Goal: Information Seeking & Learning: Learn about a topic

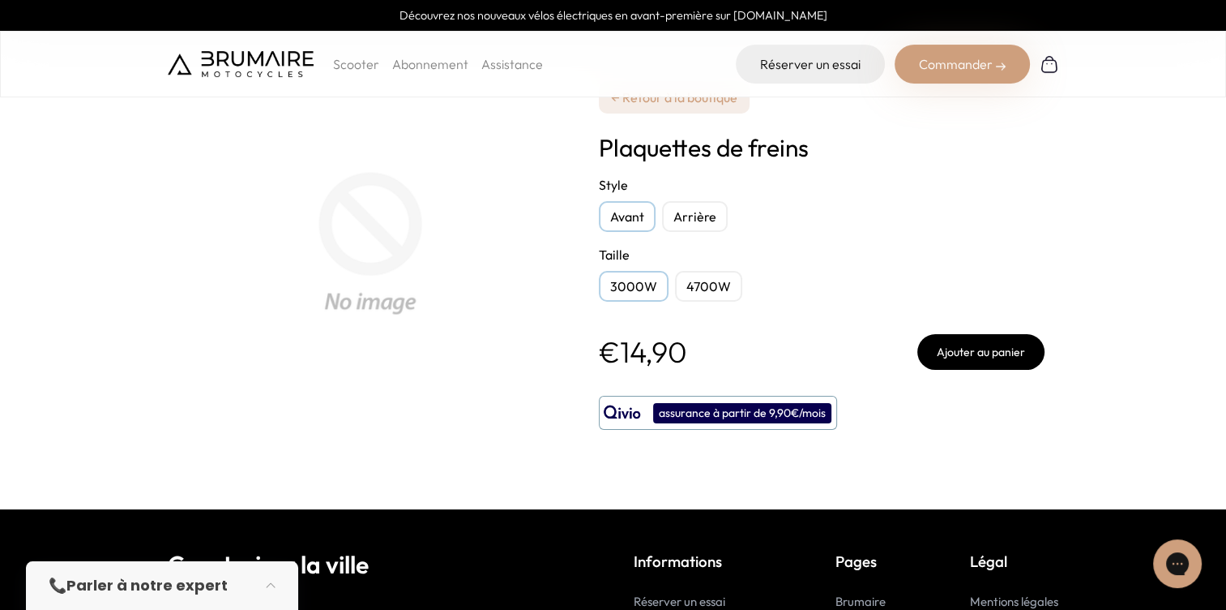
click at [711, 216] on div "Arrière" at bounding box center [695, 216] width 66 height 31
click at [704, 284] on div "4700W" at bounding box center [708, 286] width 67 height 31
click at [644, 220] on div "Avant" at bounding box center [627, 216] width 57 height 31
click at [721, 216] on div "Arrière" at bounding box center [695, 216] width 66 height 31
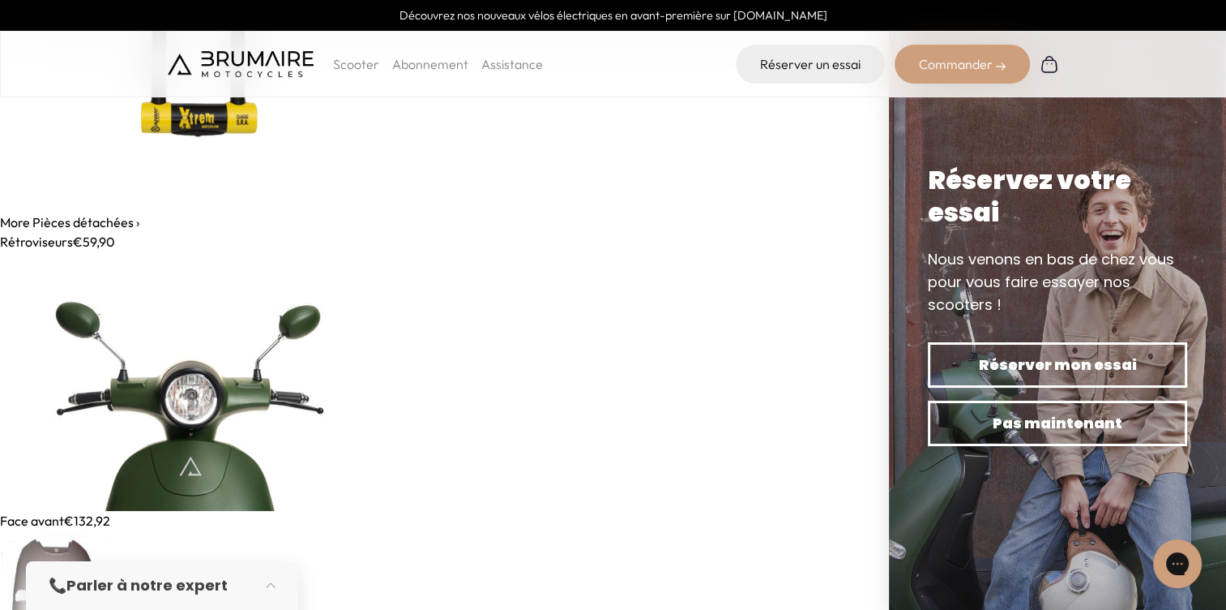
scroll to position [10428, 0]
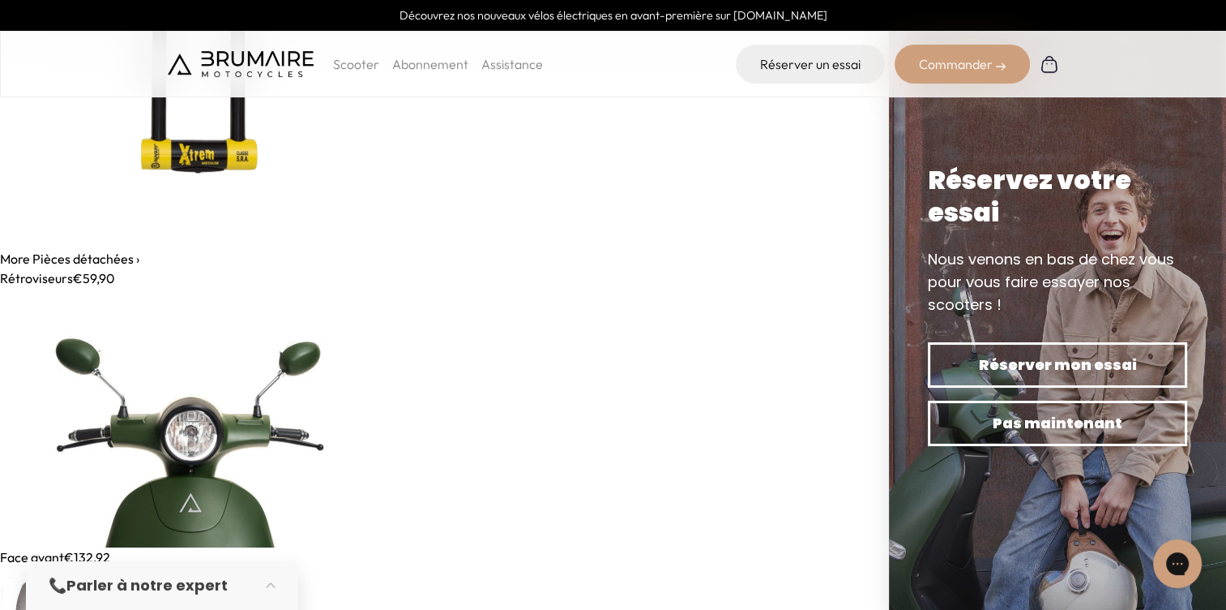
click at [133, 258] on link "More Pièces détachées ›" at bounding box center [69, 258] width 139 height 16
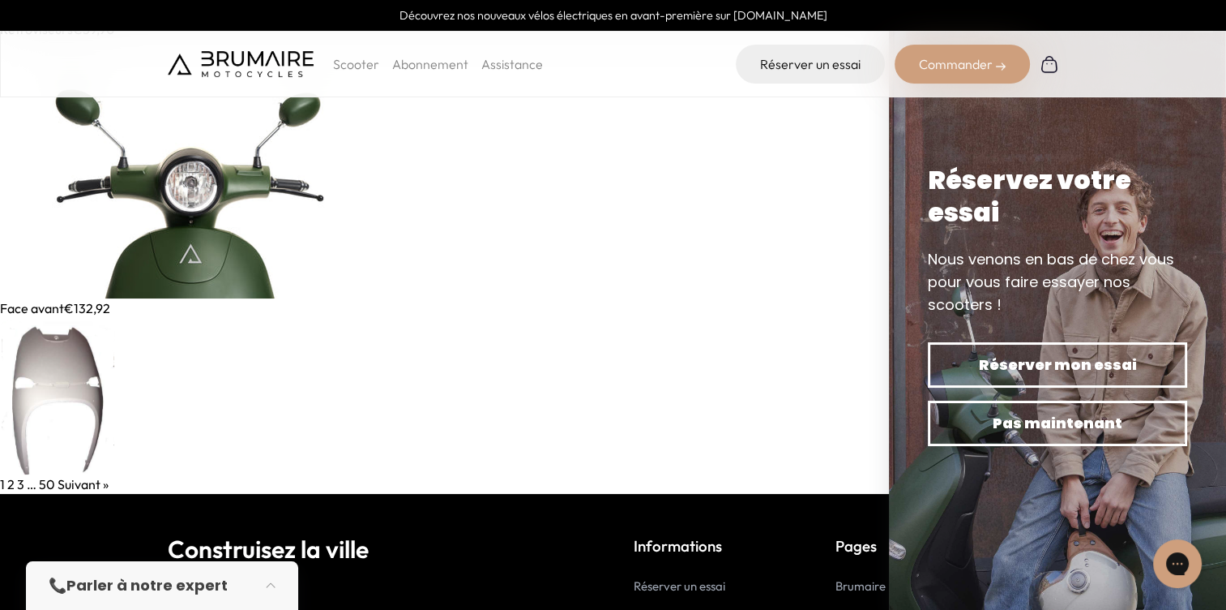
click at [207, 201] on img at bounding box center [194, 168] width 389 height 259
click at [9, 481] on link "2" at bounding box center [10, 484] width 7 height 16
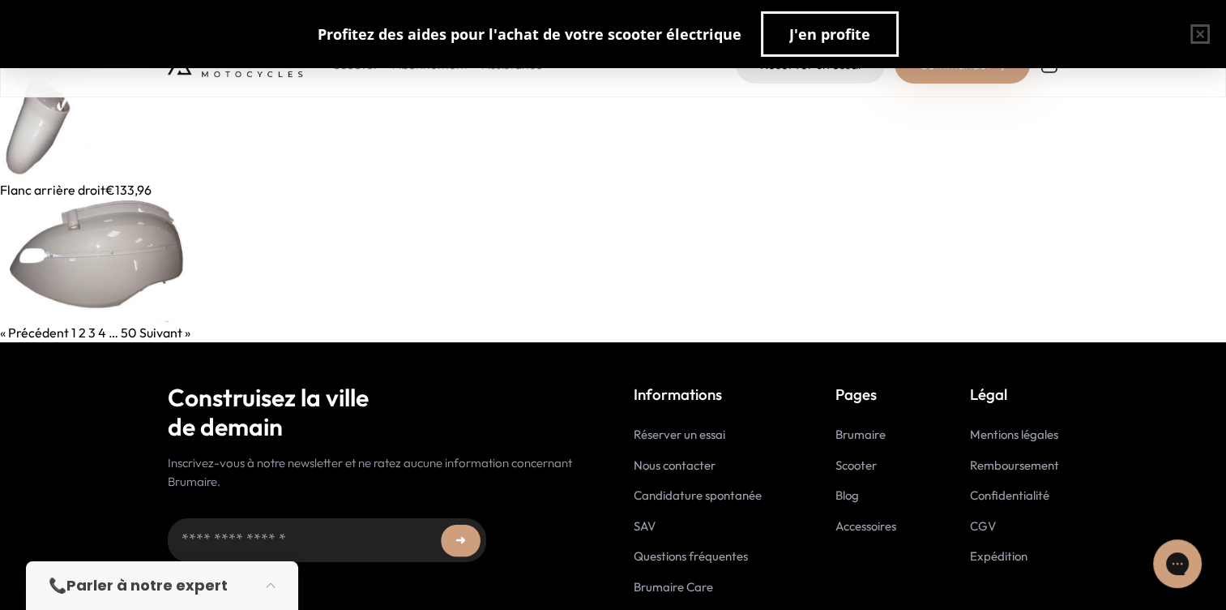
click at [34, 116] on img at bounding box center [67, 109] width 134 height 141
click at [91, 329] on link "3" at bounding box center [91, 332] width 7 height 16
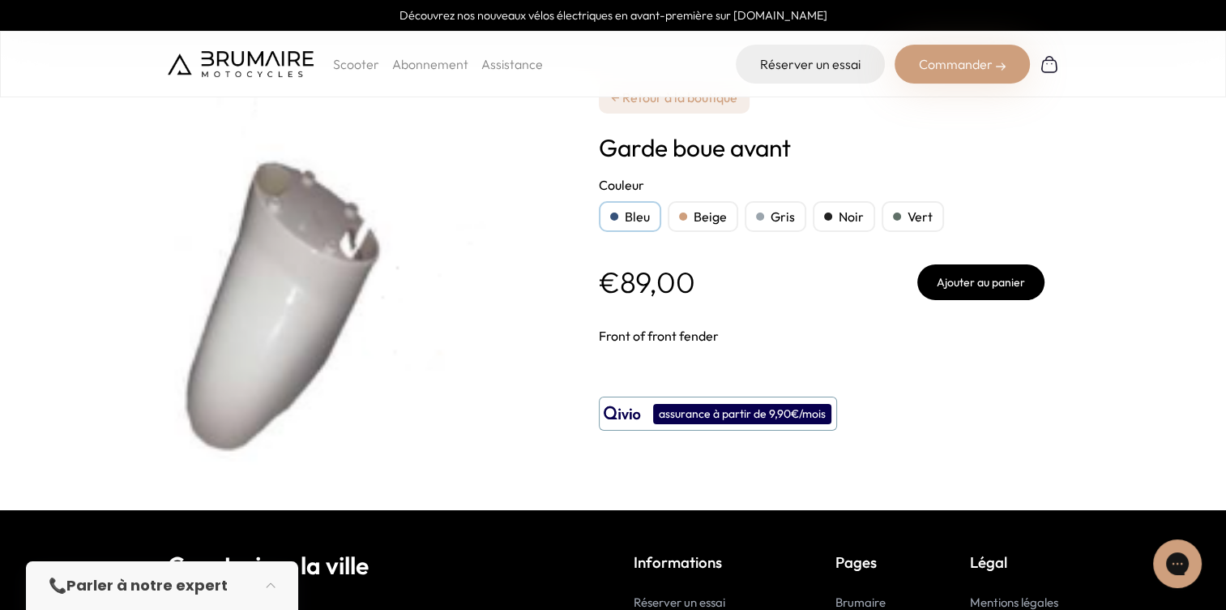
click at [909, 216] on div "Vert" at bounding box center [913, 216] width 62 height 31
click at [700, 212] on div "Beige" at bounding box center [703, 216] width 71 height 31
click at [636, 214] on div "Bleu" at bounding box center [630, 216] width 62 height 31
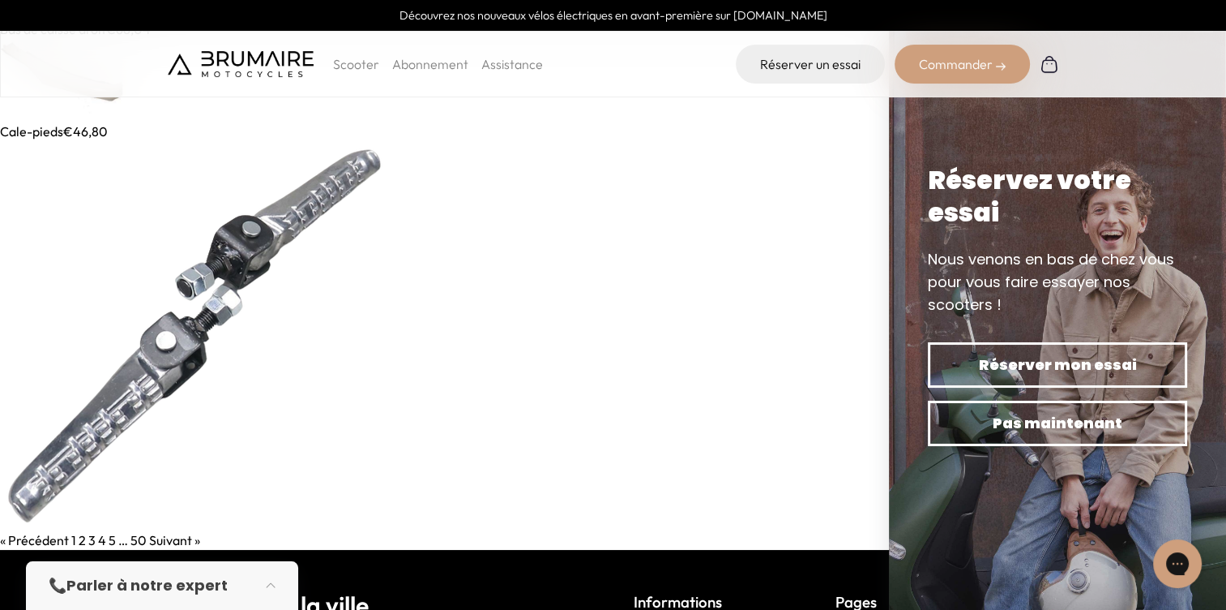
click at [107, 97] on img at bounding box center [64, 80] width 129 height 83
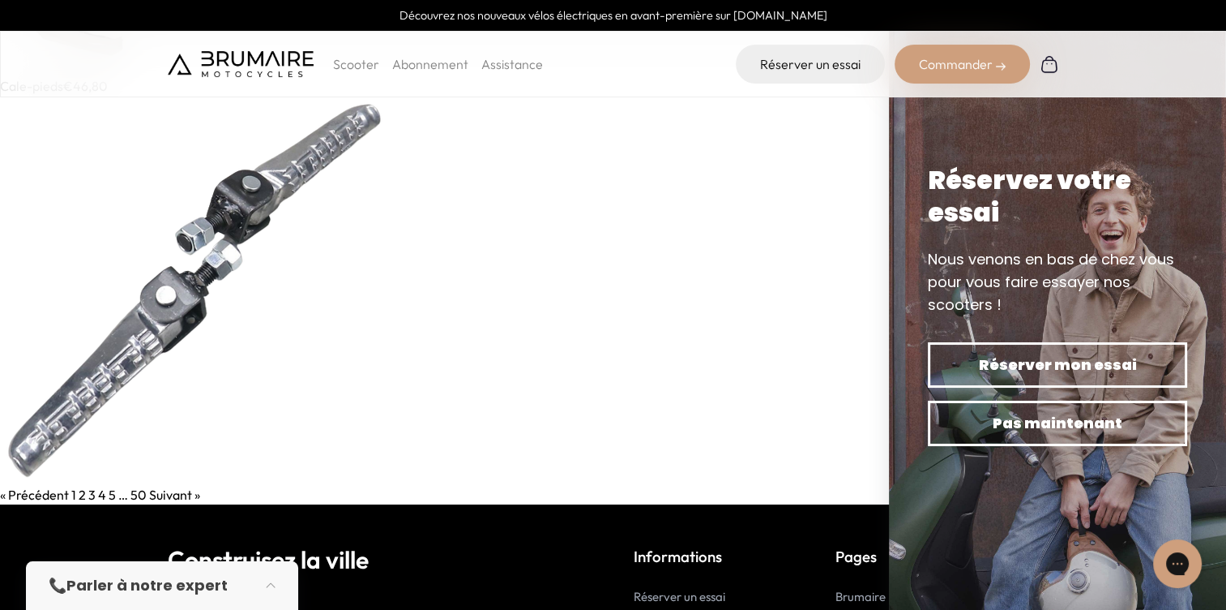
scroll to position [81, 0]
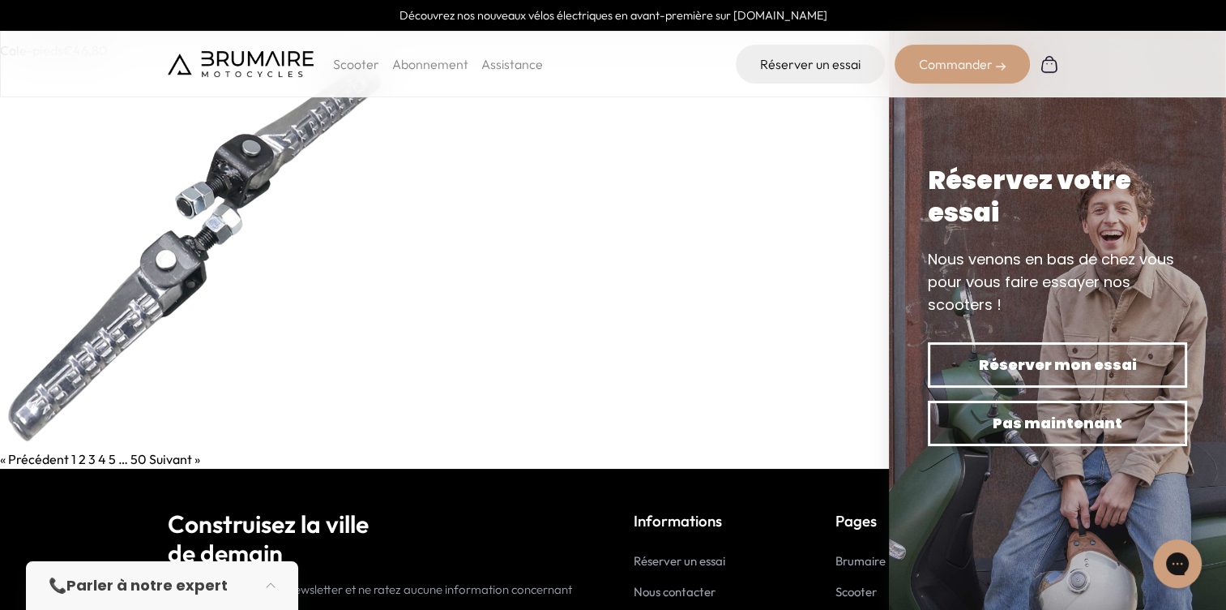
click at [98, 459] on link "4" at bounding box center [102, 459] width 8 height 16
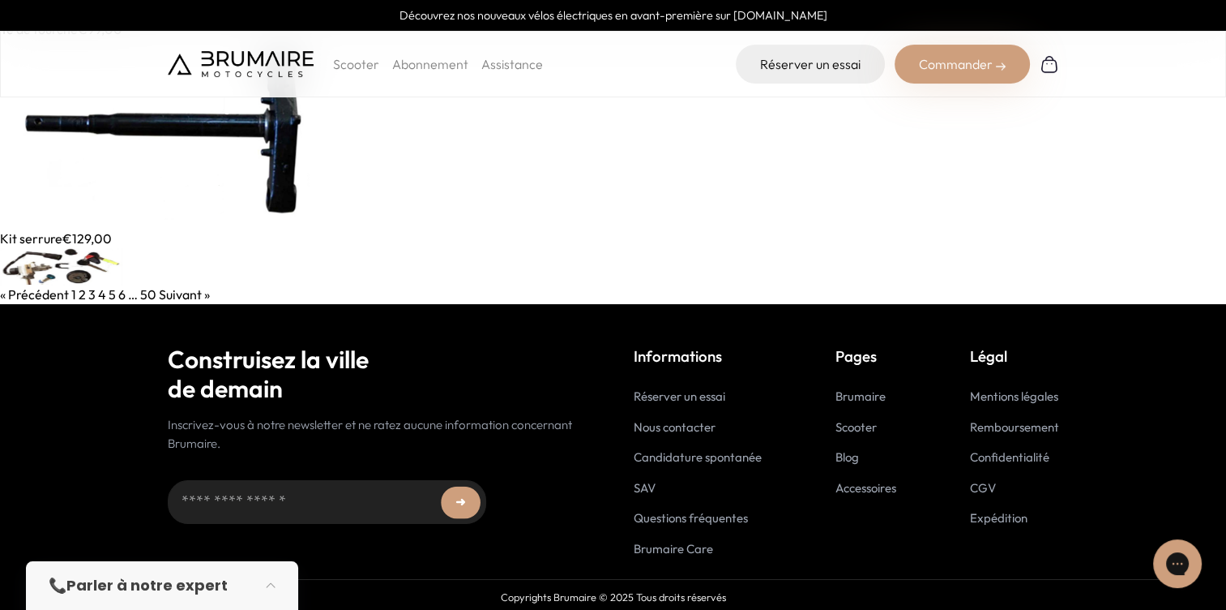
click at [205, 112] on img at bounding box center [154, 134] width 309 height 190
click at [39, 256] on img at bounding box center [61, 266] width 122 height 36
click at [110, 292] on link "5" at bounding box center [112, 294] width 7 height 16
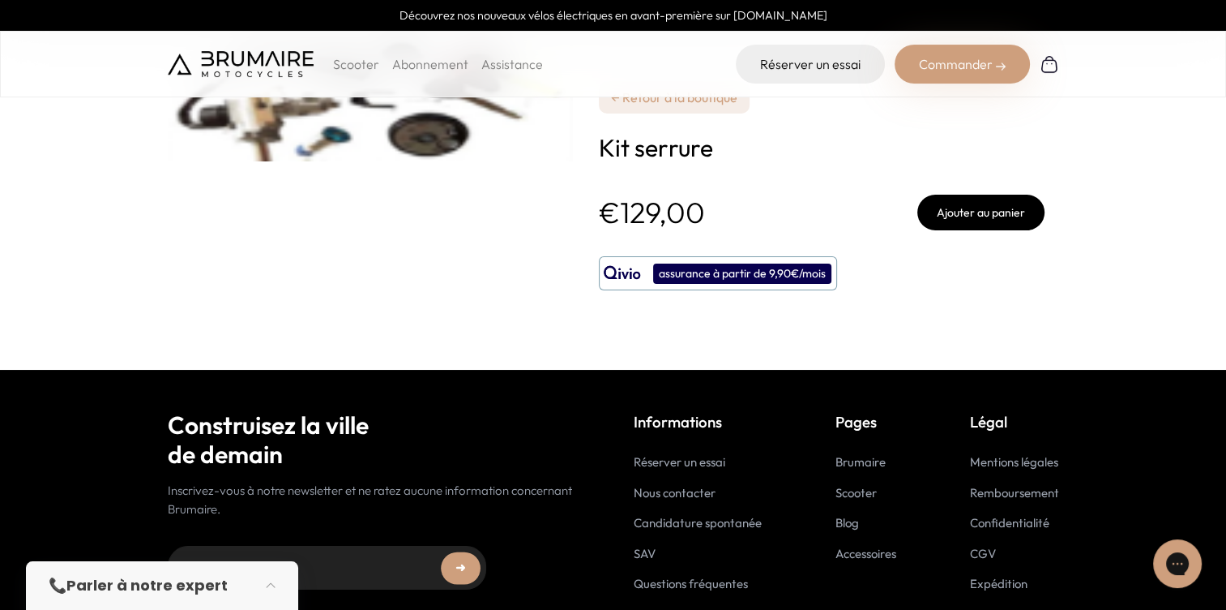
click at [309, 142] on img at bounding box center [370, 101] width 405 height 121
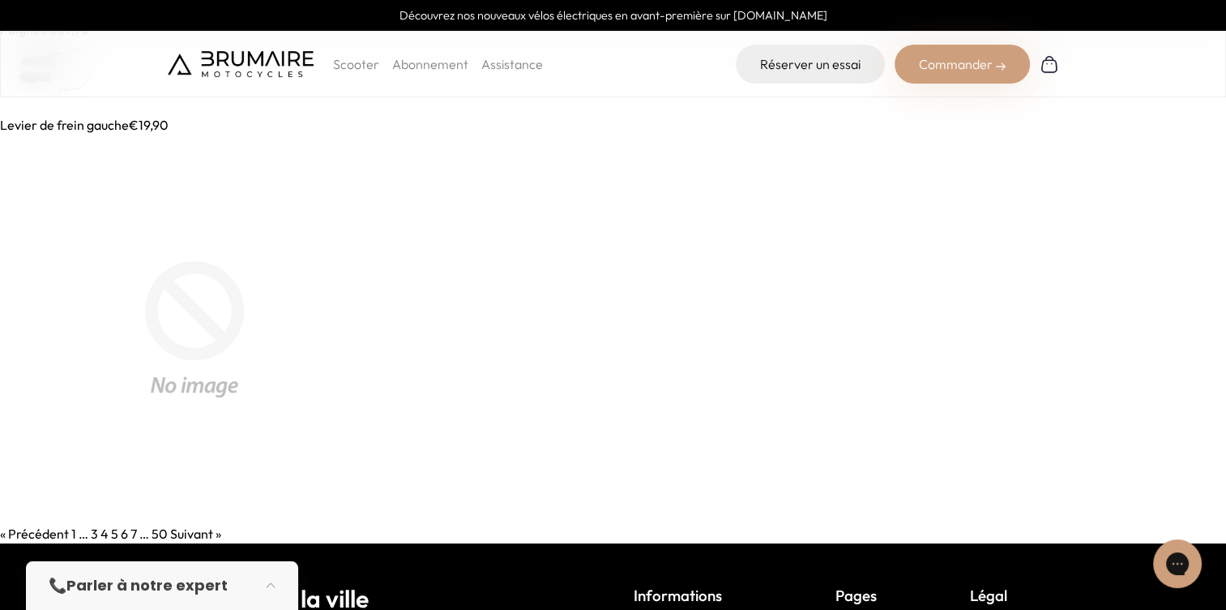
click at [101, 101] on img at bounding box center [71, 77] width 143 height 76
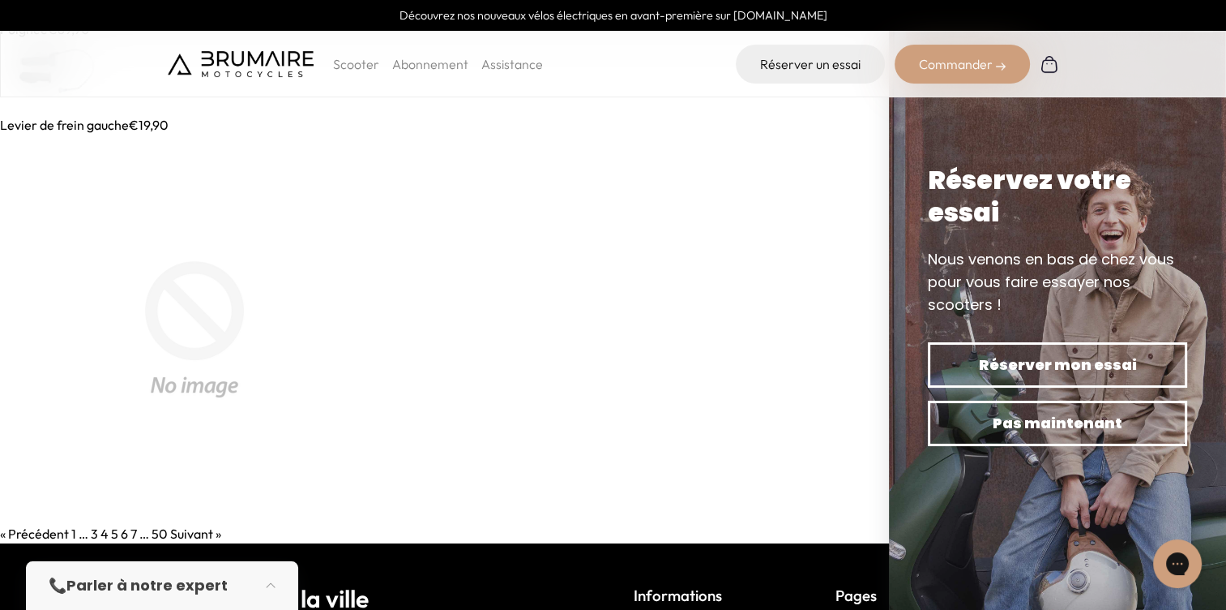
click at [173, 238] on img at bounding box center [194, 329] width 389 height 389
click at [121, 529] on link "6" at bounding box center [124, 533] width 7 height 16
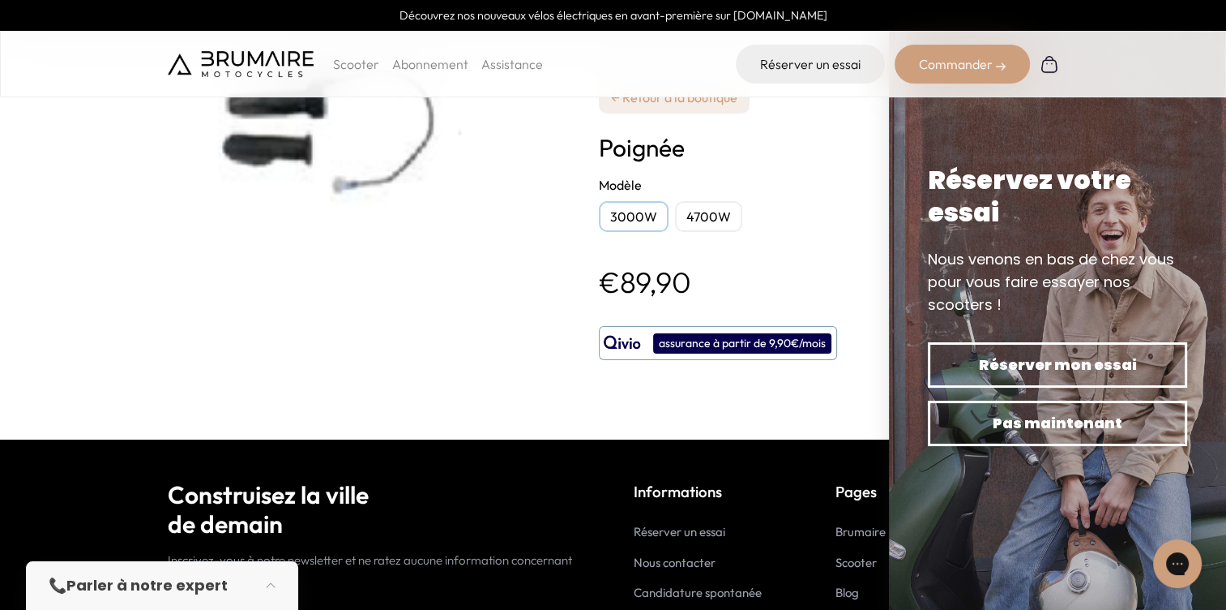
click at [708, 217] on div "4700W" at bounding box center [708, 216] width 67 height 31
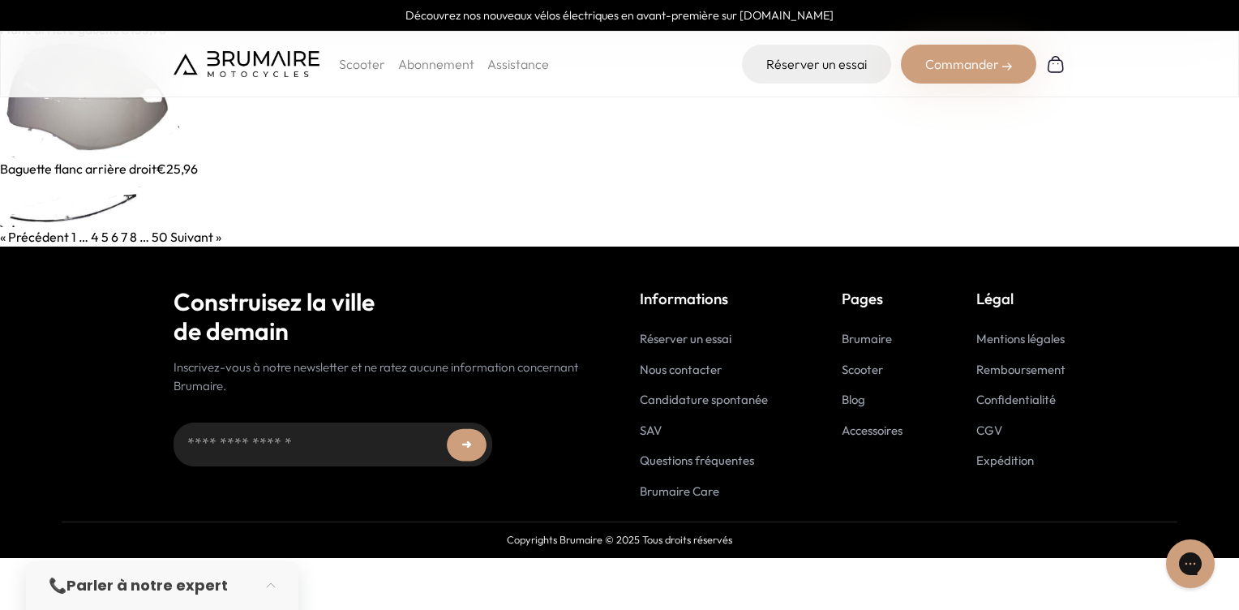
click at [129, 120] on img at bounding box center [89, 99] width 179 height 120
click at [90, 214] on img at bounding box center [76, 202] width 152 height 49
click at [122, 231] on link "7" at bounding box center [124, 237] width 6 height 16
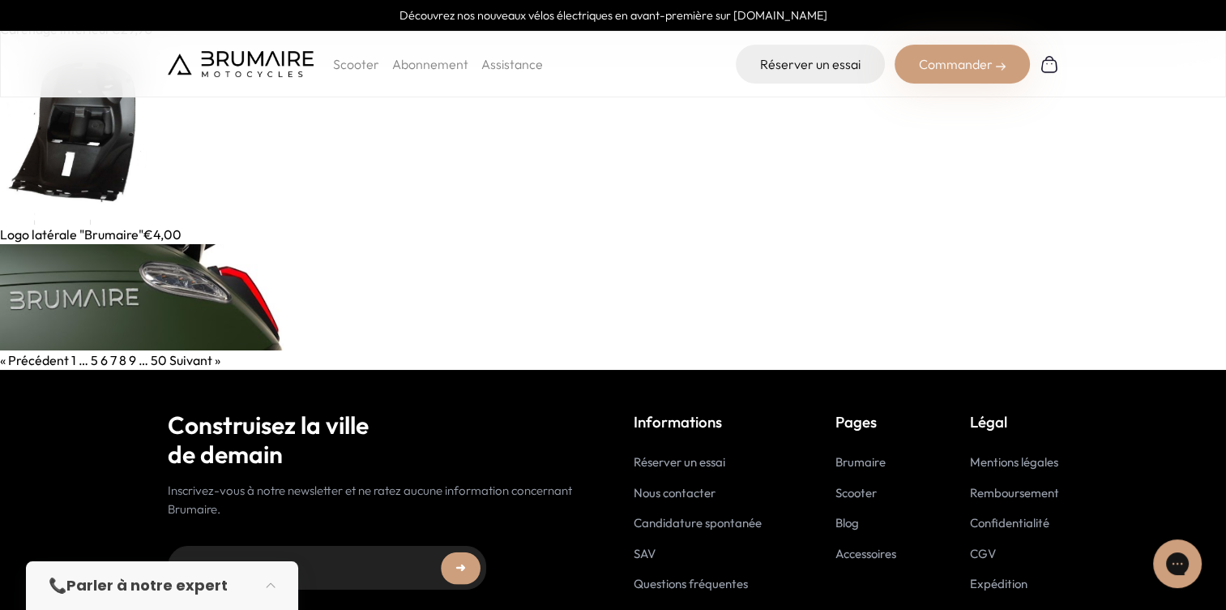
click at [77, 139] on img at bounding box center [80, 132] width 160 height 186
click at [120, 358] on link "8" at bounding box center [122, 360] width 7 height 16
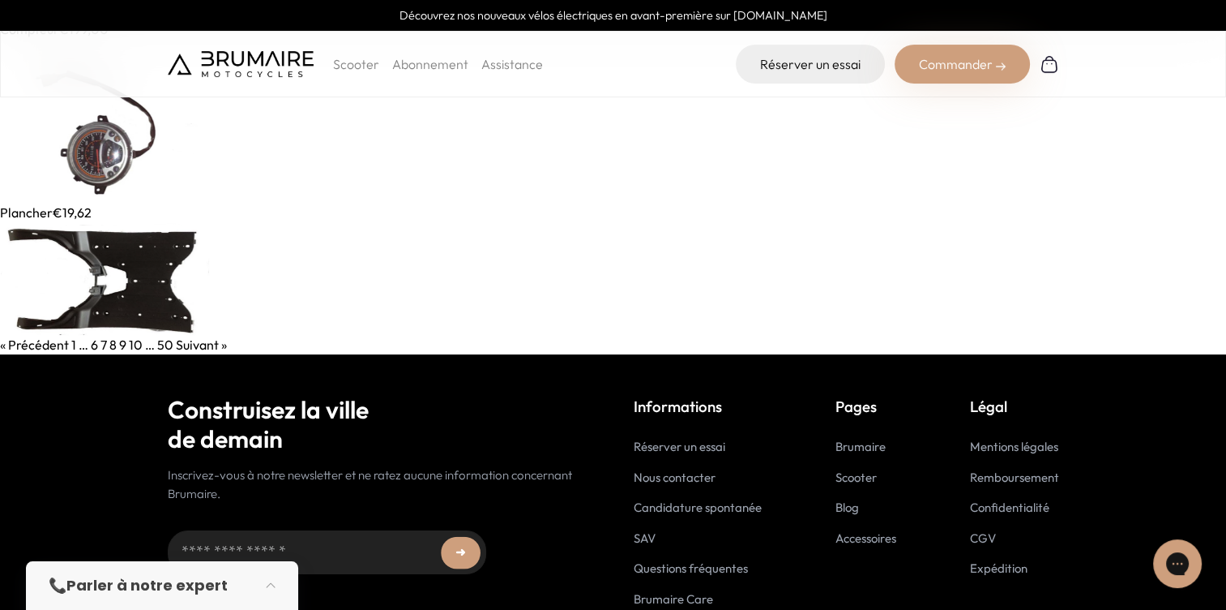
click at [98, 142] on img at bounding box center [119, 121] width 238 height 164
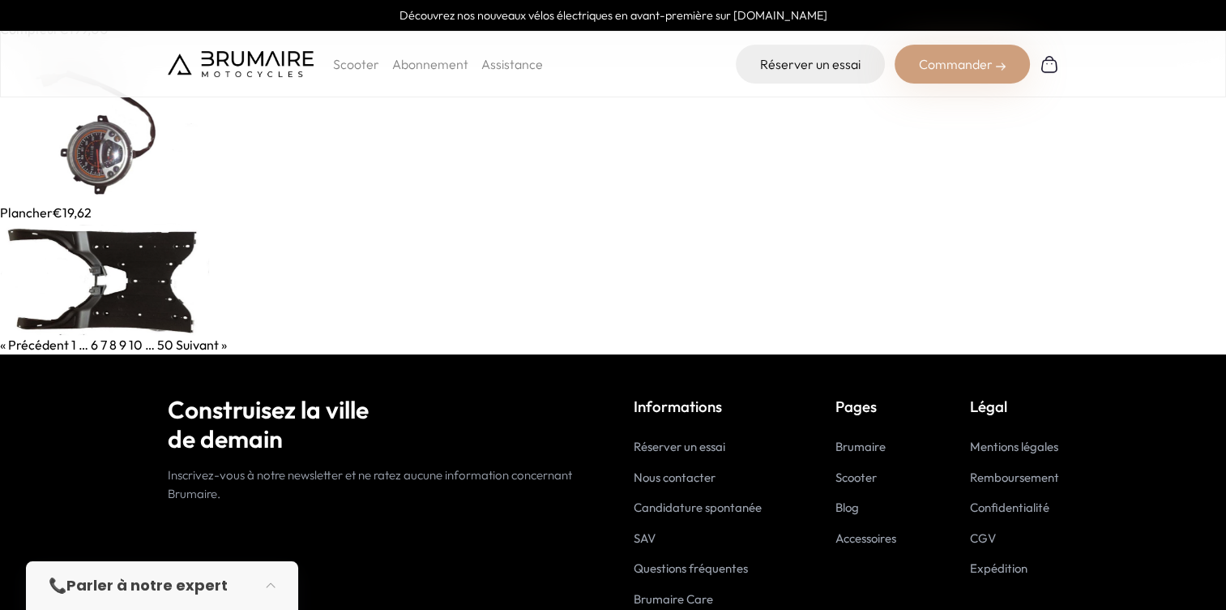
click at [110, 298] on img at bounding box center [104, 278] width 209 height 113
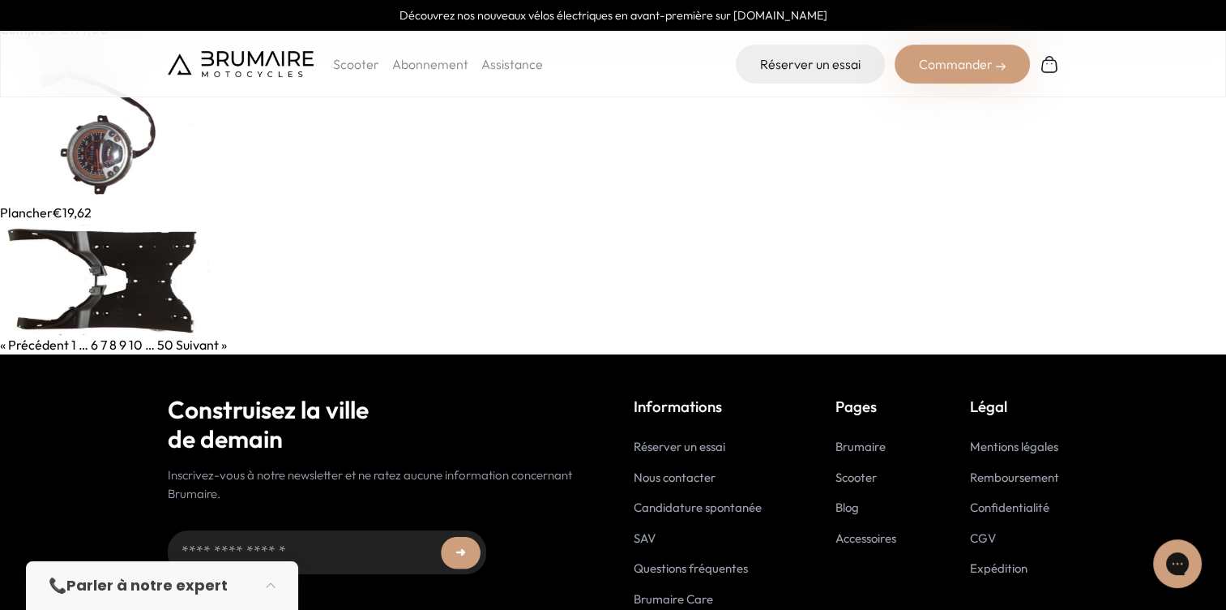
click at [120, 345] on link "9" at bounding box center [122, 344] width 7 height 16
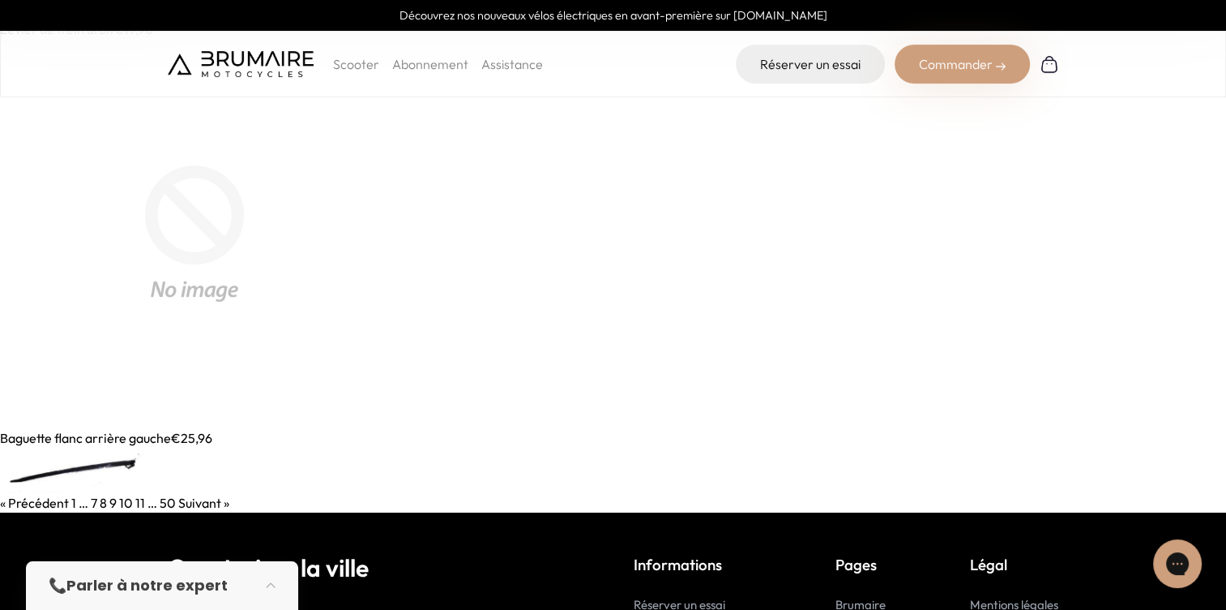
click at [182, 230] on img at bounding box center [194, 233] width 389 height 389
click at [75, 456] on img at bounding box center [74, 469] width 148 height 45
click at [123, 503] on link "10" at bounding box center [126, 502] width 14 height 16
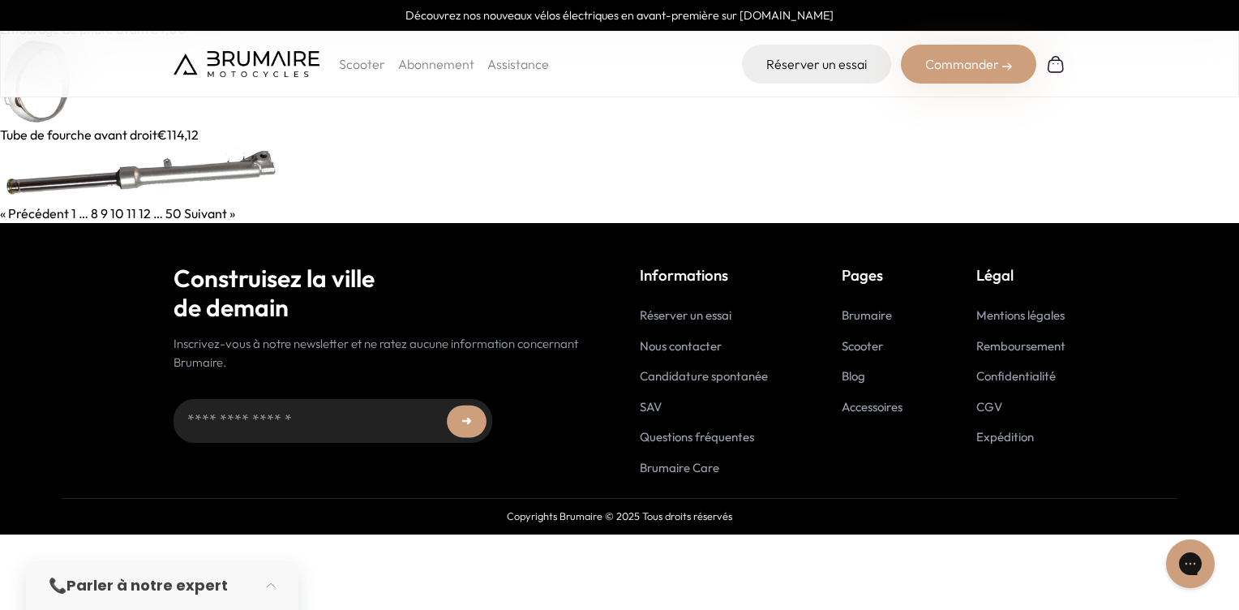
click at [33, 107] on img at bounding box center [39, 82] width 78 height 86
click at [90, 168] on img at bounding box center [139, 173] width 279 height 59
click at [132, 211] on link "11" at bounding box center [131, 213] width 10 height 16
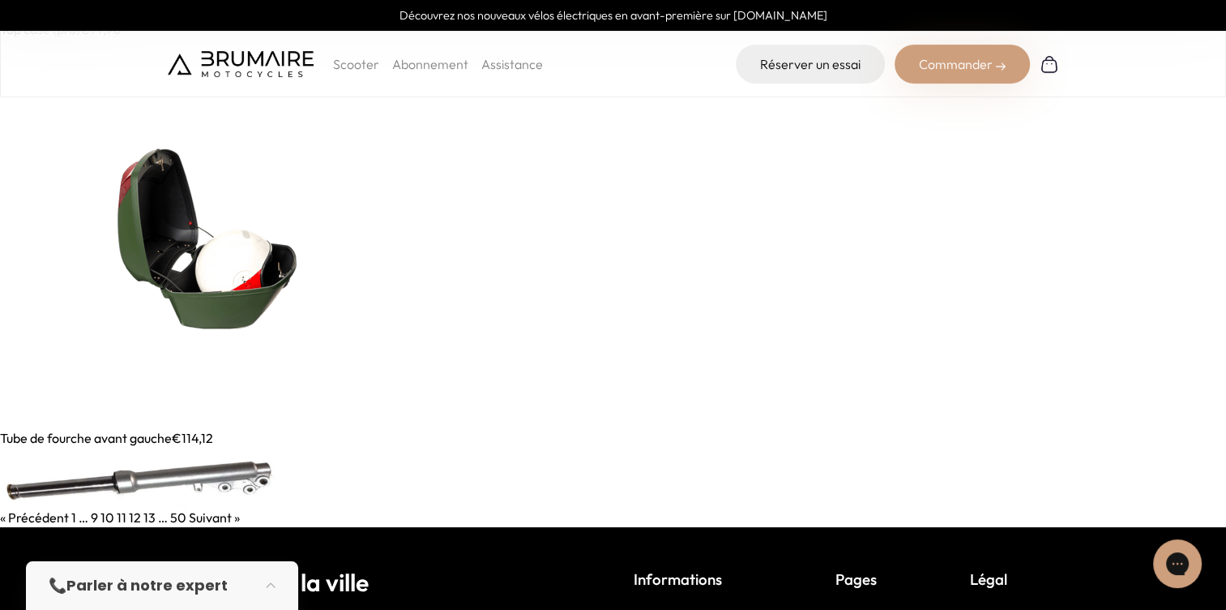
click at [164, 276] on img at bounding box center [194, 233] width 389 height 389
click at [130, 514] on link "12" at bounding box center [135, 517] width 12 height 16
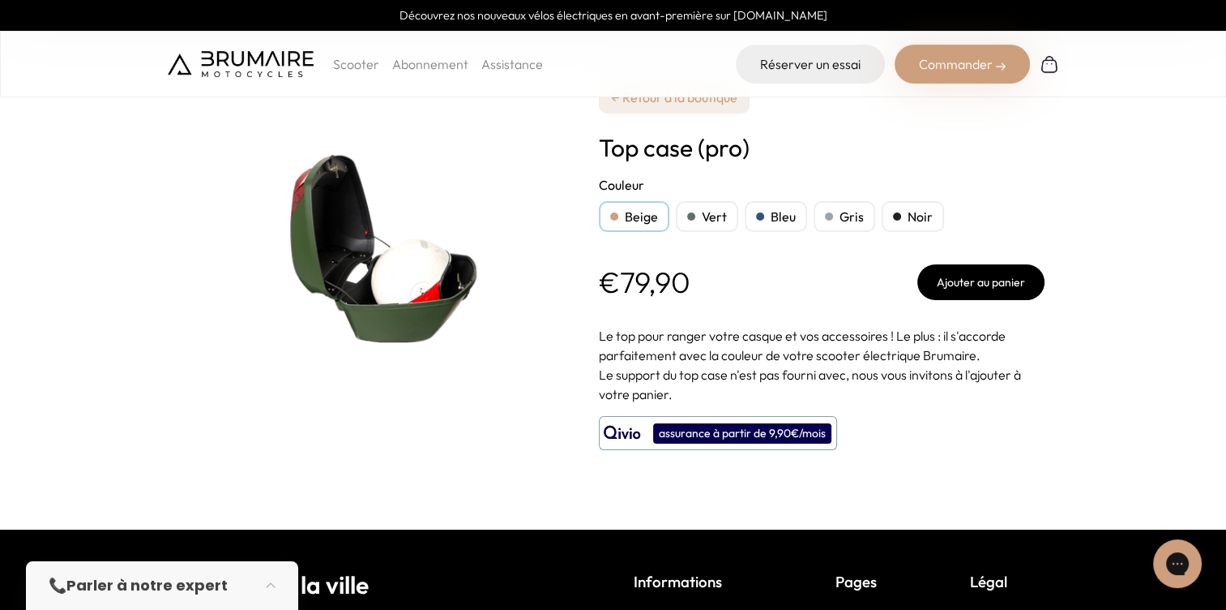
click at [704, 211] on div "Vert" at bounding box center [707, 216] width 62 height 31
click at [745, 203] on div "Bleu" at bounding box center [776, 216] width 62 height 31
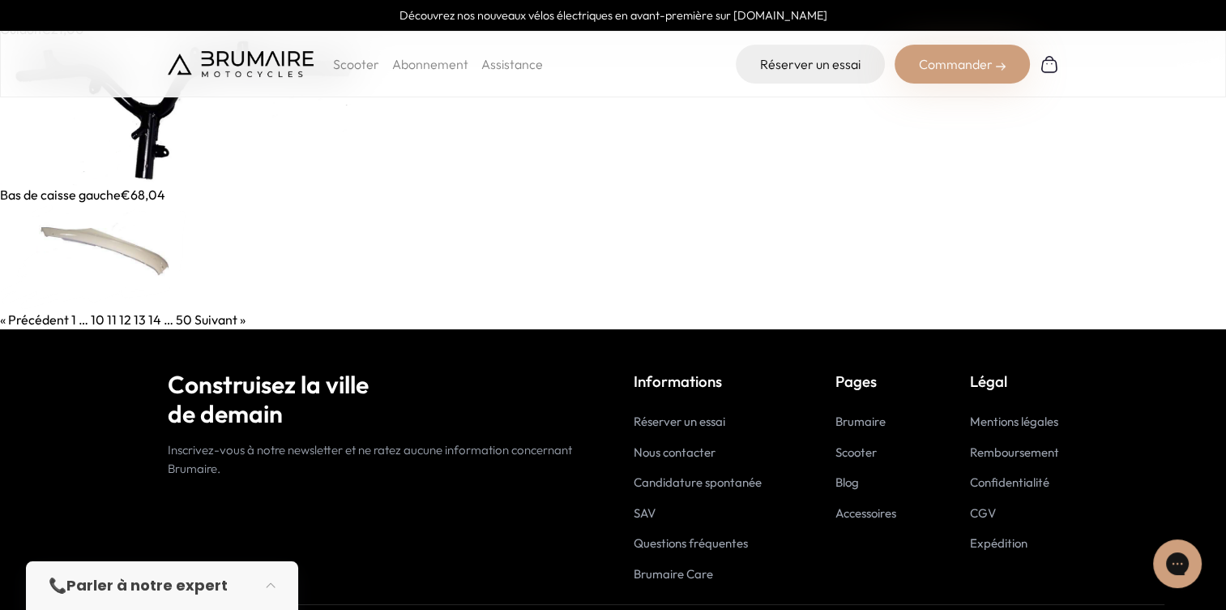
click at [152, 107] on img at bounding box center [191, 112] width 383 height 146
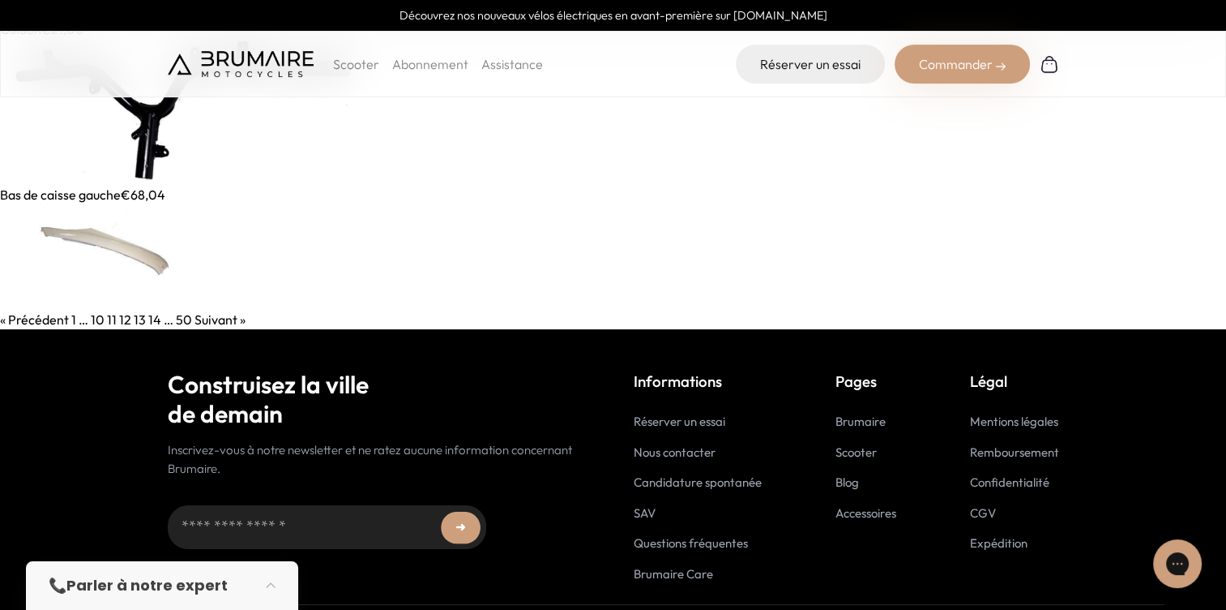
click at [153, 245] on img at bounding box center [93, 256] width 186 height 105
click at [135, 319] on link "13" at bounding box center [140, 319] width 12 height 16
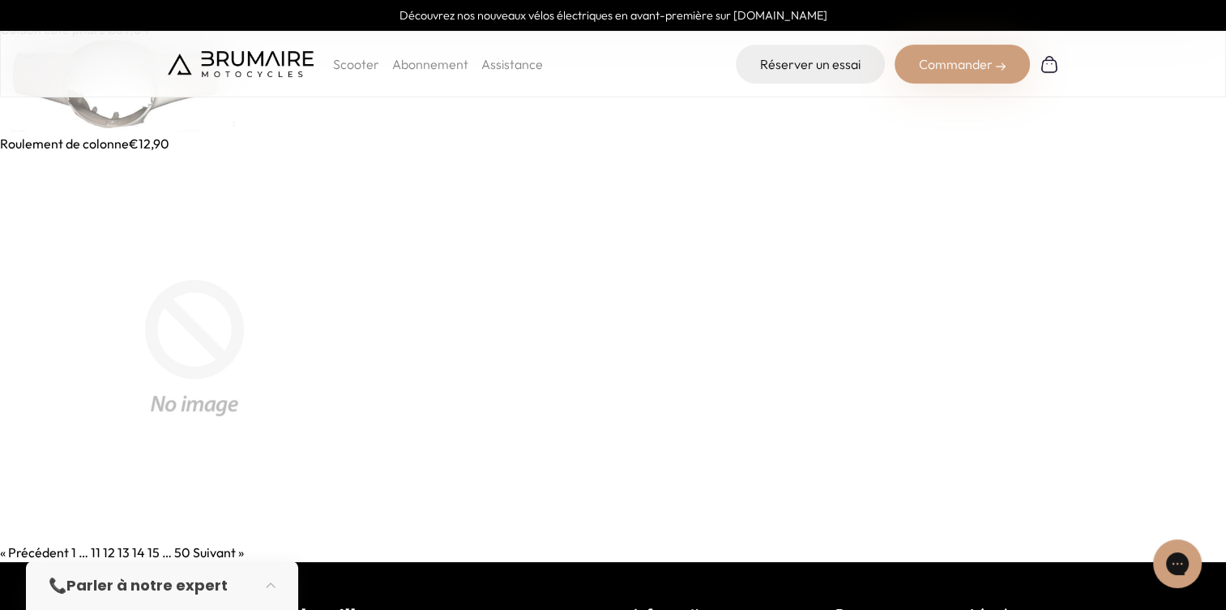
click at [89, 107] on img at bounding box center [118, 86] width 236 height 95
click at [146, 305] on img at bounding box center [194, 347] width 389 height 389
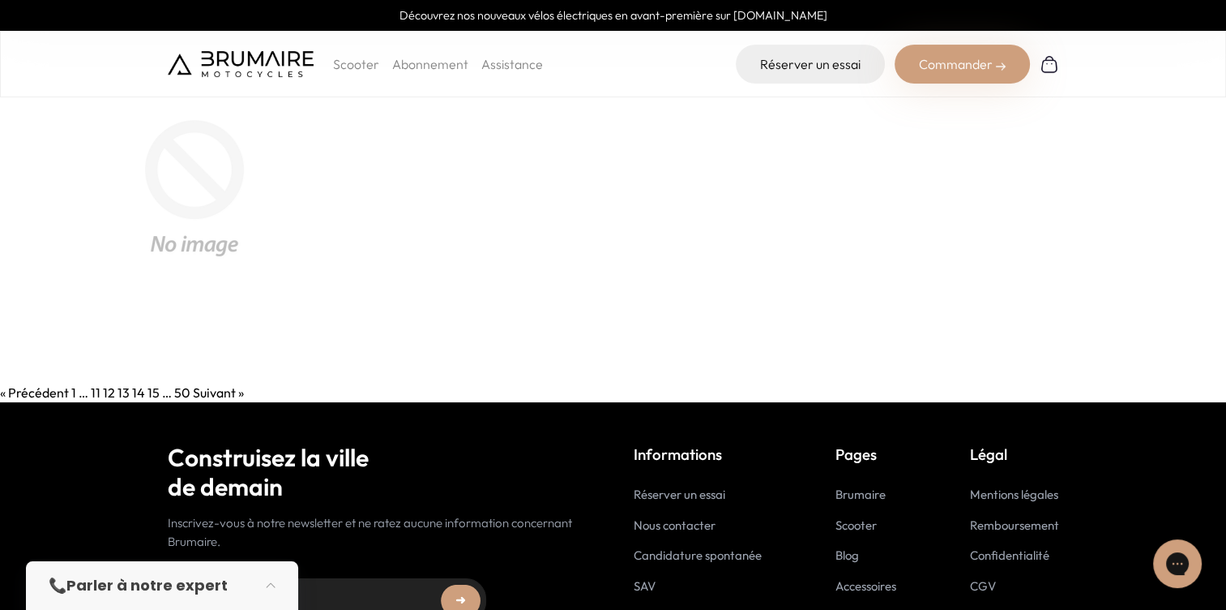
scroll to position [162, 0]
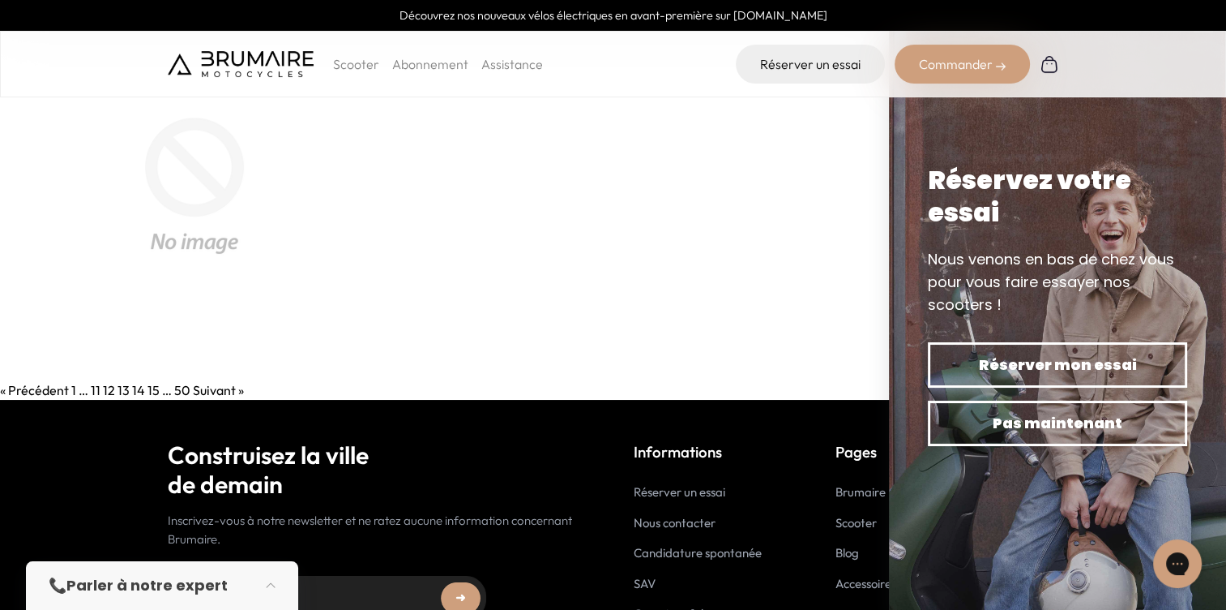
click at [132, 389] on link "14" at bounding box center [138, 390] width 13 height 16
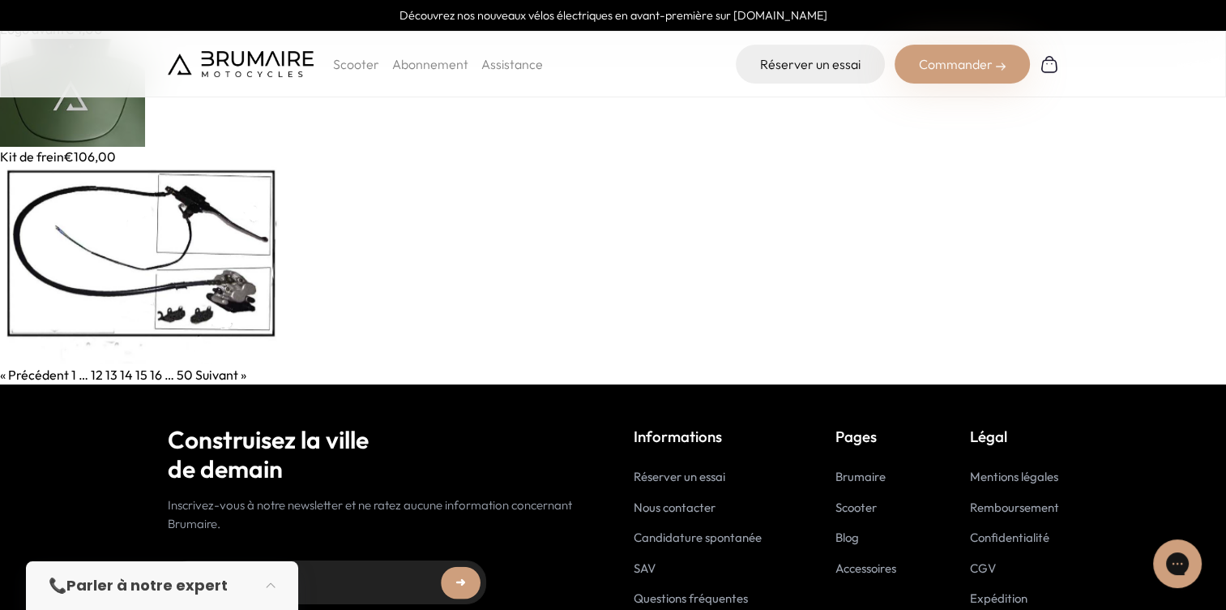
click at [113, 117] on img at bounding box center [72, 93] width 145 height 108
click at [62, 293] on img at bounding box center [141, 265] width 282 height 199
click at [136, 372] on link "15" at bounding box center [141, 374] width 12 height 16
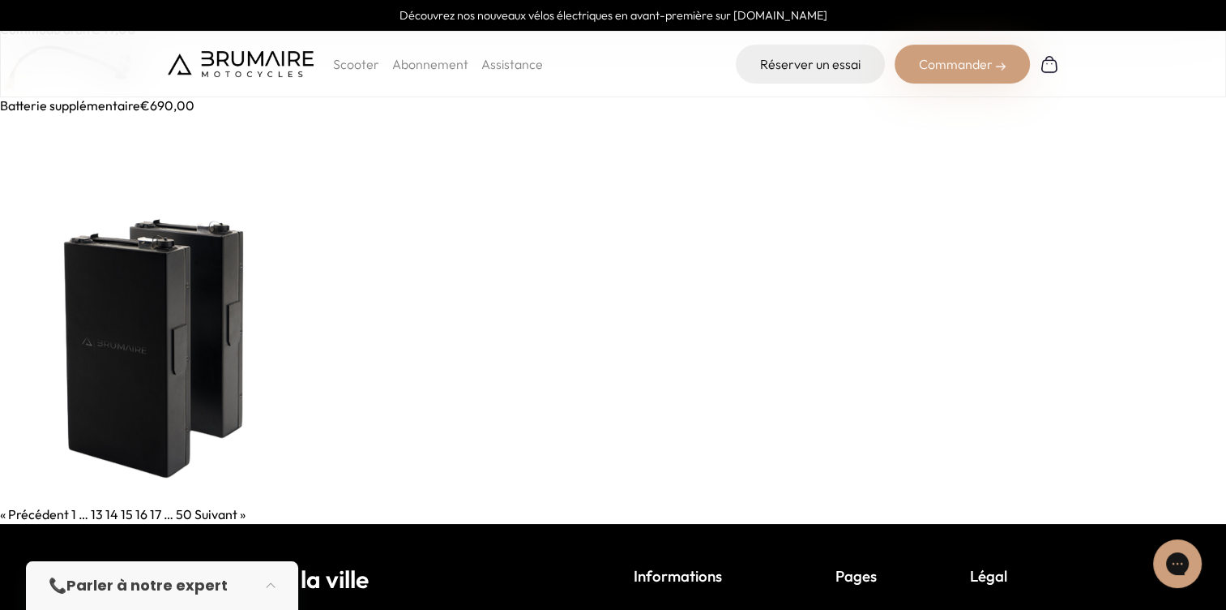
click at [122, 99] on link "Batterie supplémentaire" at bounding box center [70, 105] width 140 height 16
click at [107, 514] on link "14" at bounding box center [111, 514] width 13 height 16
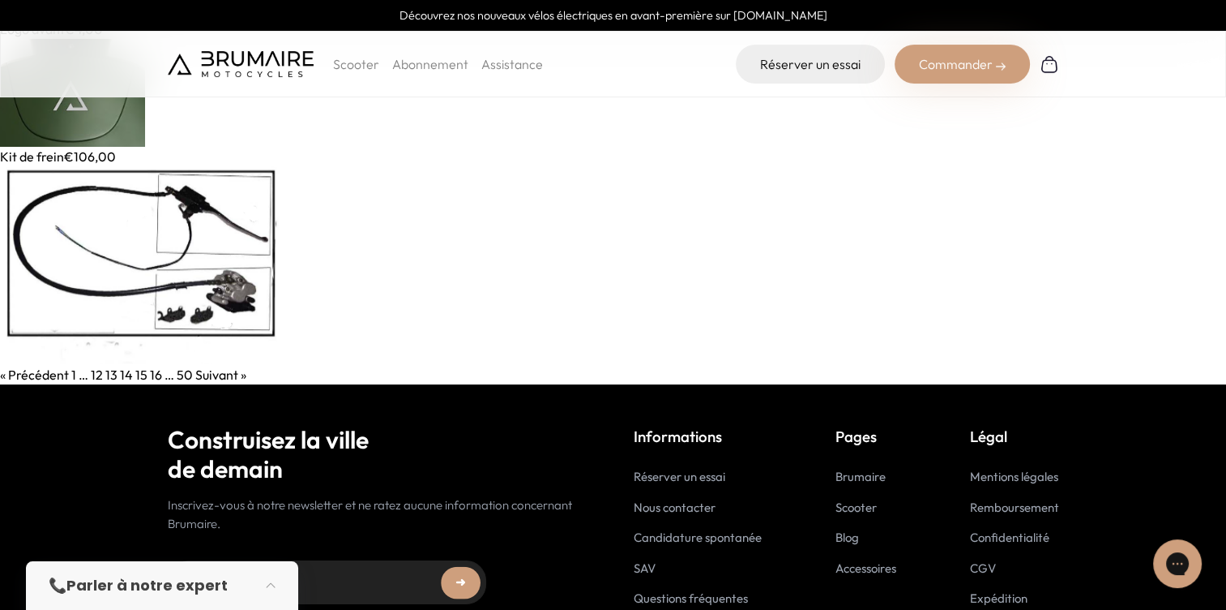
drag, startPoint x: 234, startPoint y: 133, endPoint x: 620, endPoint y: 221, distance: 395.8
drag, startPoint x: 632, startPoint y: 243, endPoint x: 913, endPoint y: 334, distance: 294.8
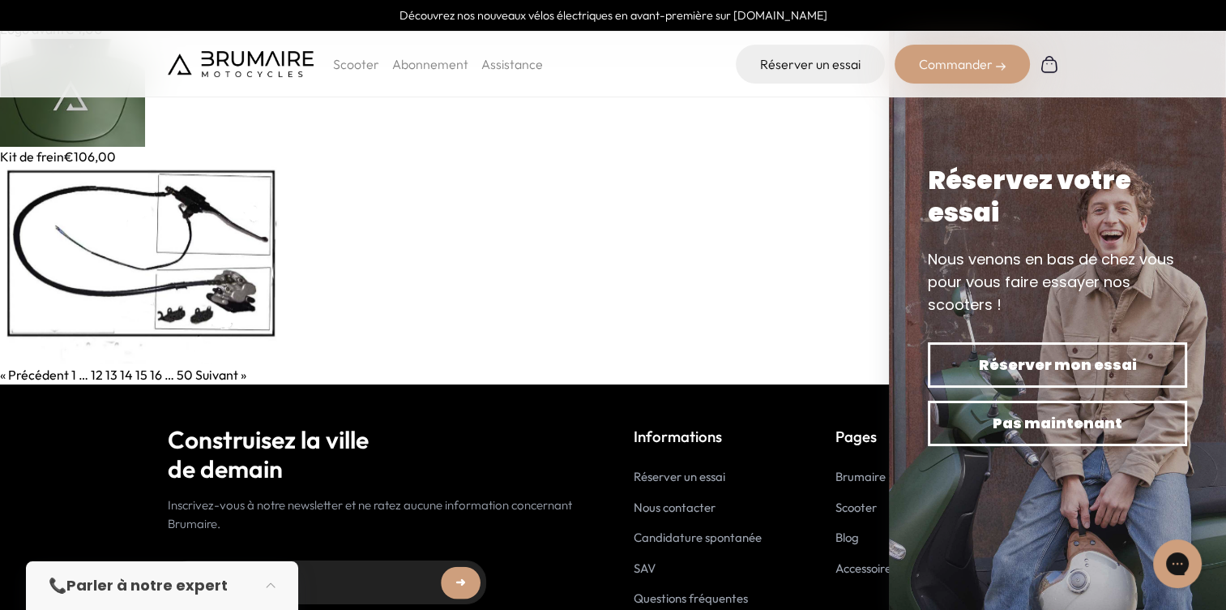
click at [141, 373] on link "15" at bounding box center [141, 374] width 12 height 16
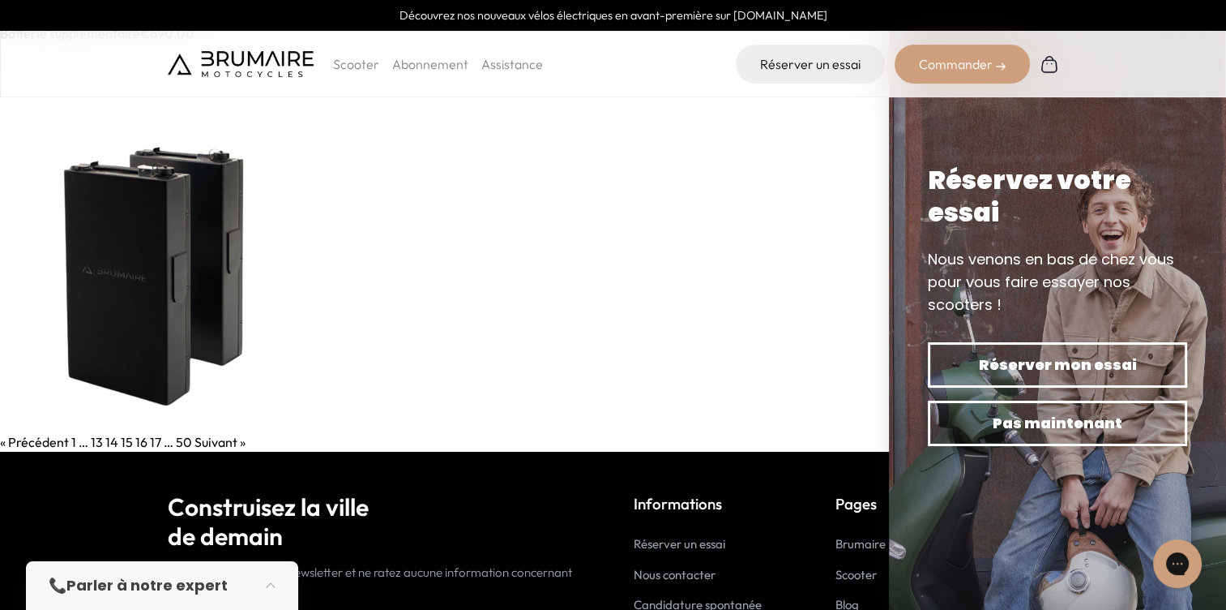
scroll to position [63, 0]
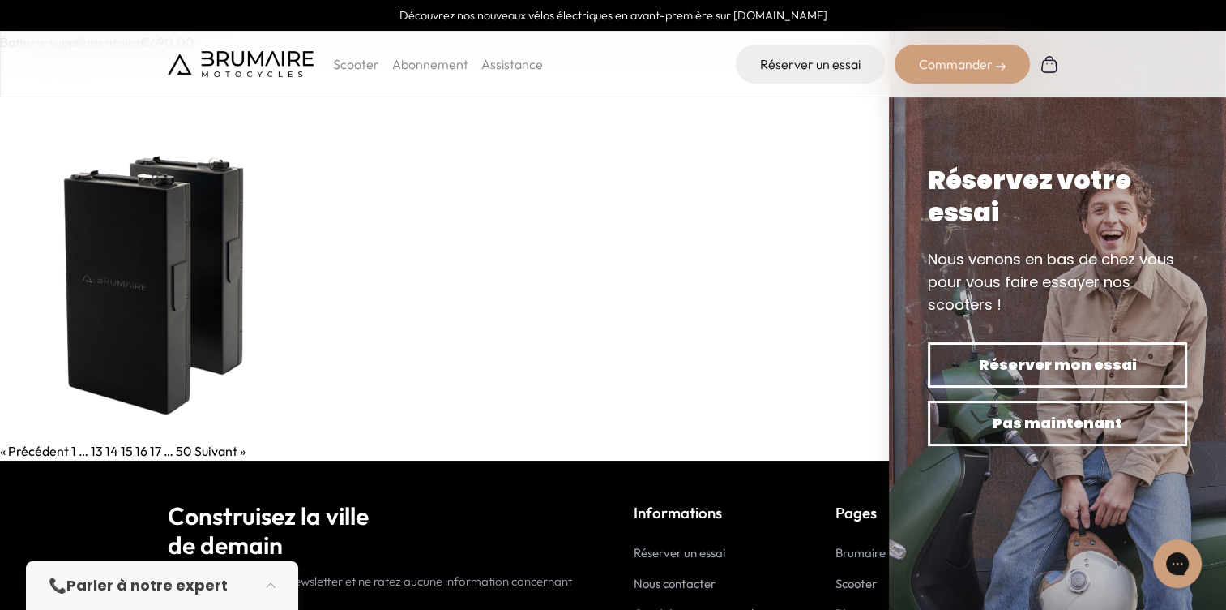
click at [136, 447] on link "16" at bounding box center [141, 451] width 12 height 16
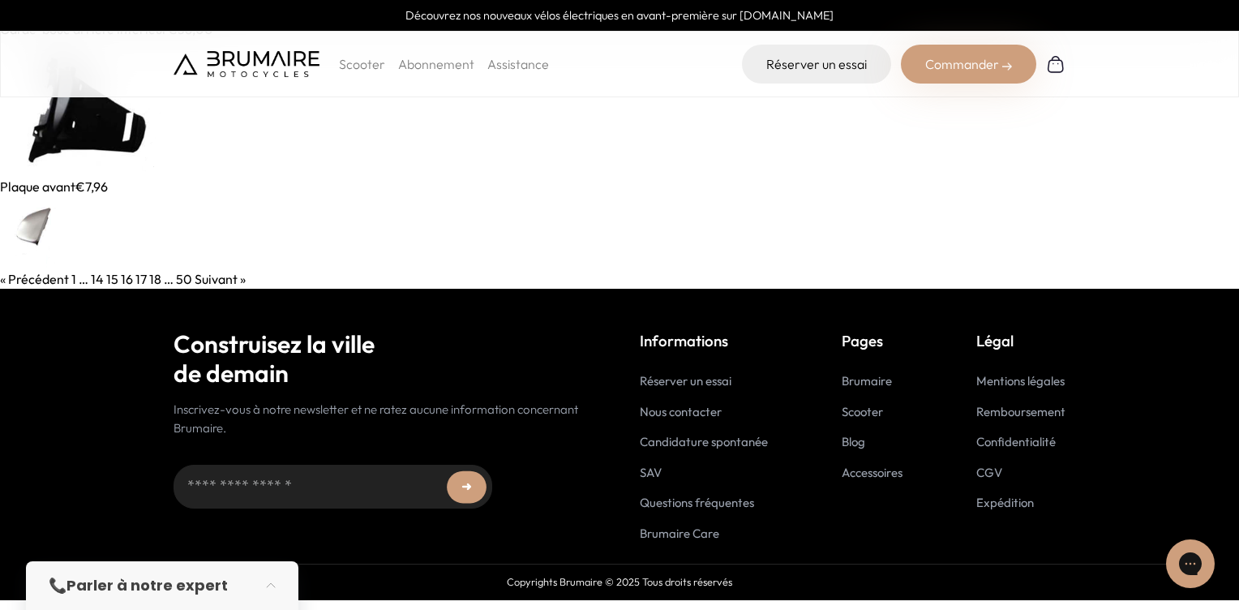
click at [104, 113] on img at bounding box center [82, 108] width 164 height 138
click at [28, 240] on img at bounding box center [29, 232] width 59 height 73
click at [137, 280] on link "17" at bounding box center [140, 279] width 11 height 16
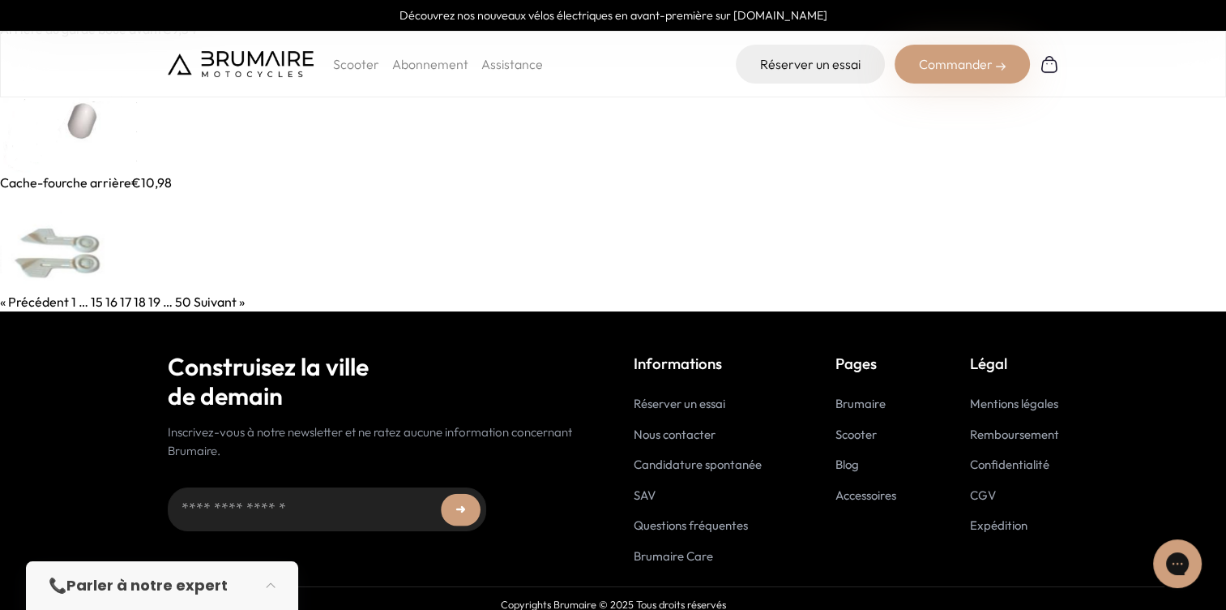
click at [74, 121] on img at bounding box center [68, 106] width 137 height 134
click at [139, 302] on link "18" at bounding box center [140, 301] width 12 height 16
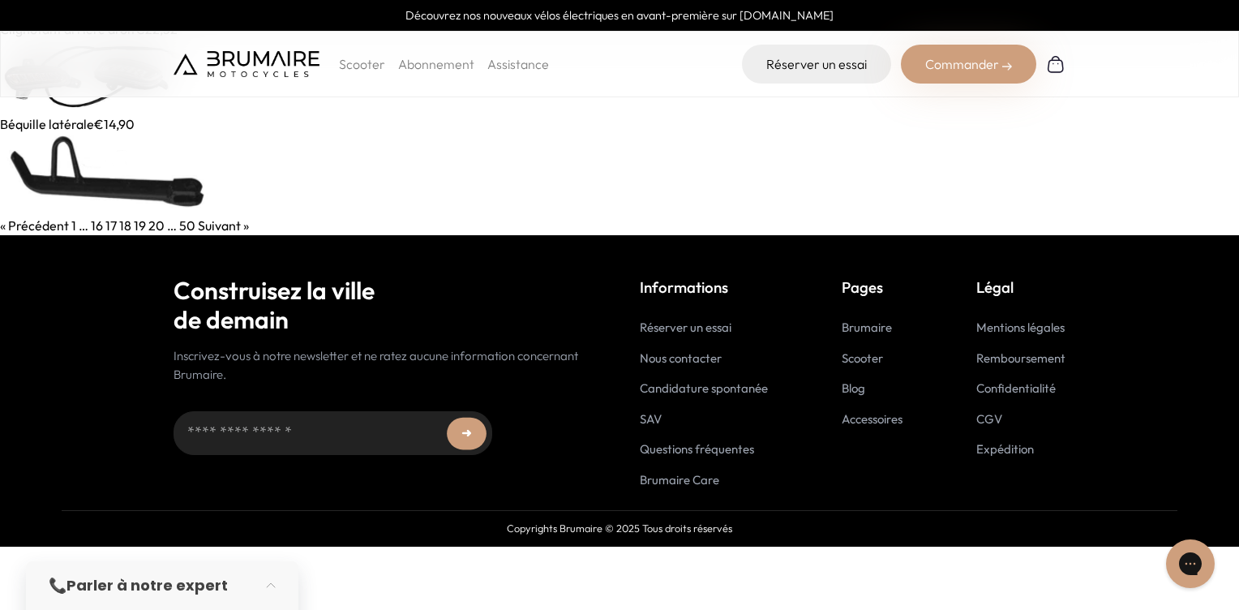
click at [85, 104] on img at bounding box center [100, 76] width 200 height 75
click at [78, 173] on img at bounding box center [116, 175] width 233 height 82
click at [135, 226] on link "19" at bounding box center [140, 225] width 12 height 16
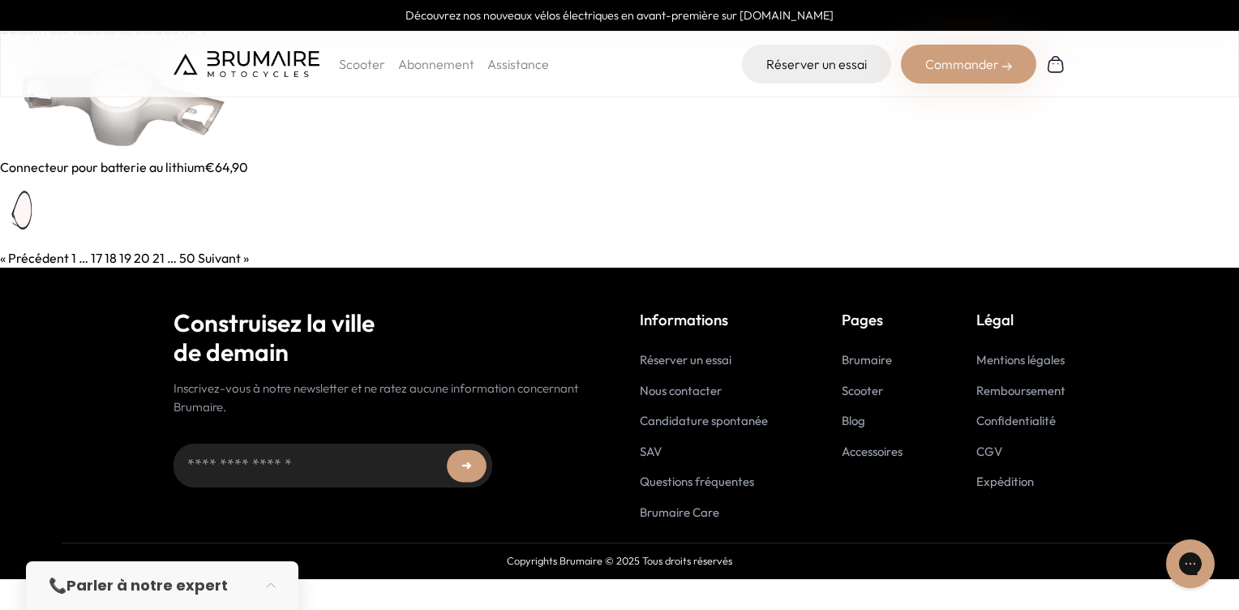
click at [118, 138] on img at bounding box center [120, 98] width 240 height 118
click at [38, 205] on link at bounding box center [619, 212] width 1239 height 71
click at [136, 259] on link "20" at bounding box center [142, 258] width 16 height 16
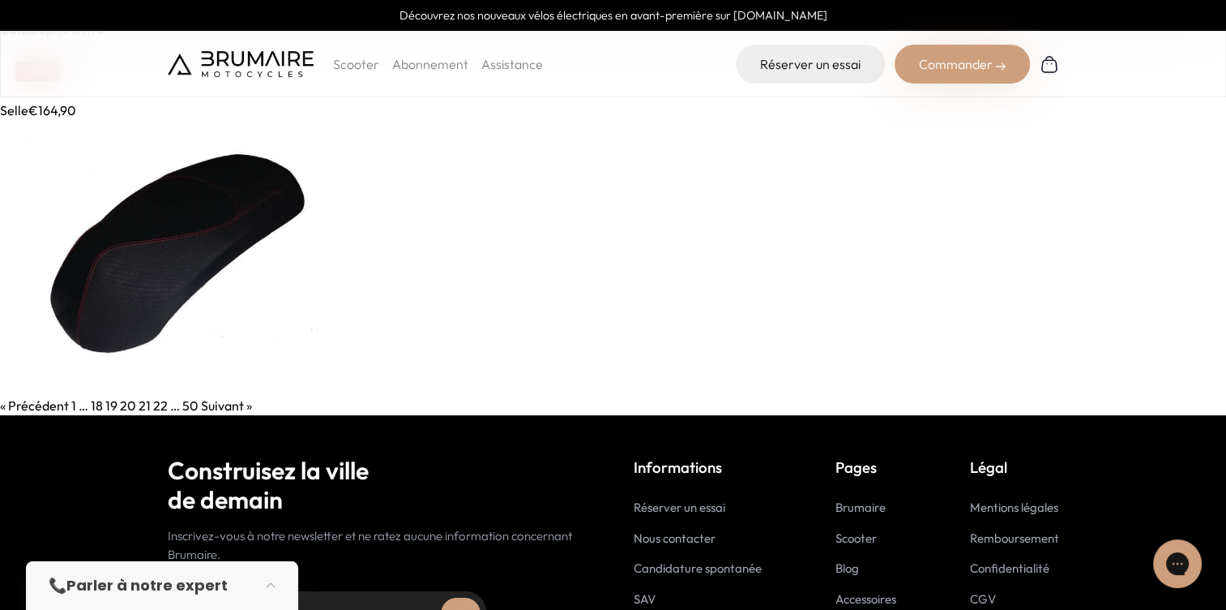
click at [43, 97] on img at bounding box center [54, 70] width 109 height 62
click at [139, 400] on link "21" at bounding box center [145, 405] width 12 height 16
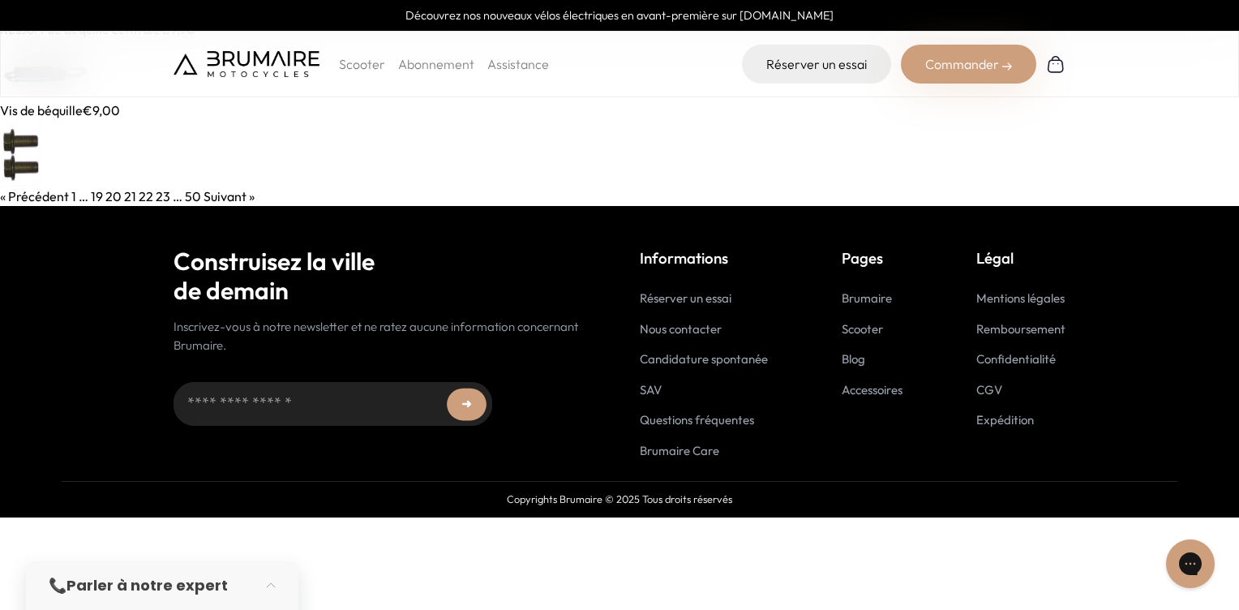
click at [92, 97] on img at bounding box center [70, 70] width 141 height 62
click at [139, 190] on link "22" at bounding box center [146, 196] width 15 height 16
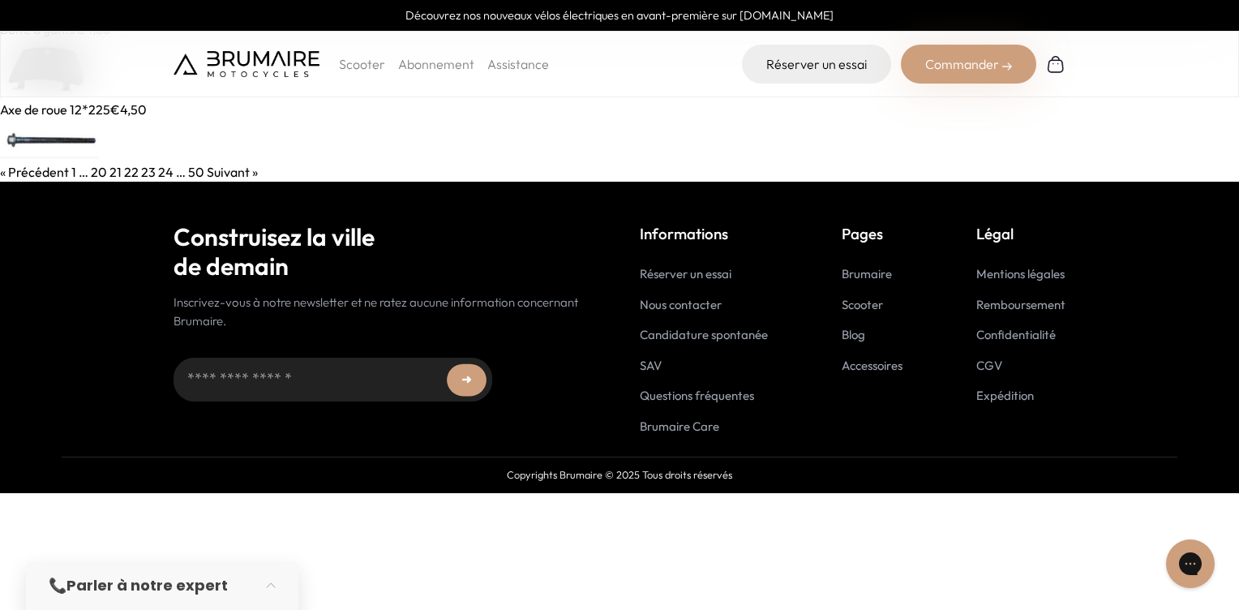
click at [100, 98] on link at bounding box center [619, 69] width 1239 height 61
click at [143, 169] on link "23" at bounding box center [148, 172] width 15 height 16
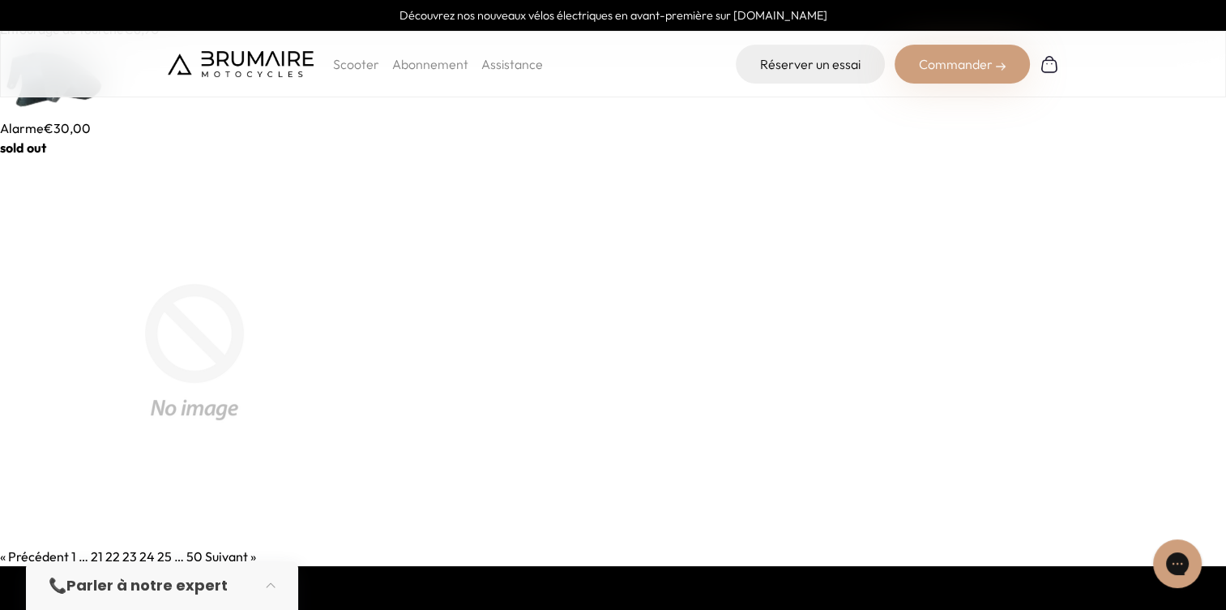
click at [75, 94] on div "Scooter Abonnement Assistance Réserver un essai Commander" at bounding box center [613, 64] width 1226 height 66
click at [49, 98] on img at bounding box center [58, 78] width 116 height 79
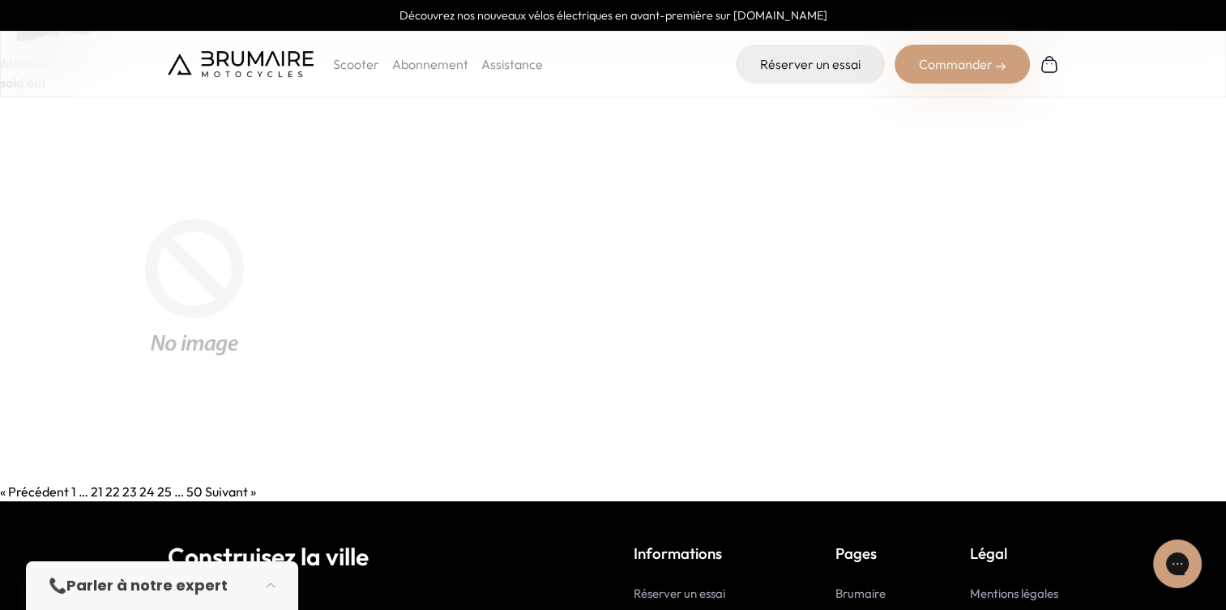
scroll to position [162, 0]
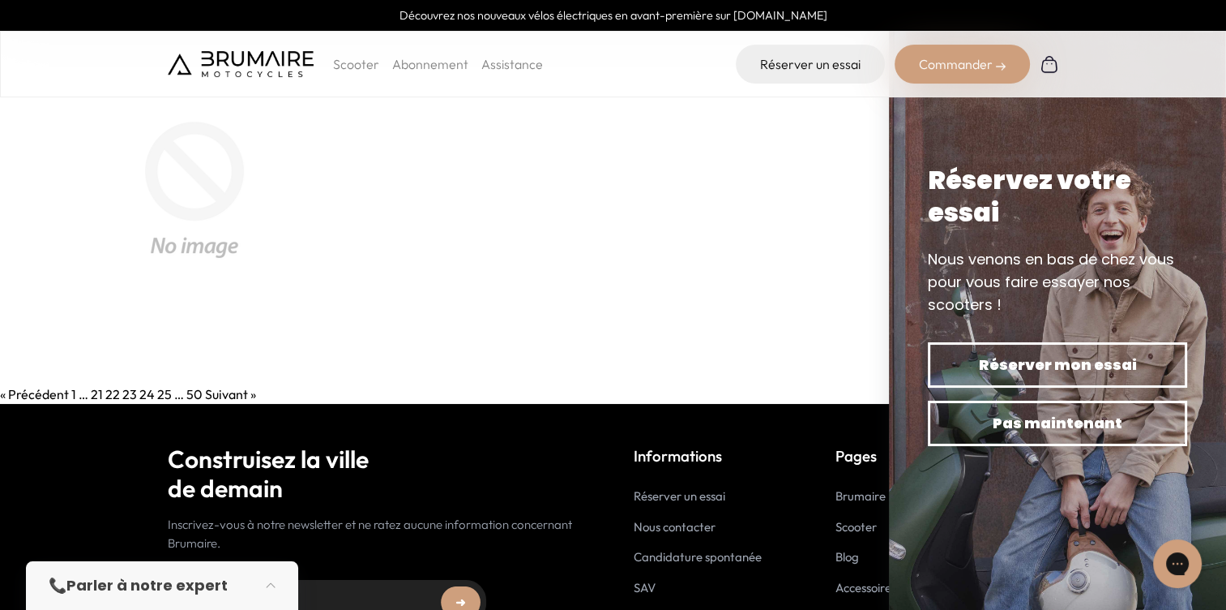
click at [146, 394] on link "24" at bounding box center [146, 394] width 15 height 16
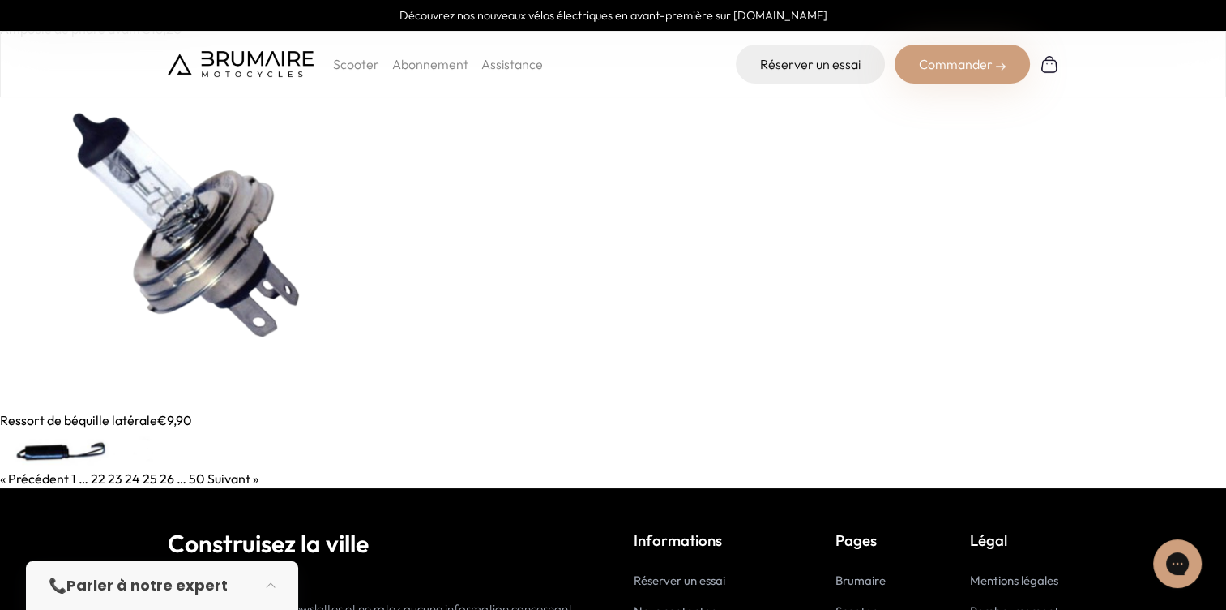
click at [142, 97] on img at bounding box center [185, 224] width 371 height 371
click at [62, 440] on img at bounding box center [84, 449] width 168 height 39
click at [144, 477] on link "25" at bounding box center [150, 478] width 15 height 16
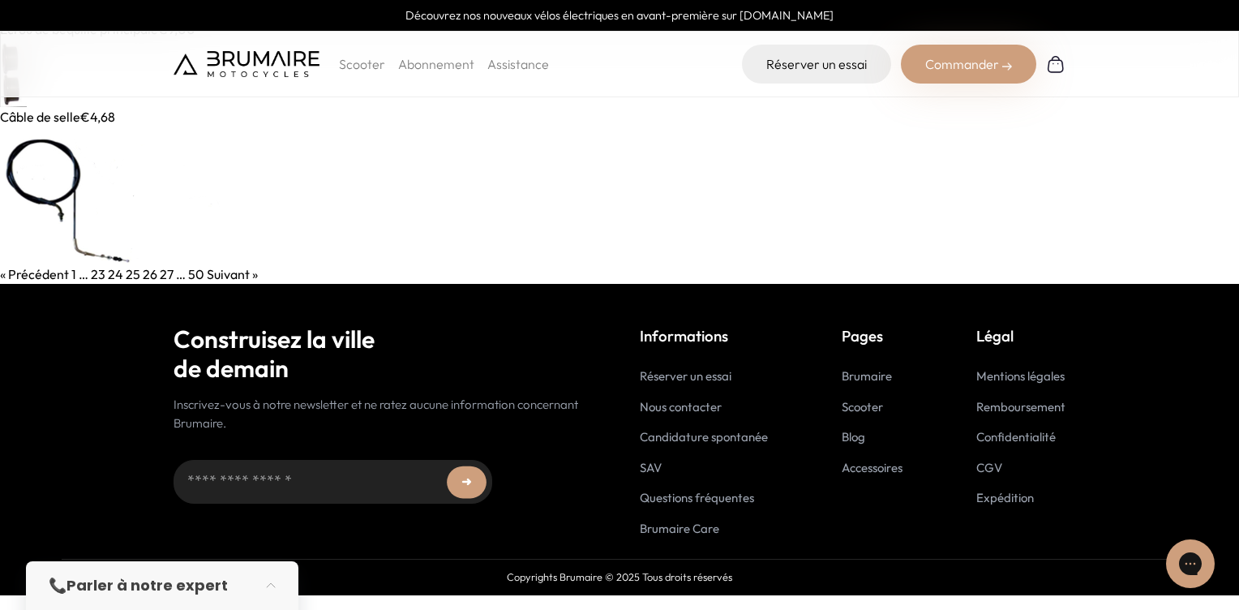
click at [16, 98] on img at bounding box center [13, 73] width 27 height 68
click at [148, 272] on link "26" at bounding box center [150, 274] width 15 height 16
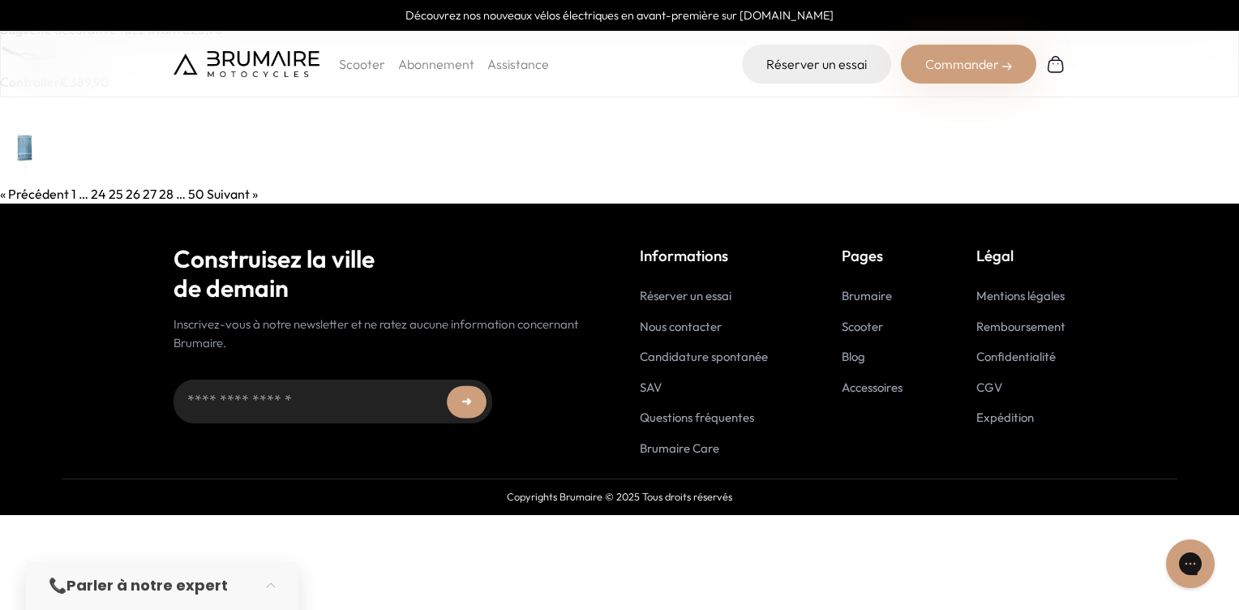
click at [43, 97] on img at bounding box center [30, 138] width 61 height 92
drag, startPoint x: 259, startPoint y: 101, endPoint x: 442, endPoint y: 132, distance: 185.9
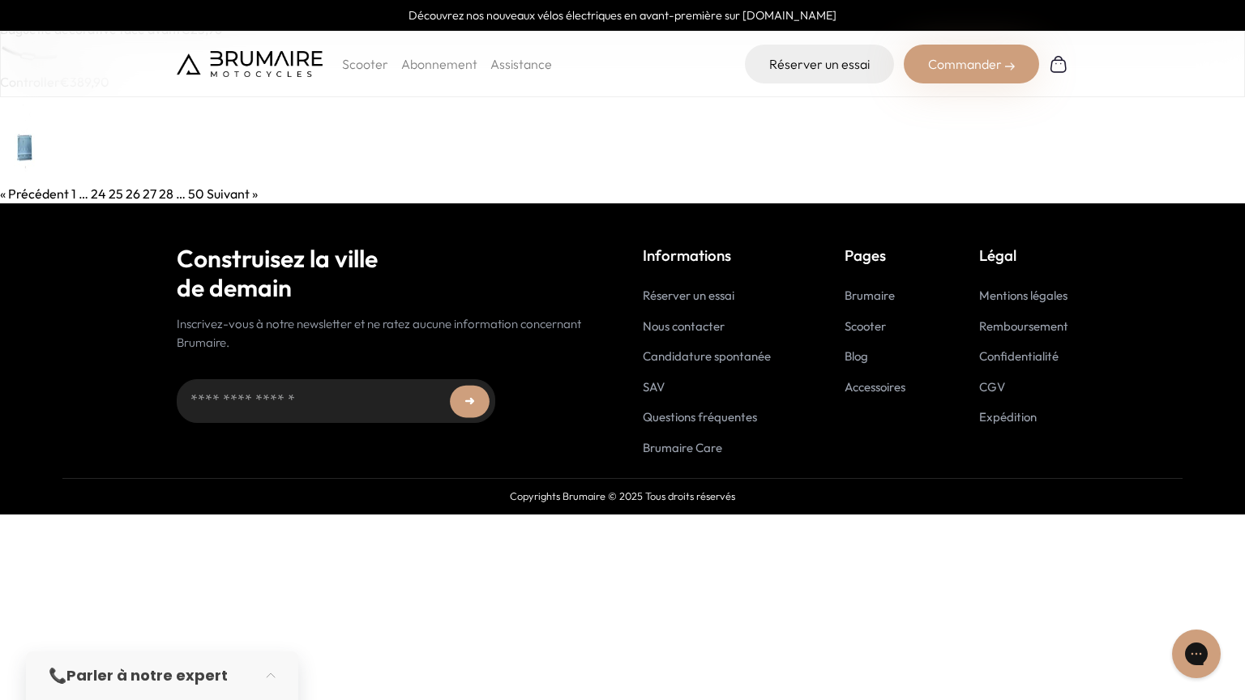
click at [65, 100] on link at bounding box center [622, 138] width 1245 height 92
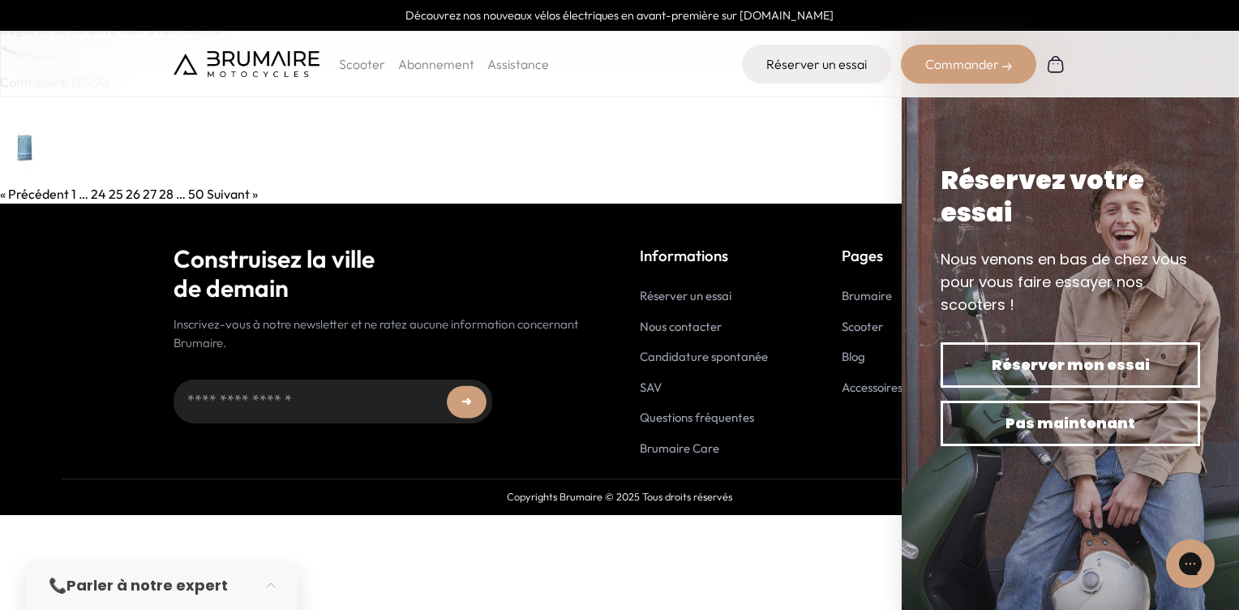
click at [143, 194] on link "27" at bounding box center [150, 194] width 14 height 16
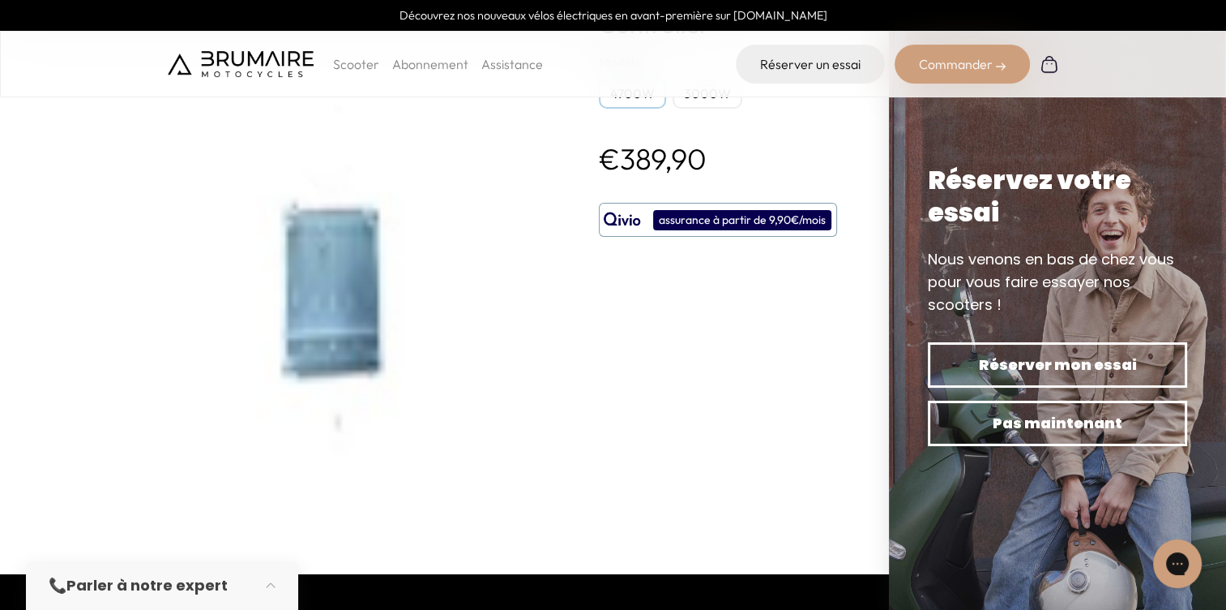
scroll to position [399, 0]
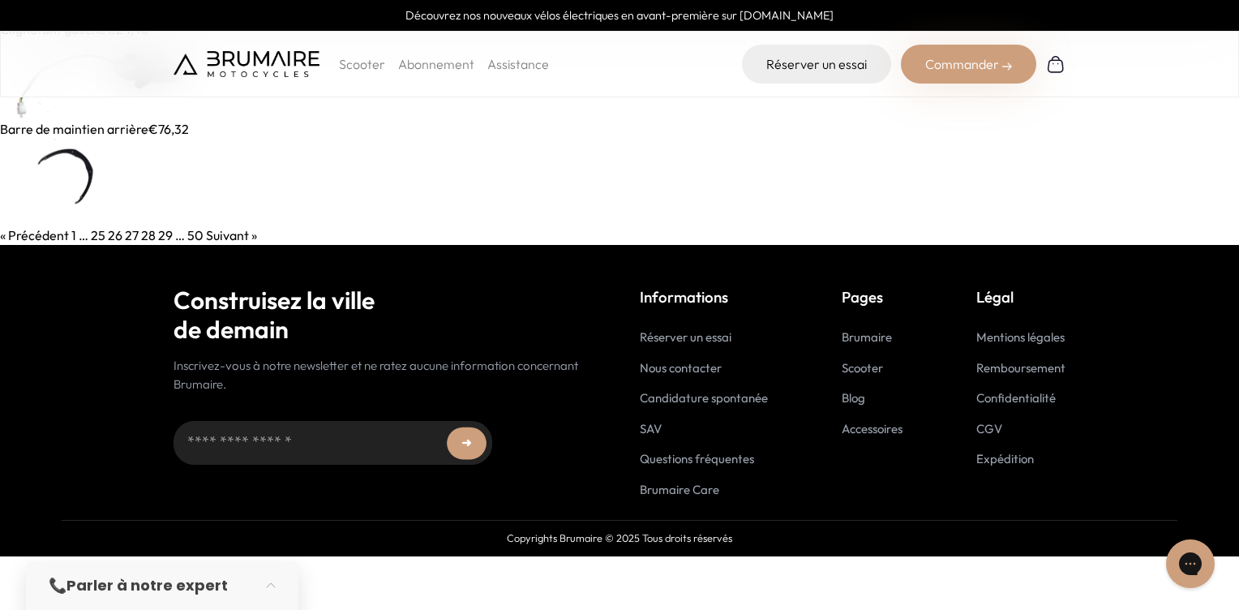
click at [19, 101] on img at bounding box center [94, 79] width 188 height 80
click at [142, 238] on link "28" at bounding box center [148, 235] width 15 height 16
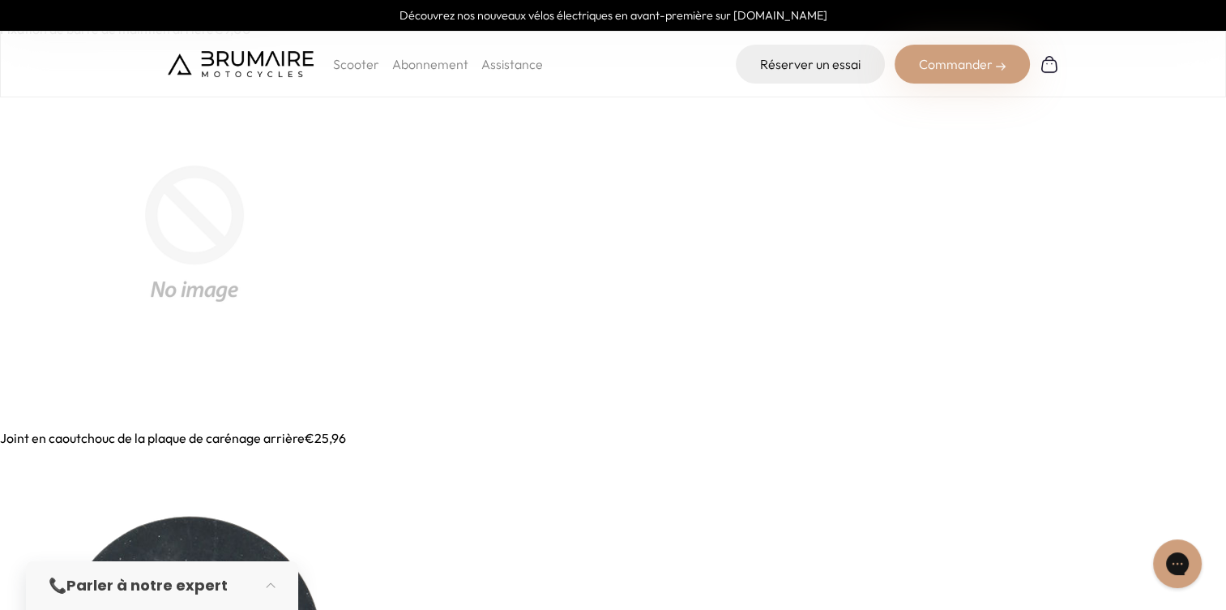
click at [159, 204] on img at bounding box center [194, 233] width 389 height 389
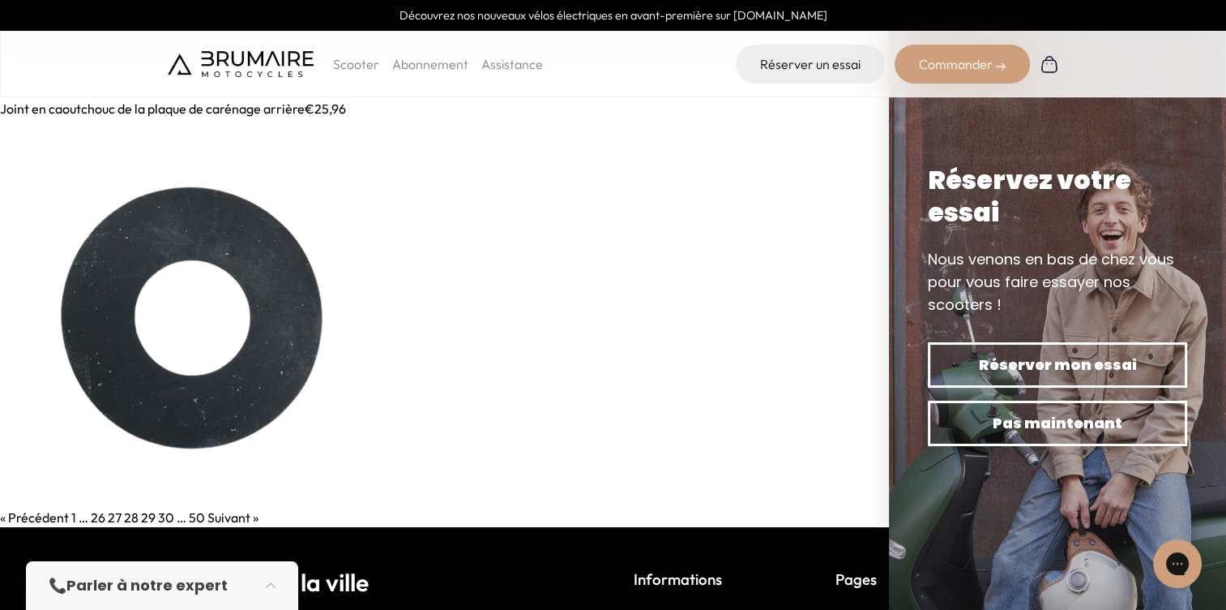
scroll to position [324, 0]
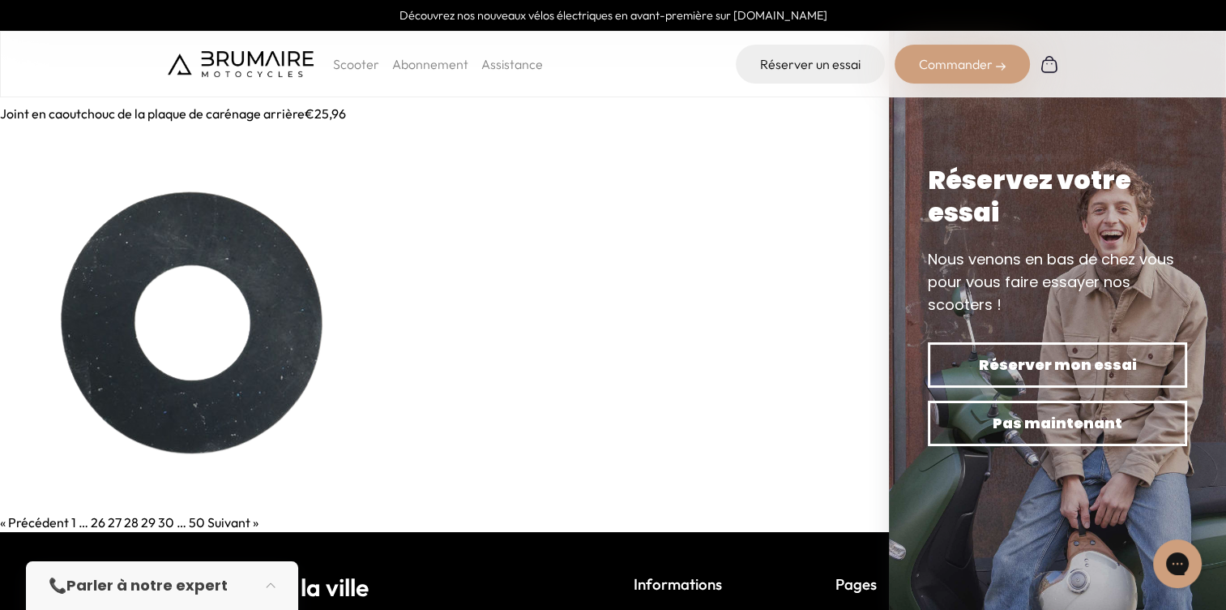
click at [259, 246] on img at bounding box center [194, 317] width 389 height 389
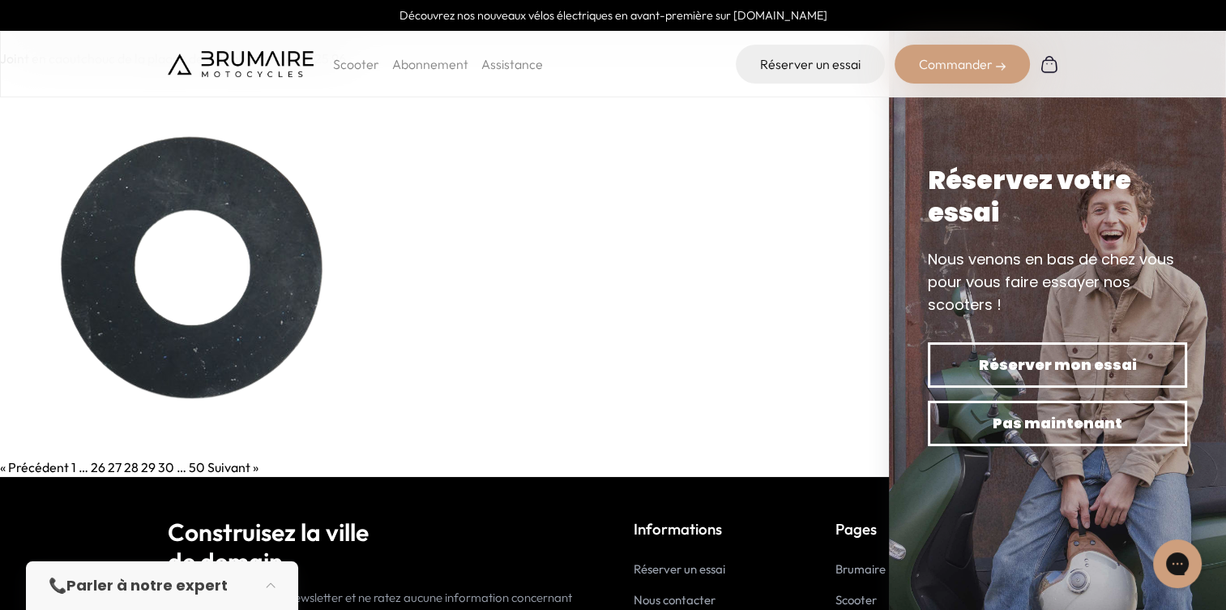
scroll to position [405, 0]
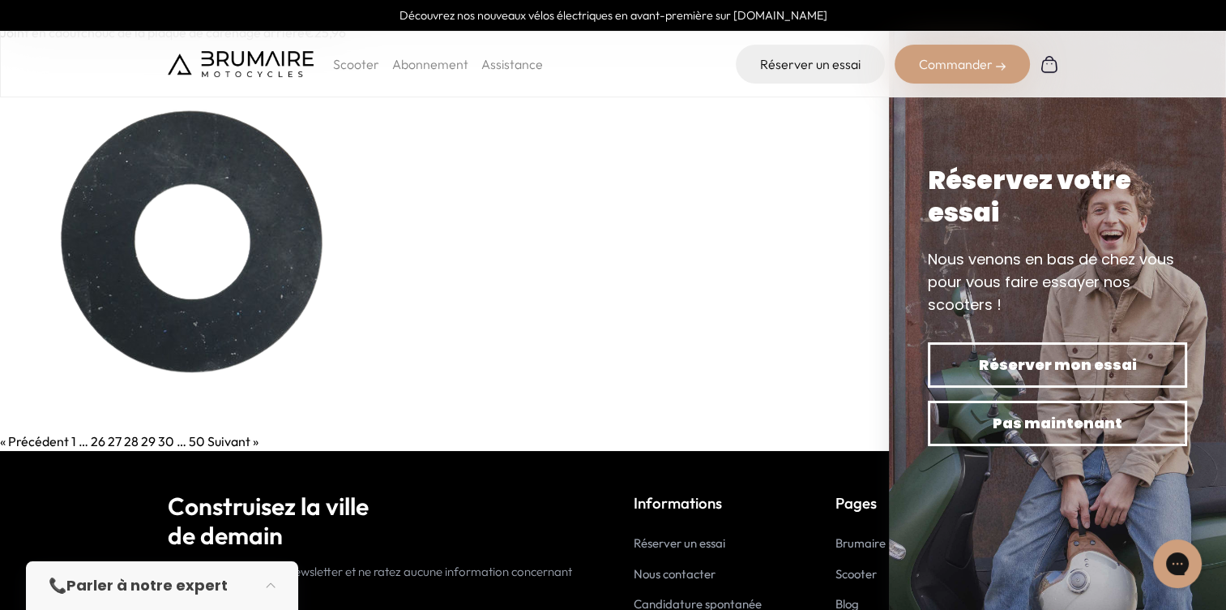
click at [145, 443] on link "29" at bounding box center [148, 441] width 15 height 16
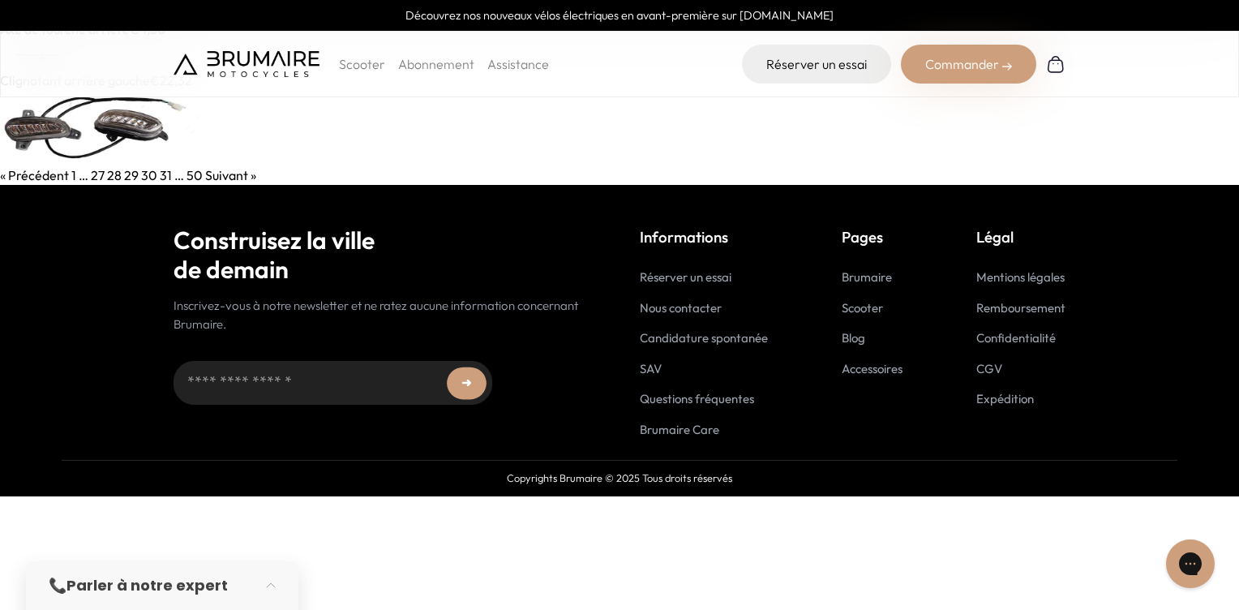
click at [134, 98] on img at bounding box center [100, 127] width 200 height 75
click at [629, 113] on link at bounding box center [619, 127] width 1239 height 75
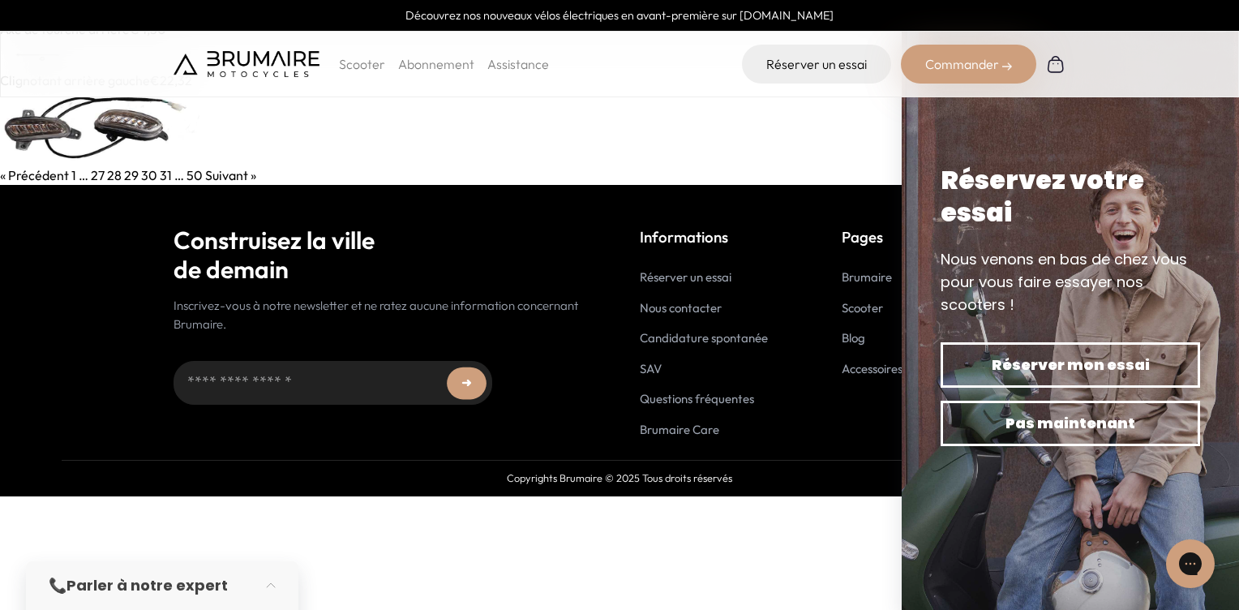
click at [97, 176] on link "27" at bounding box center [98, 175] width 14 height 16
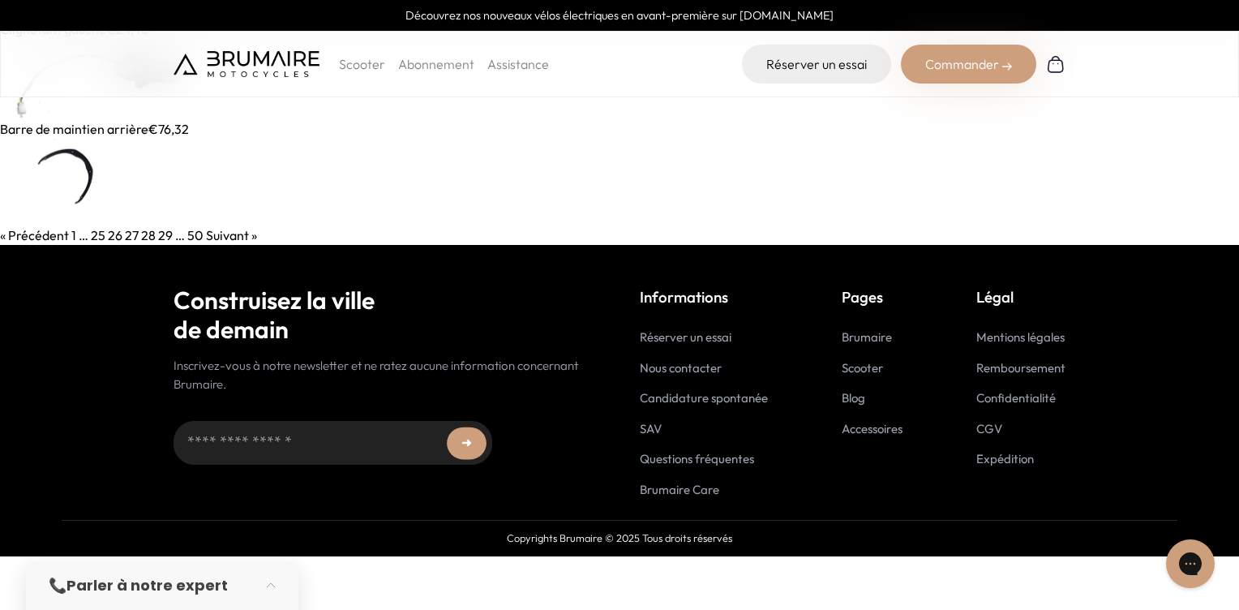
click at [114, 239] on link "26" at bounding box center [115, 235] width 15 height 16
click at [152, 234] on link "28" at bounding box center [148, 235] width 15 height 16
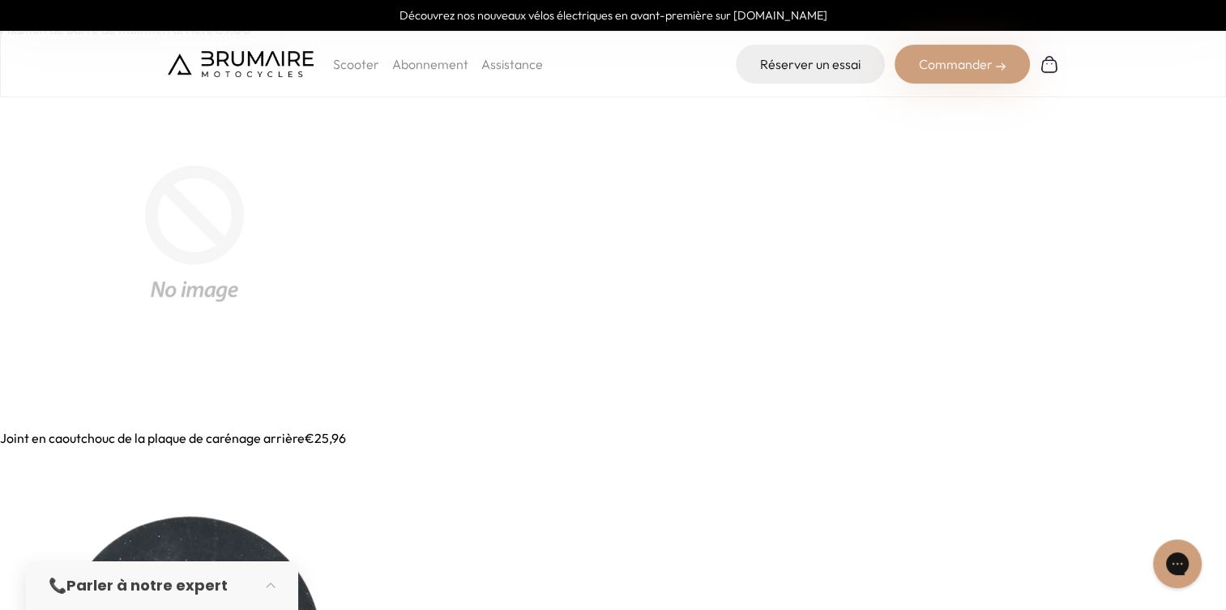
click at [185, 239] on img at bounding box center [194, 233] width 389 height 389
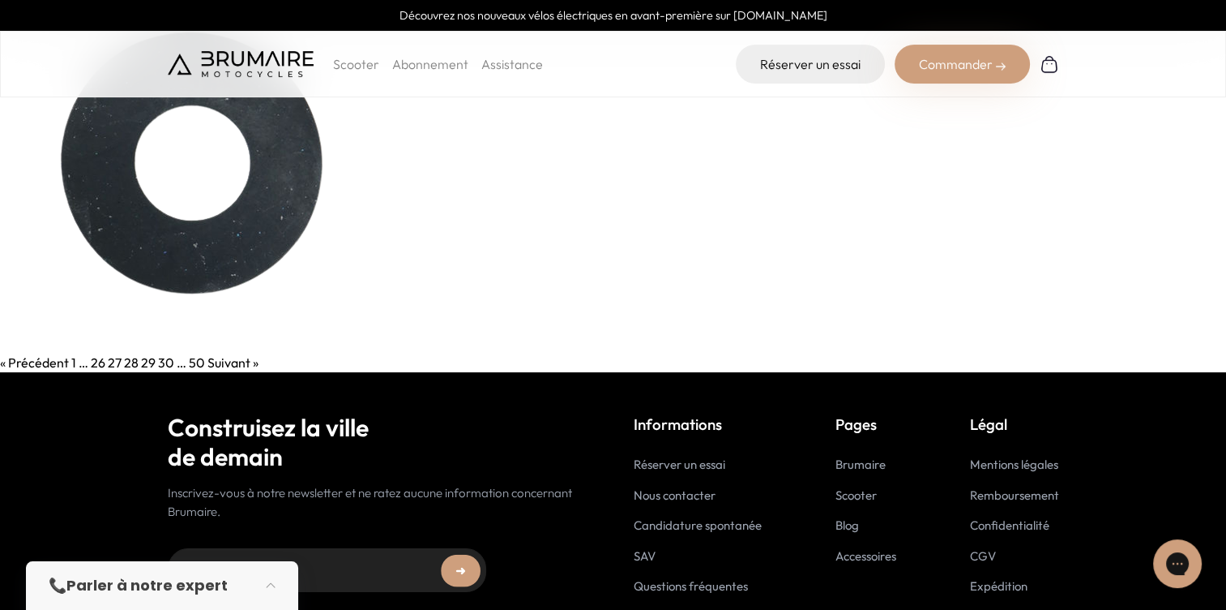
scroll to position [486, 0]
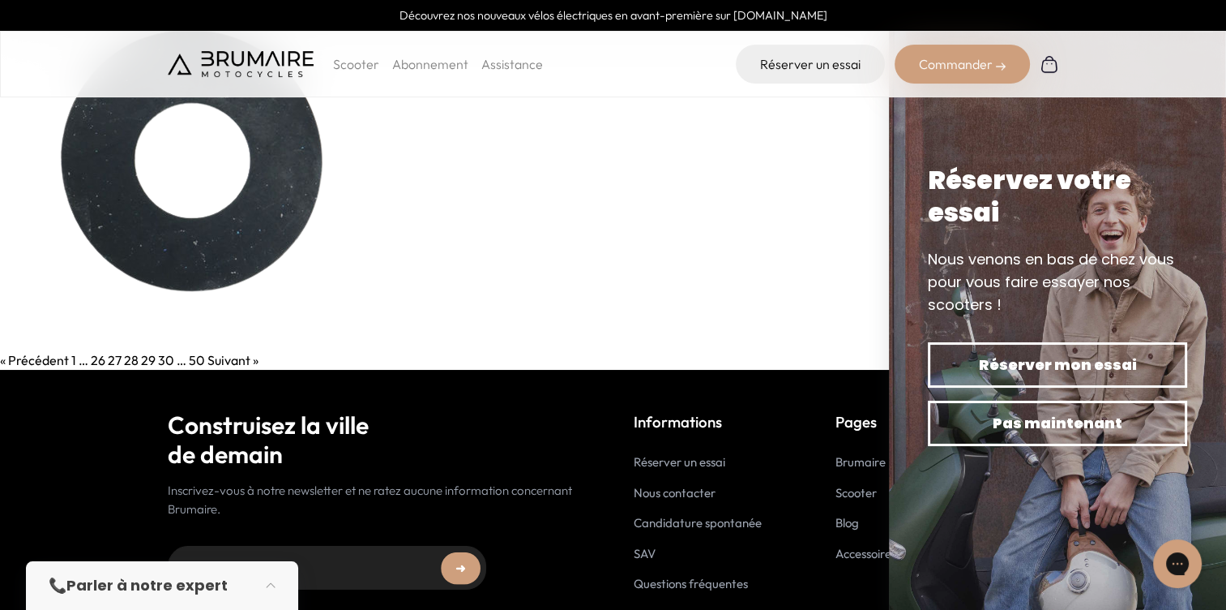
click at [145, 353] on link "29" at bounding box center [148, 360] width 15 height 16
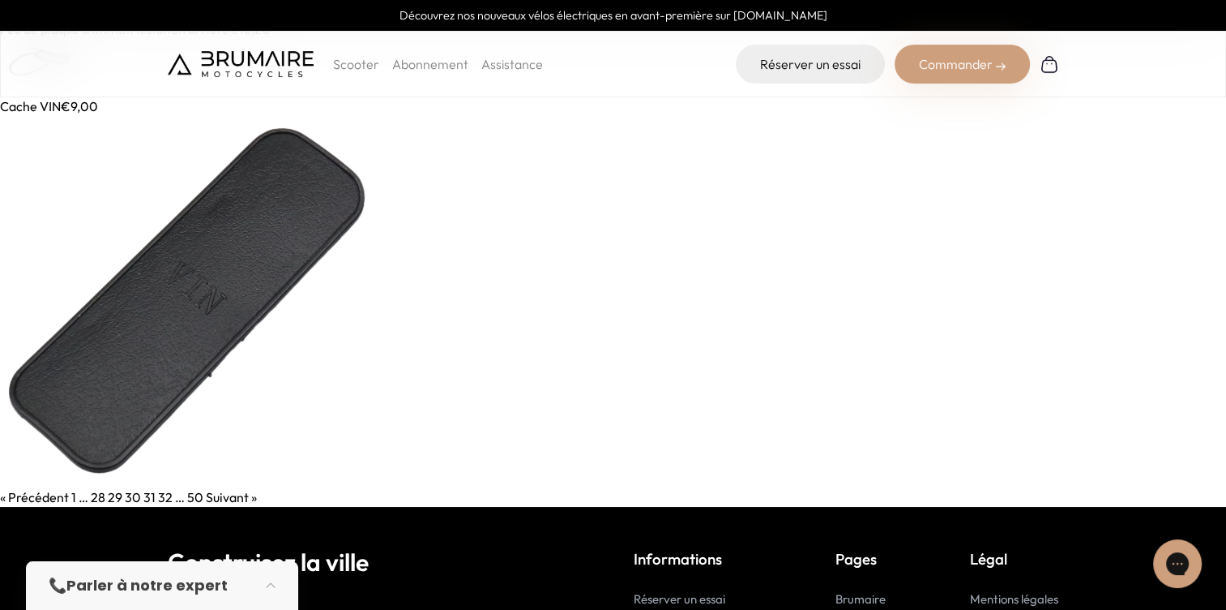
click at [147, 493] on link "31" at bounding box center [149, 497] width 12 height 16
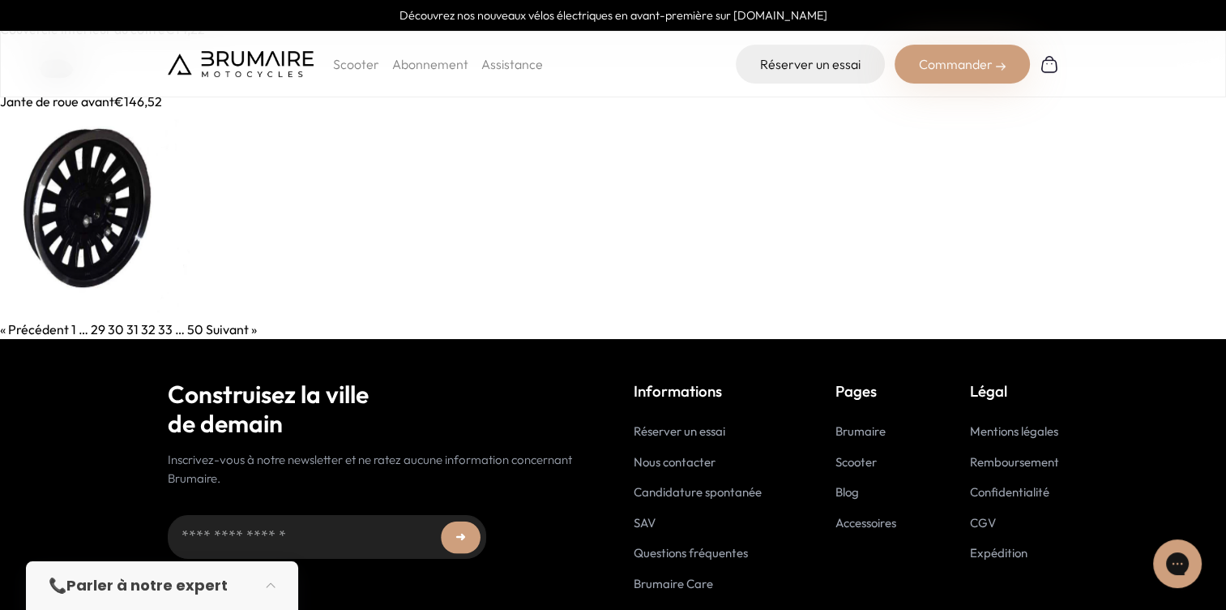
click at [143, 324] on link "32" at bounding box center [148, 329] width 15 height 16
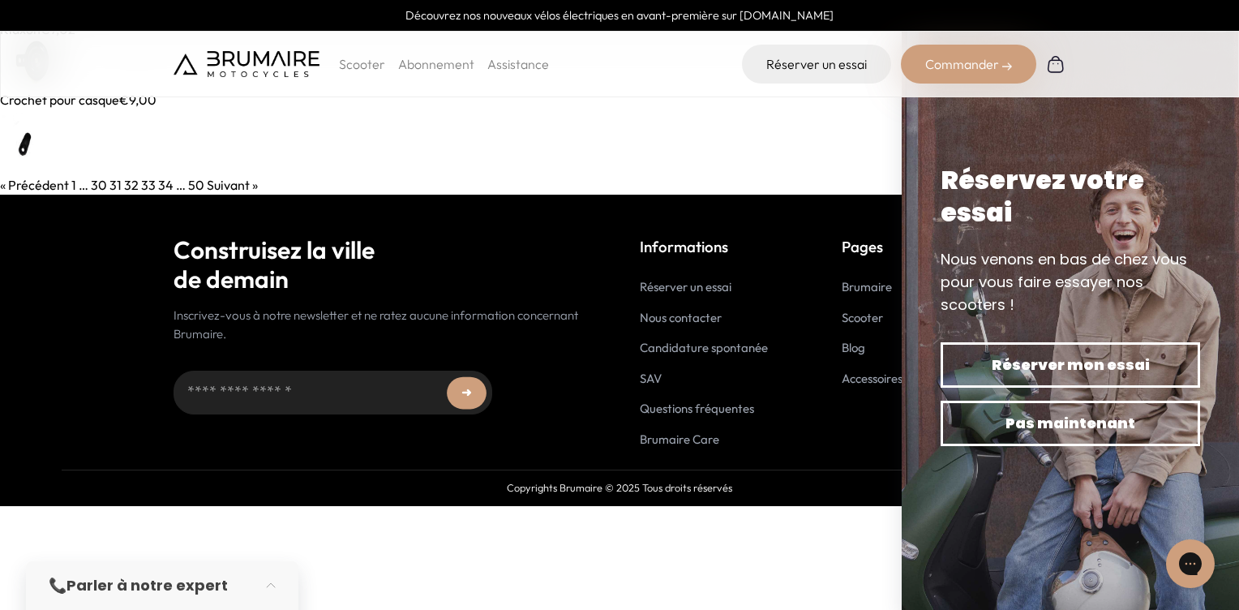
click at [147, 185] on link "33" at bounding box center [148, 185] width 15 height 16
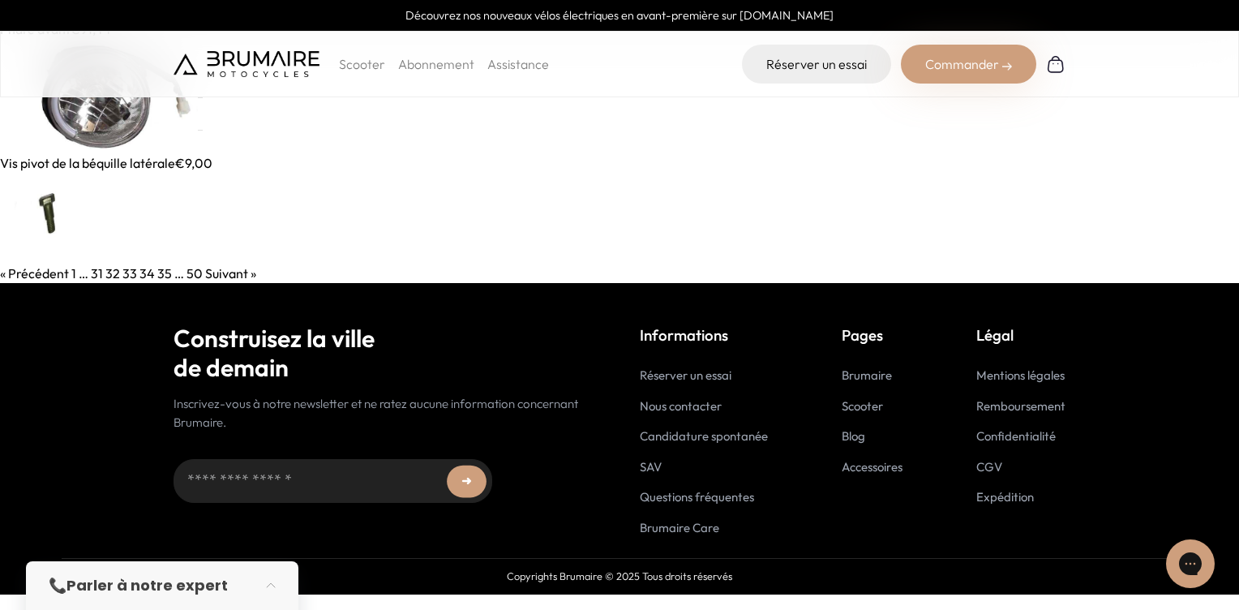
click at [97, 108] on img at bounding box center [101, 96] width 203 height 114
click at [46, 217] on img at bounding box center [44, 218] width 88 height 91
click at [143, 269] on link "34" at bounding box center [146, 273] width 15 height 16
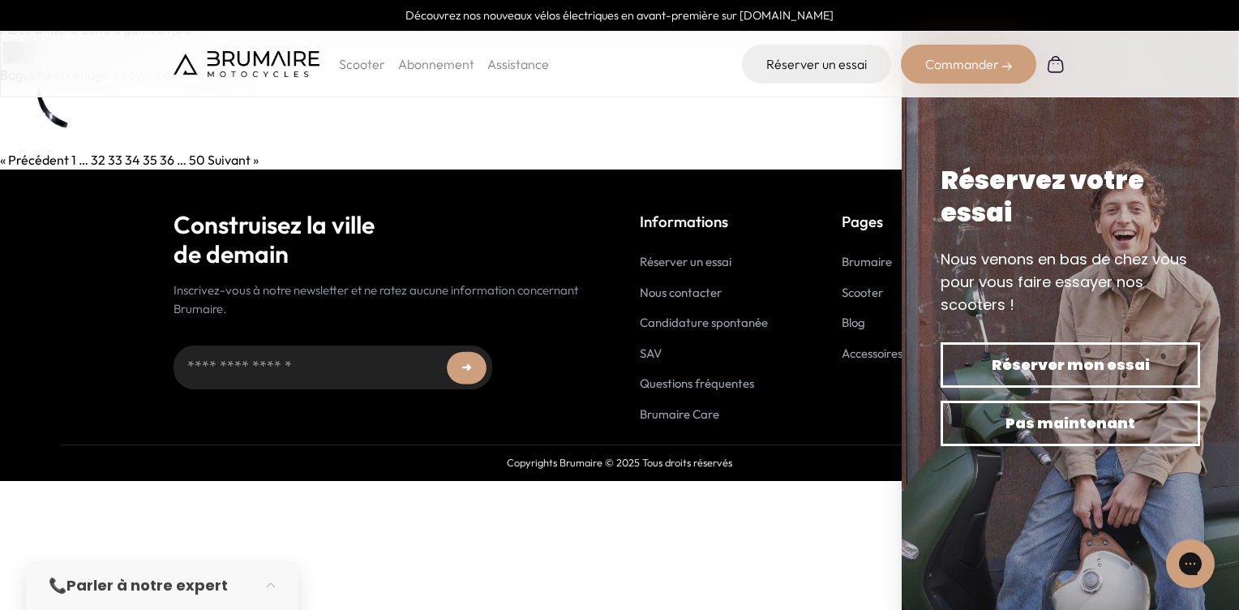
click at [144, 158] on link "35" at bounding box center [150, 160] width 15 height 16
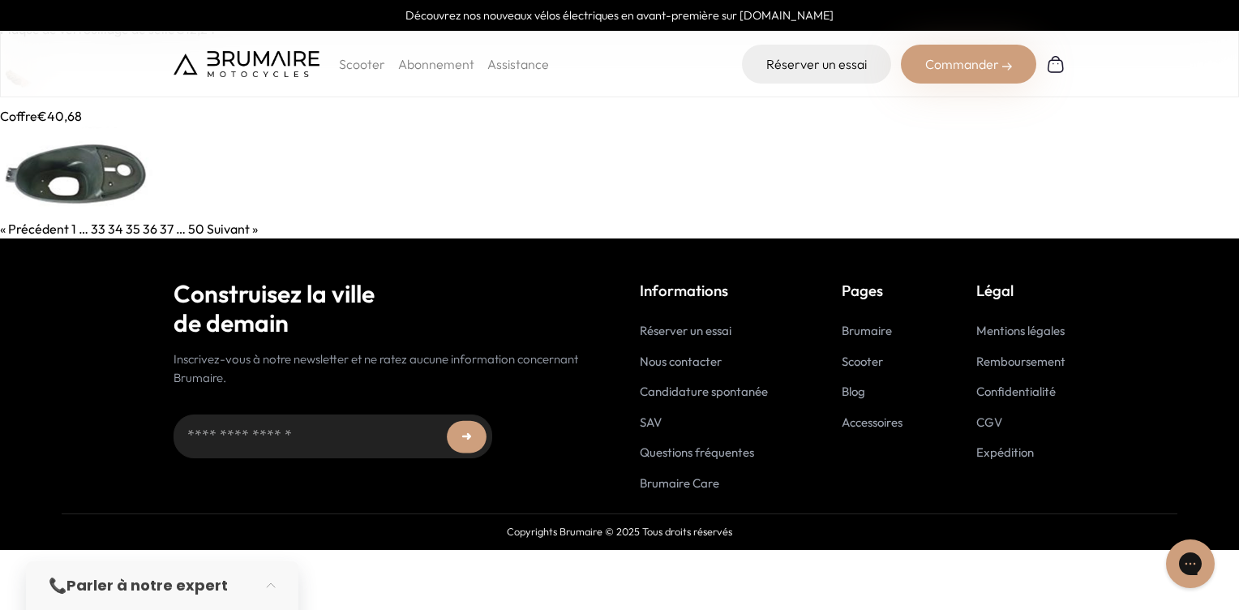
click at [72, 98] on link at bounding box center [619, 72] width 1239 height 67
click at [143, 226] on link "36" at bounding box center [150, 228] width 15 height 16
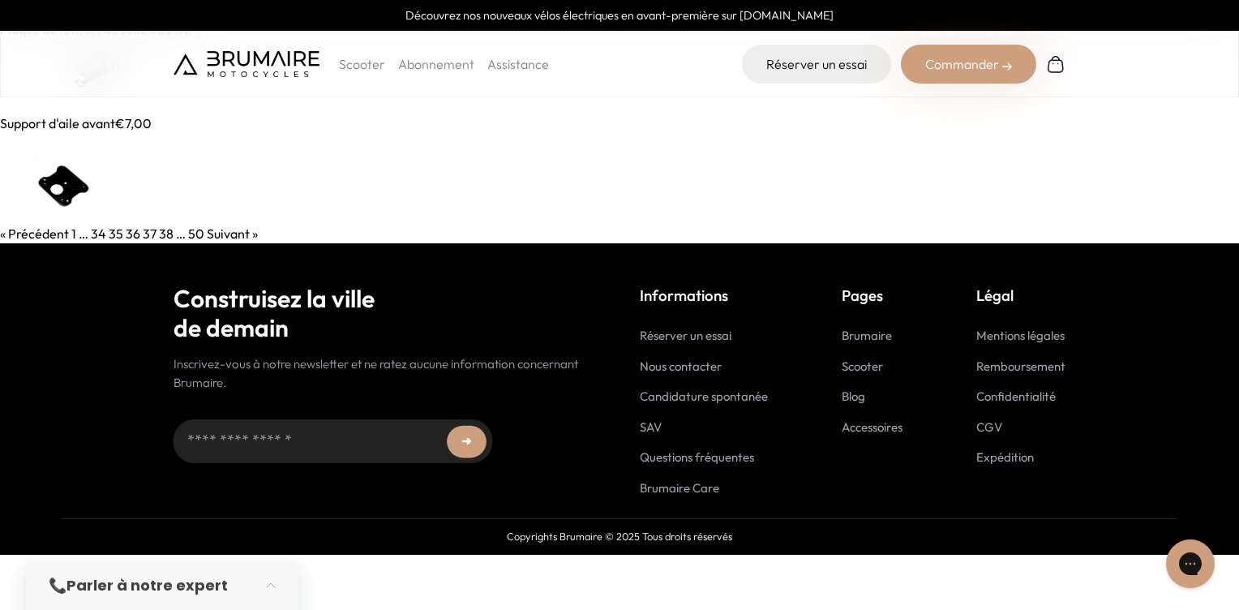
click at [88, 99] on img at bounding box center [69, 76] width 139 height 75
click at [148, 233] on link "37" at bounding box center [150, 233] width 14 height 16
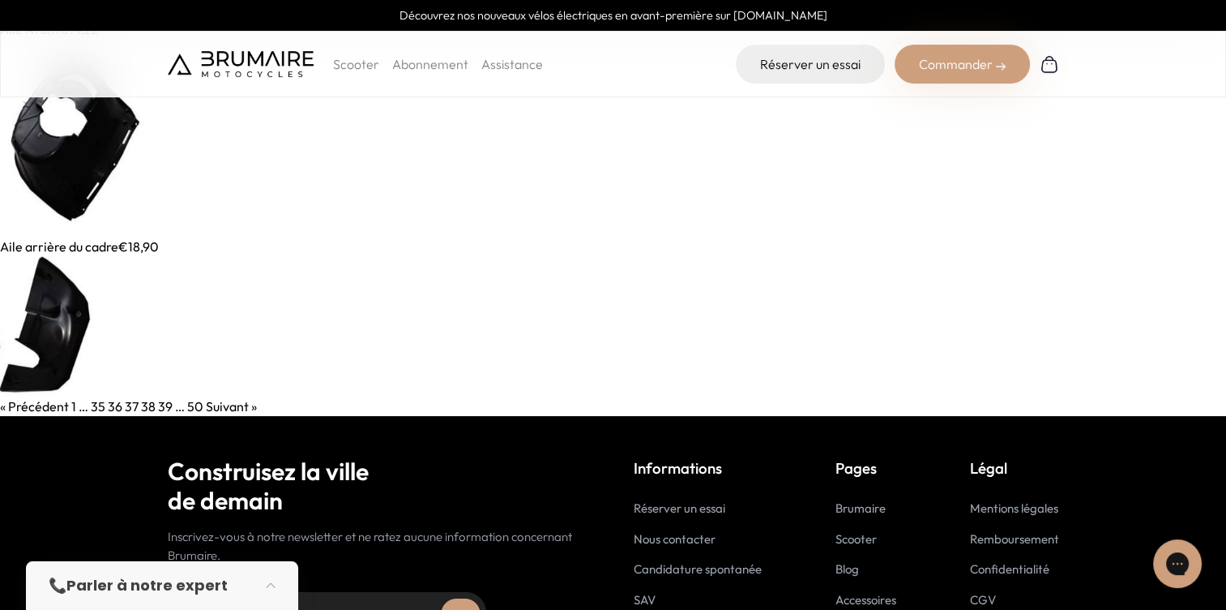
click at [82, 134] on img at bounding box center [77, 138] width 155 height 198
click at [147, 405] on link "38" at bounding box center [148, 406] width 15 height 16
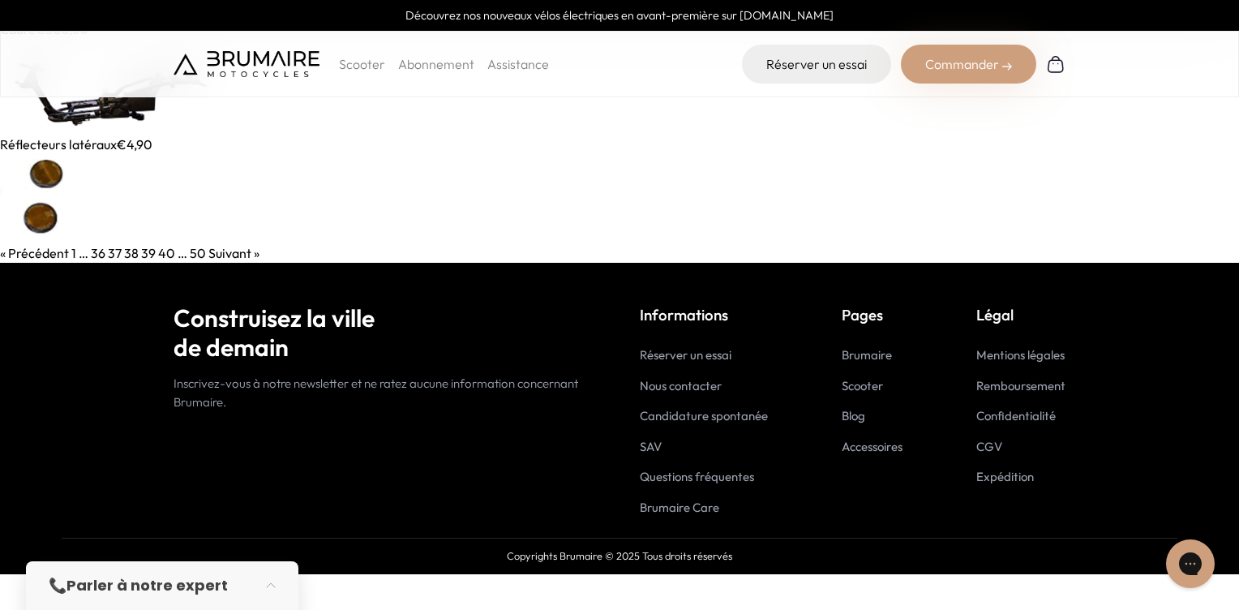
click at [114, 110] on img at bounding box center [122, 87] width 244 height 96
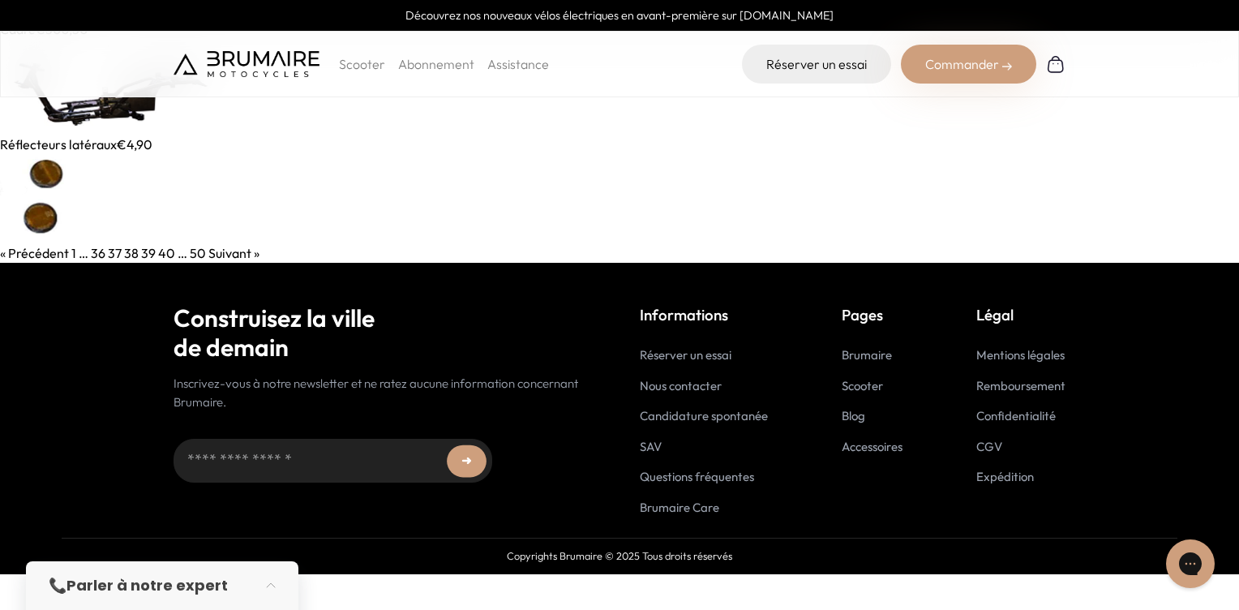
click at [145, 252] on link "39" at bounding box center [148, 253] width 15 height 16
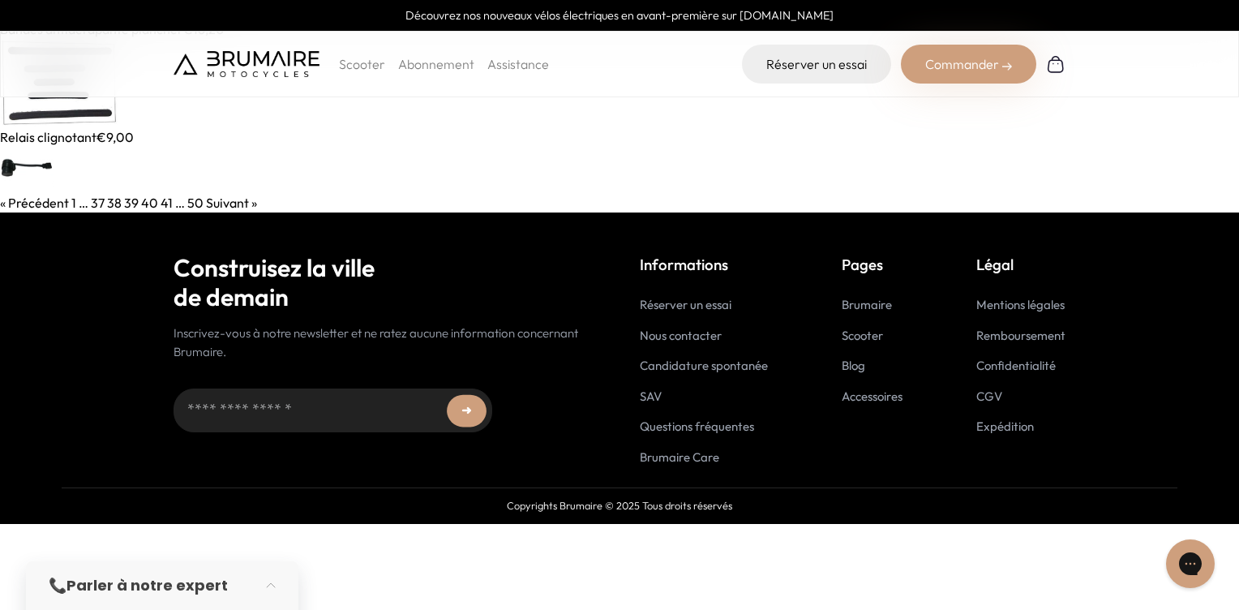
click at [89, 106] on img at bounding box center [59, 83] width 119 height 88
click at [26, 167] on img at bounding box center [35, 170] width 70 height 46
click at [146, 206] on link "40" at bounding box center [149, 203] width 17 height 16
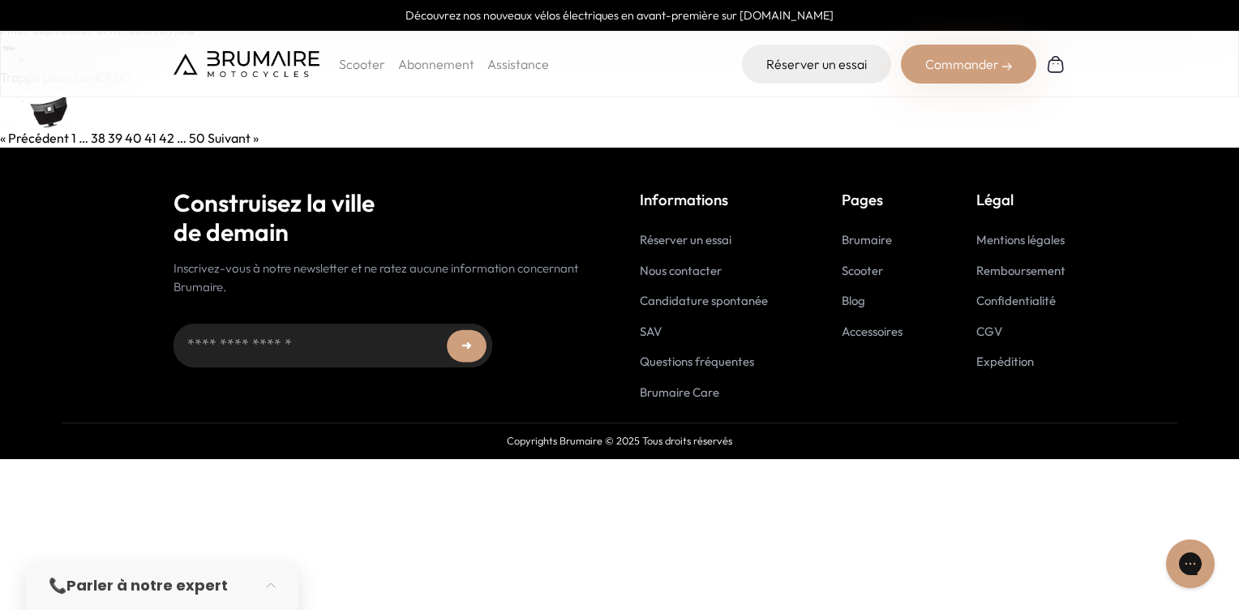
click at [64, 113] on img at bounding box center [45, 107] width 90 height 41
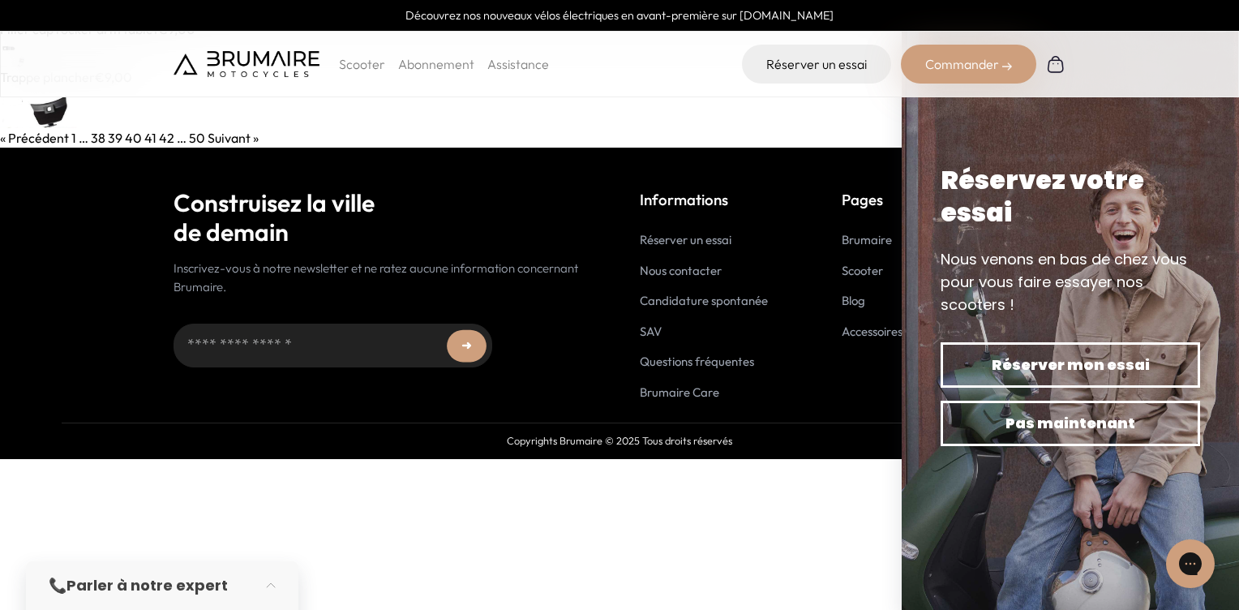
click at [146, 135] on link "41" at bounding box center [150, 138] width 12 height 16
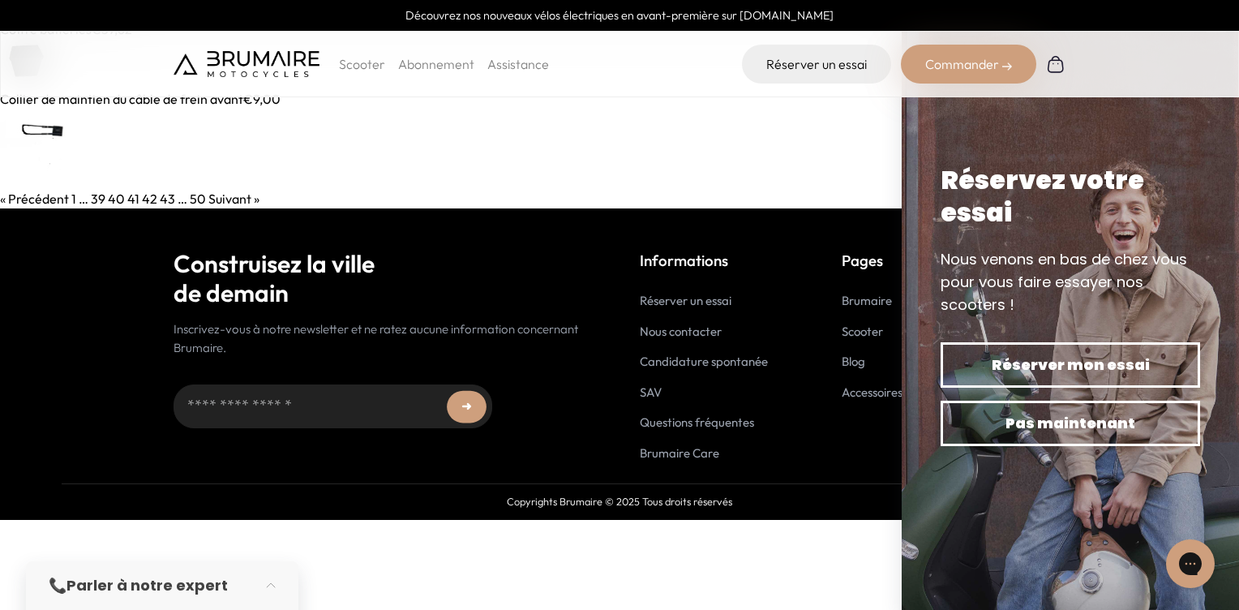
click at [42, 131] on img at bounding box center [42, 149] width 85 height 80
click at [55, 148] on img at bounding box center [42, 149] width 85 height 80
click at [149, 191] on link "42" at bounding box center [149, 198] width 15 height 16
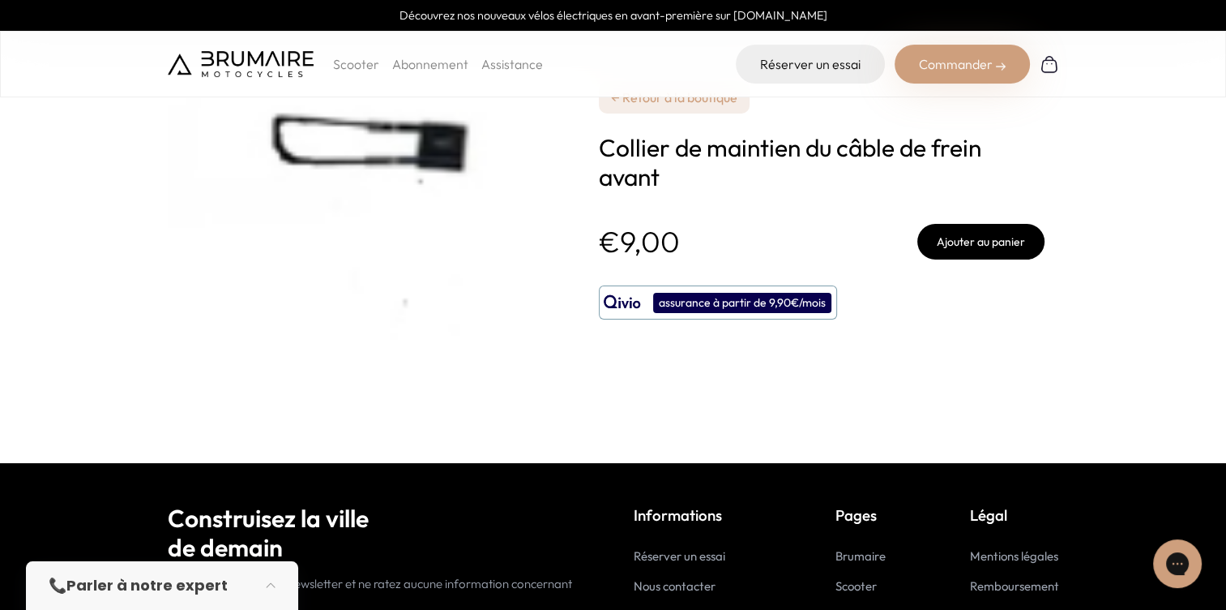
drag, startPoint x: 409, startPoint y: 12, endPoint x: 191, endPoint y: 207, distance: 291.6
click at [191, 207] on img at bounding box center [370, 232] width 405 height 382
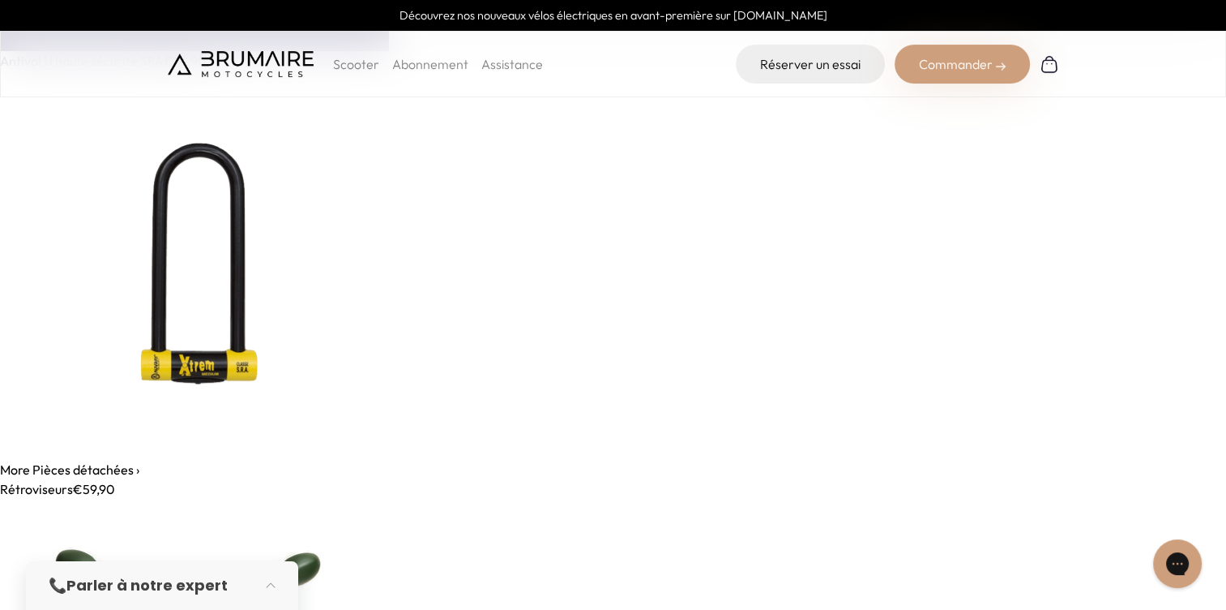
drag, startPoint x: 464, startPoint y: 232, endPoint x: 327, endPoint y: 612, distance: 403.8
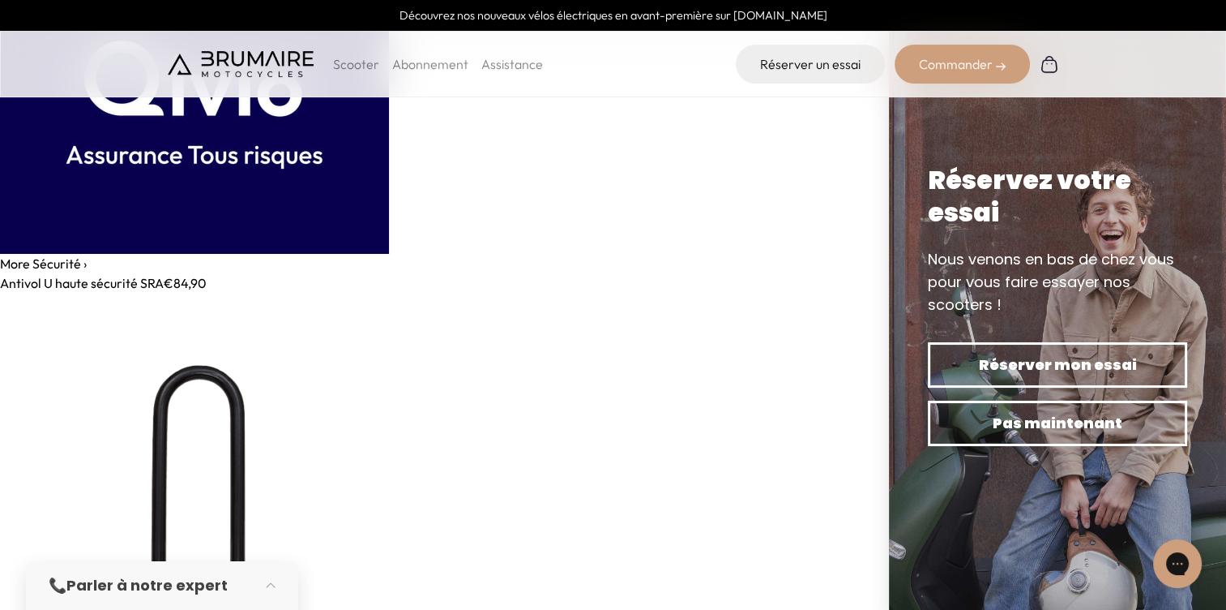
scroll to position [12769, 0]
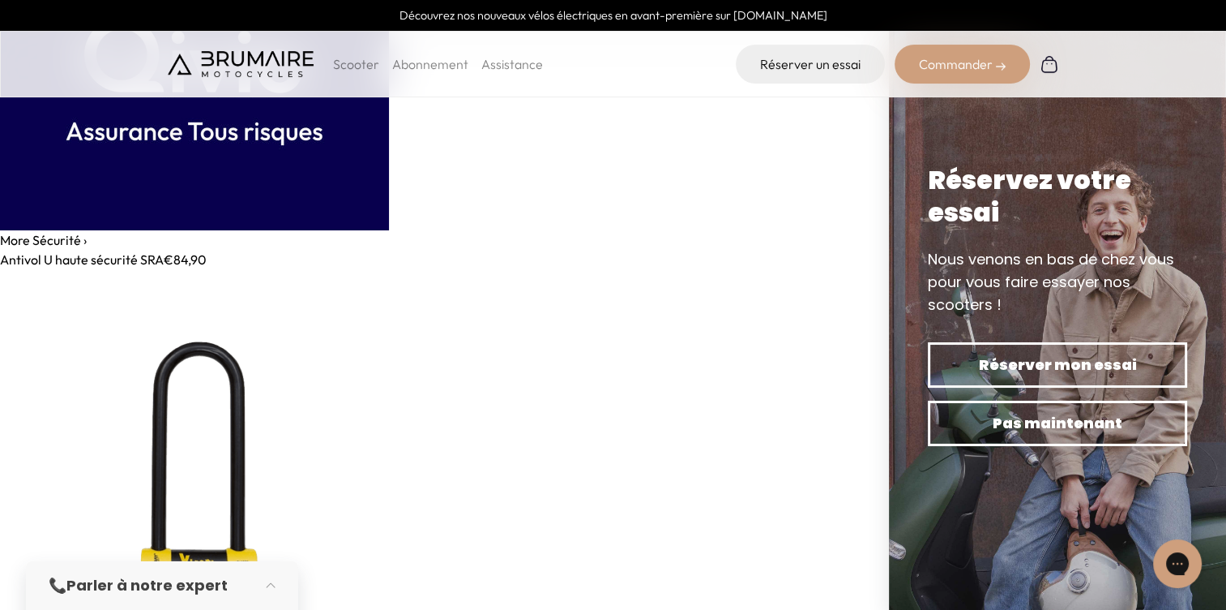
click at [53, 238] on link "More Sécurité ›" at bounding box center [43, 240] width 87 height 16
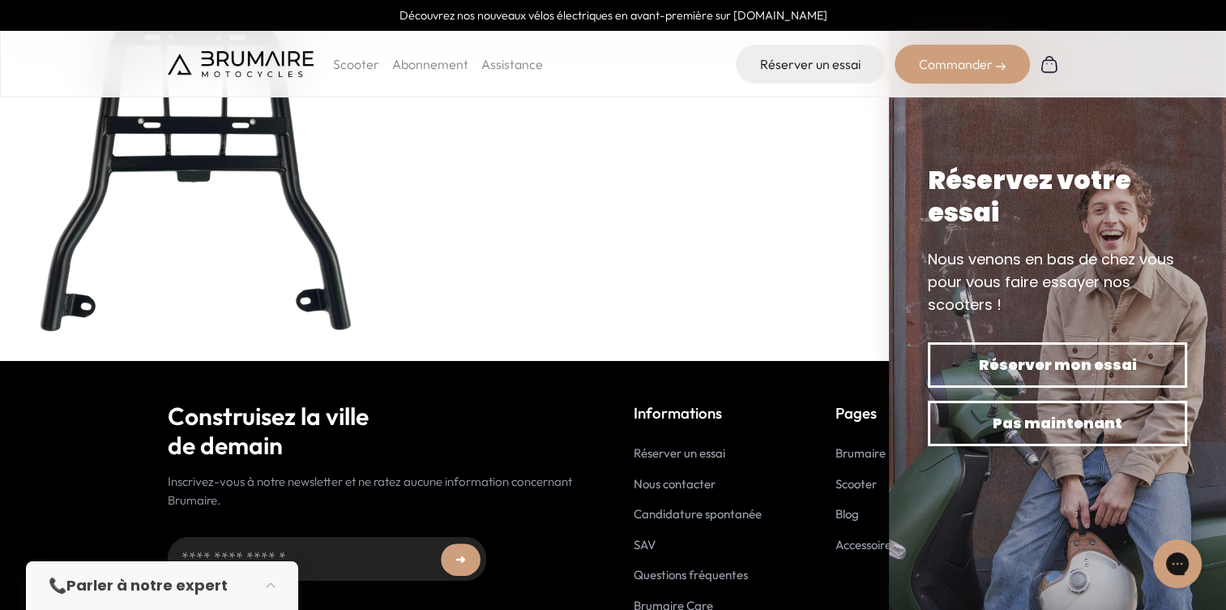
scroll to position [15210, 0]
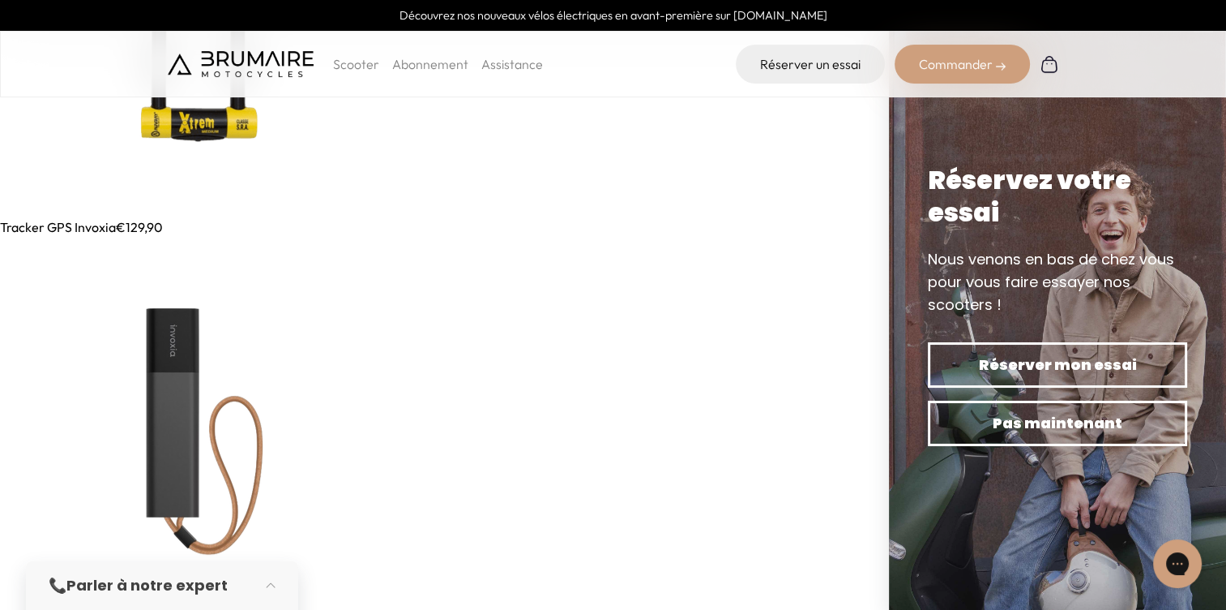
scroll to position [324, 0]
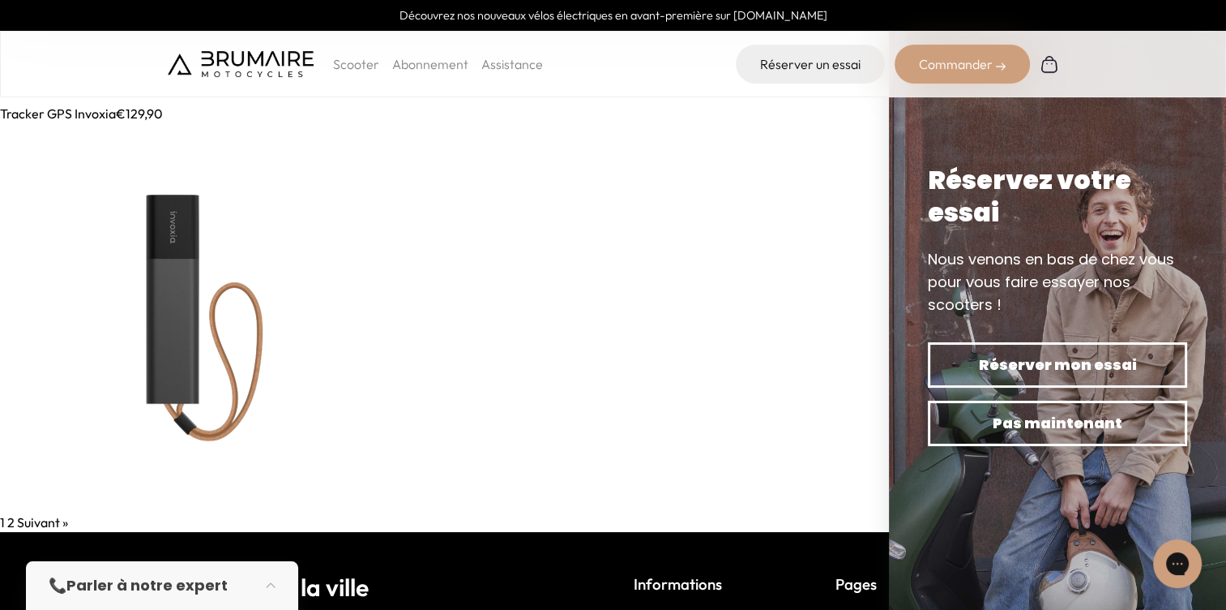
click at [10, 521] on link "2" at bounding box center [10, 522] width 7 height 16
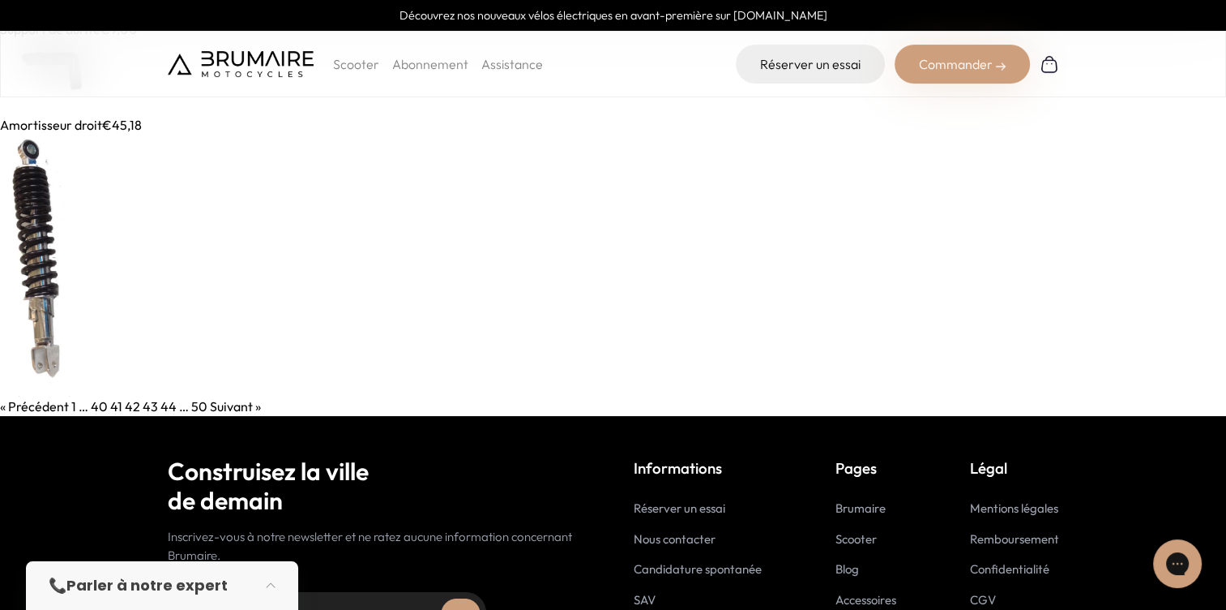
click at [96, 100] on img at bounding box center [48, 77] width 97 height 76
click at [148, 404] on link "43" at bounding box center [150, 406] width 15 height 16
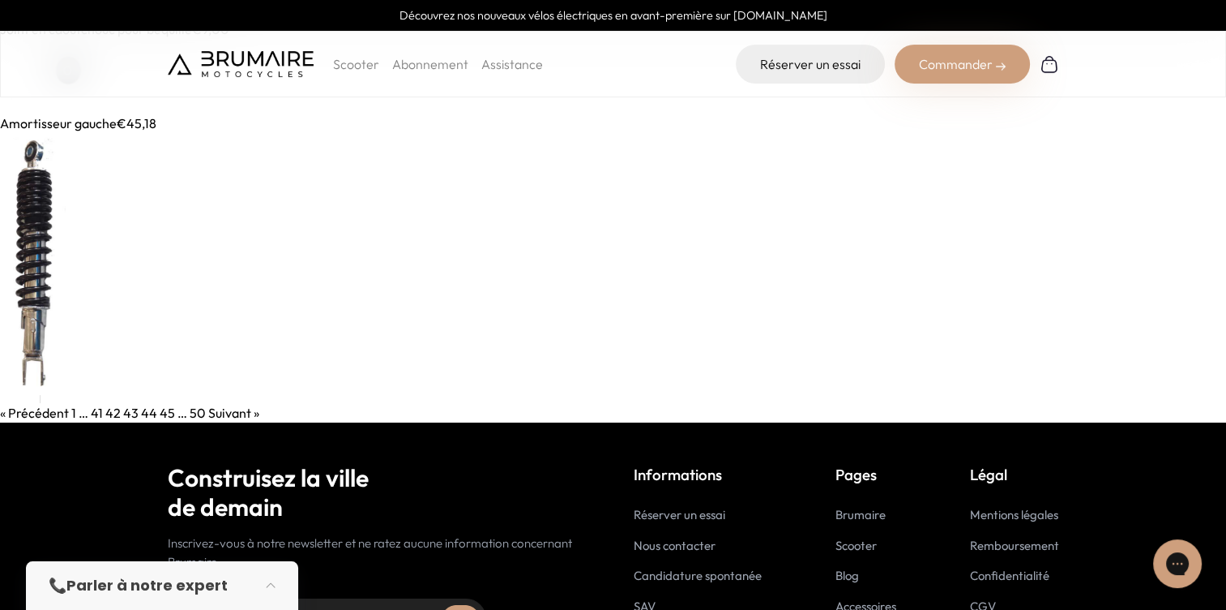
click at [91, 101] on img at bounding box center [48, 76] width 96 height 75
click at [143, 412] on link "44" at bounding box center [149, 412] width 16 height 16
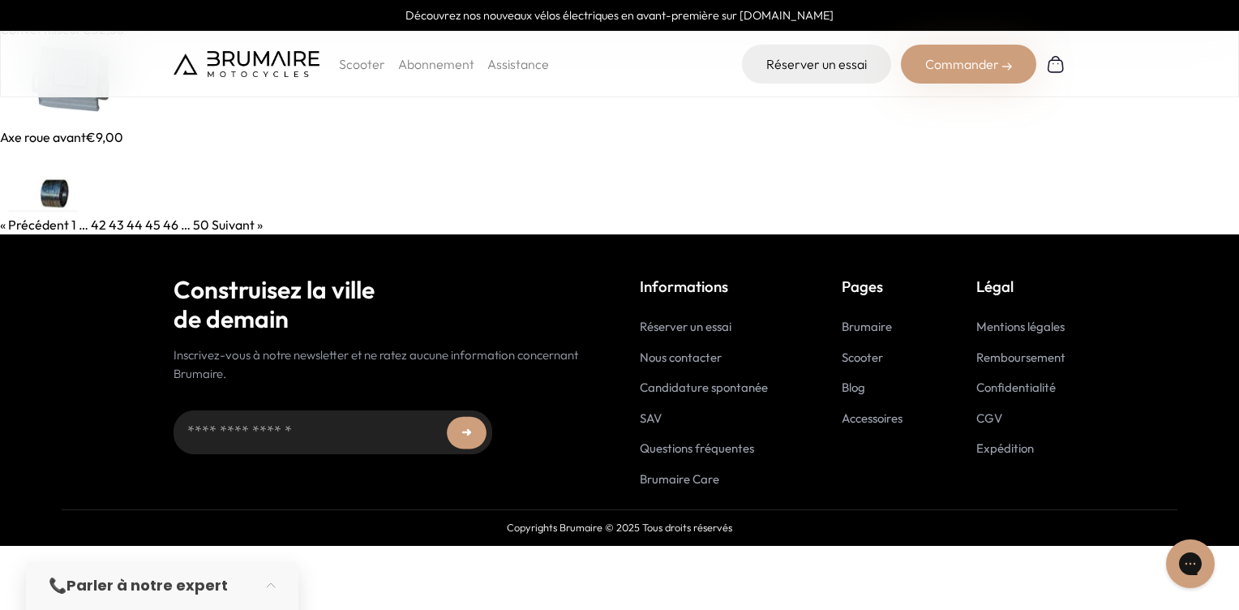
click at [81, 106] on img at bounding box center [64, 83] width 129 height 88
click at [146, 220] on link "45" at bounding box center [152, 224] width 15 height 16
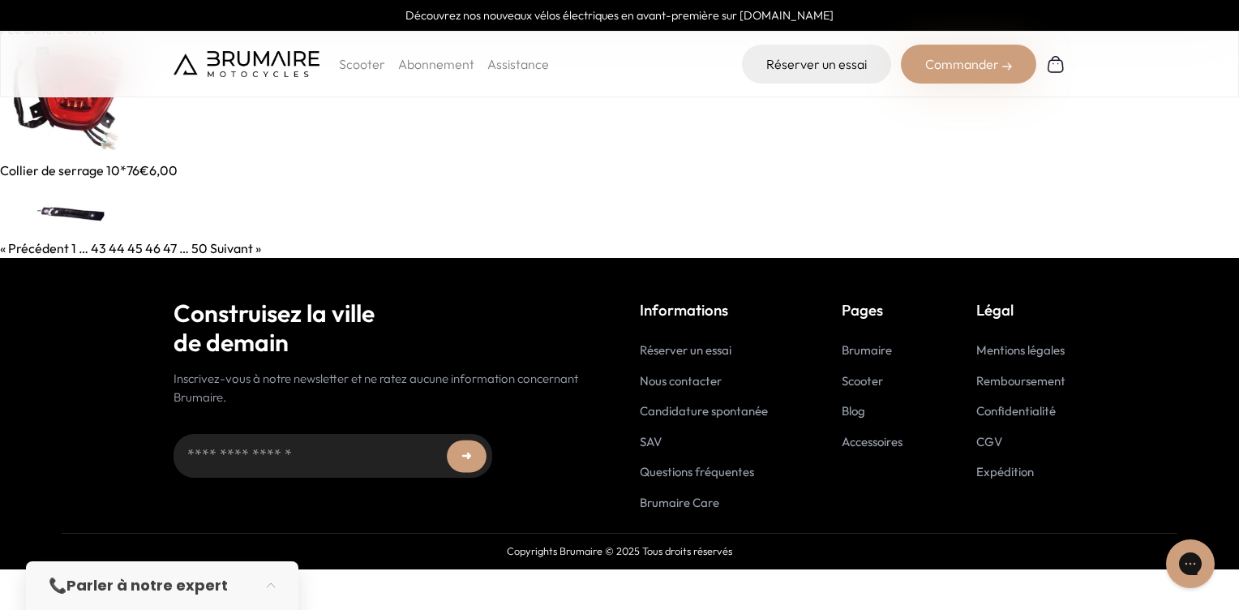
click at [75, 195] on img at bounding box center [56, 209] width 113 height 58
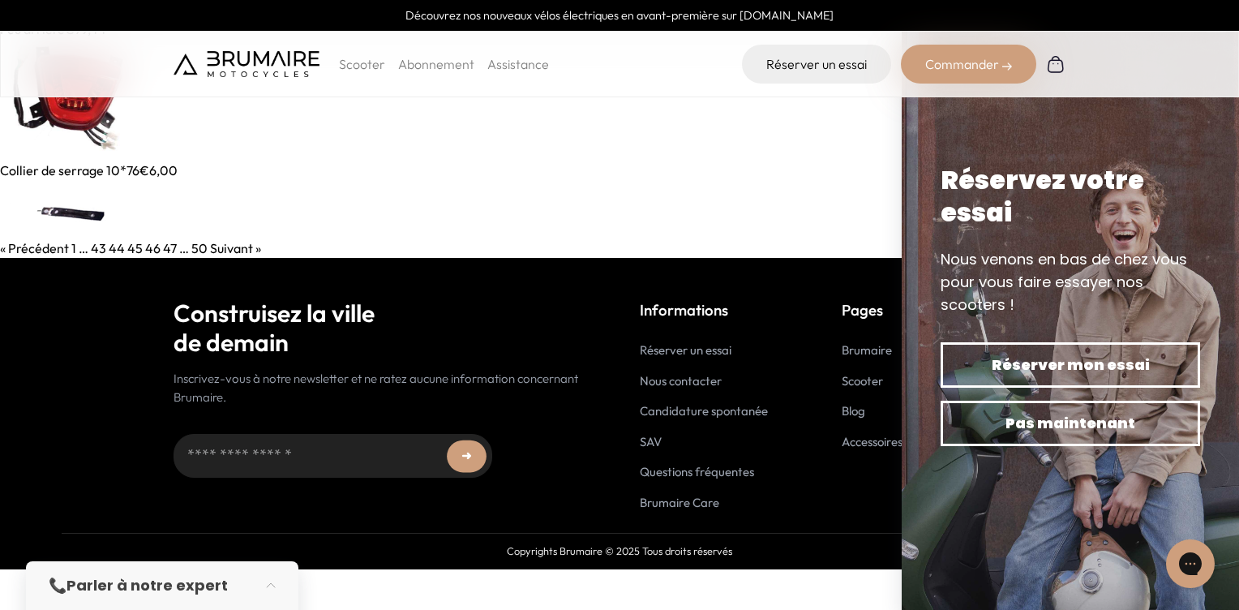
click at [148, 249] on link "46" at bounding box center [152, 248] width 15 height 16
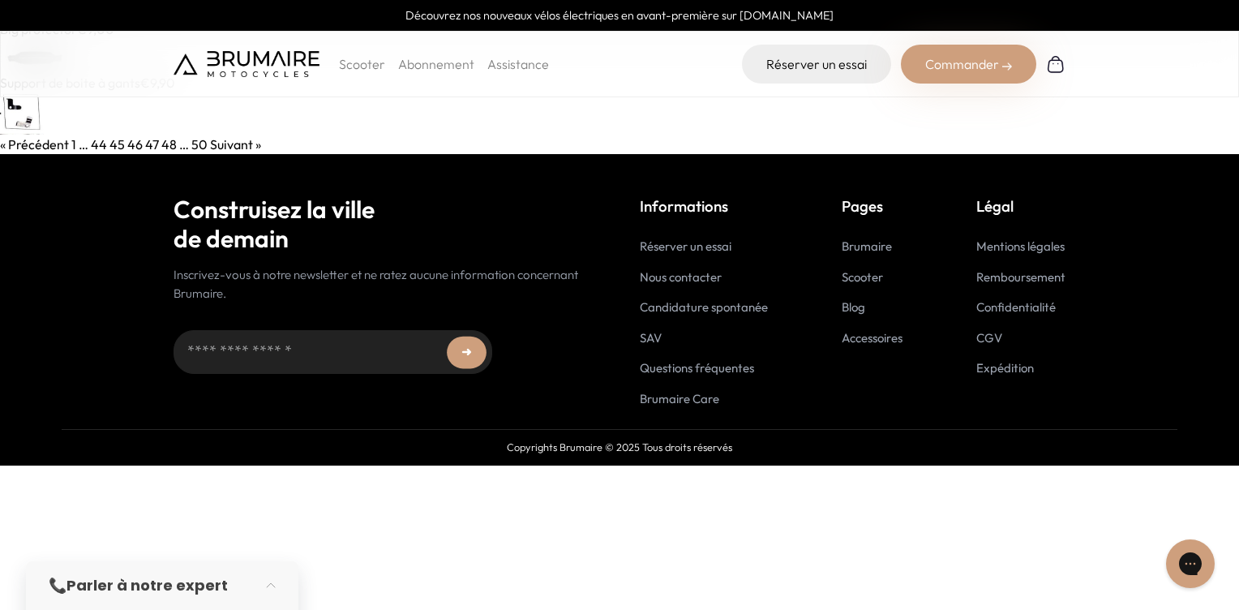
click at [32, 105] on img at bounding box center [22, 113] width 44 height 42
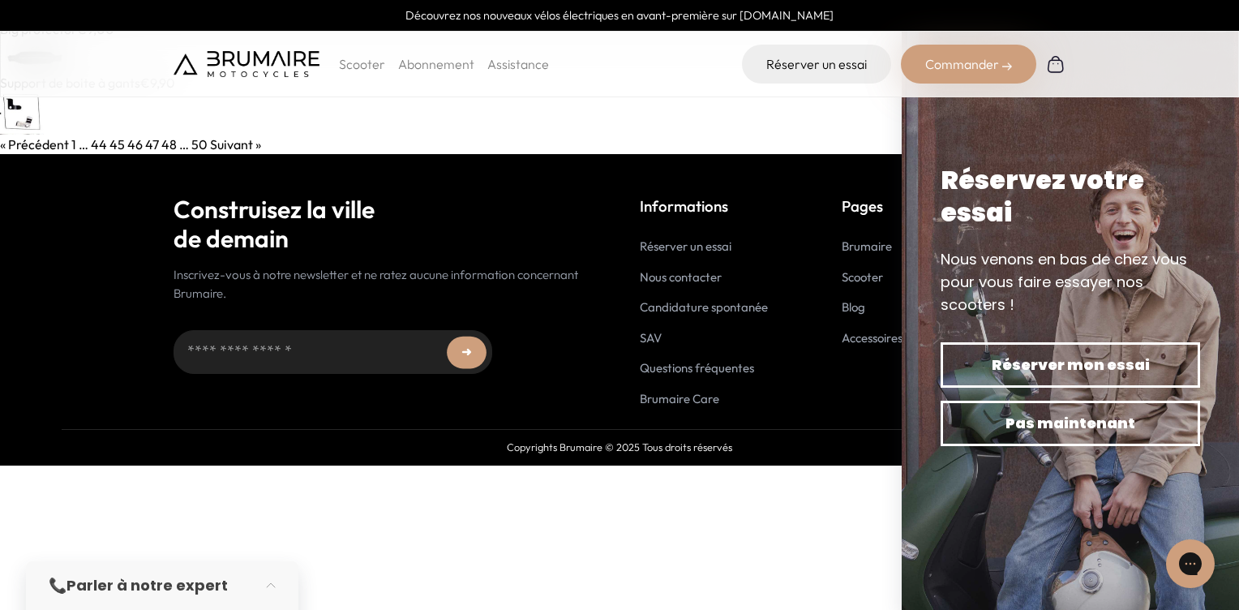
click at [30, 104] on img at bounding box center [22, 113] width 44 height 42
click at [147, 145] on link "47" at bounding box center [152, 144] width 14 height 16
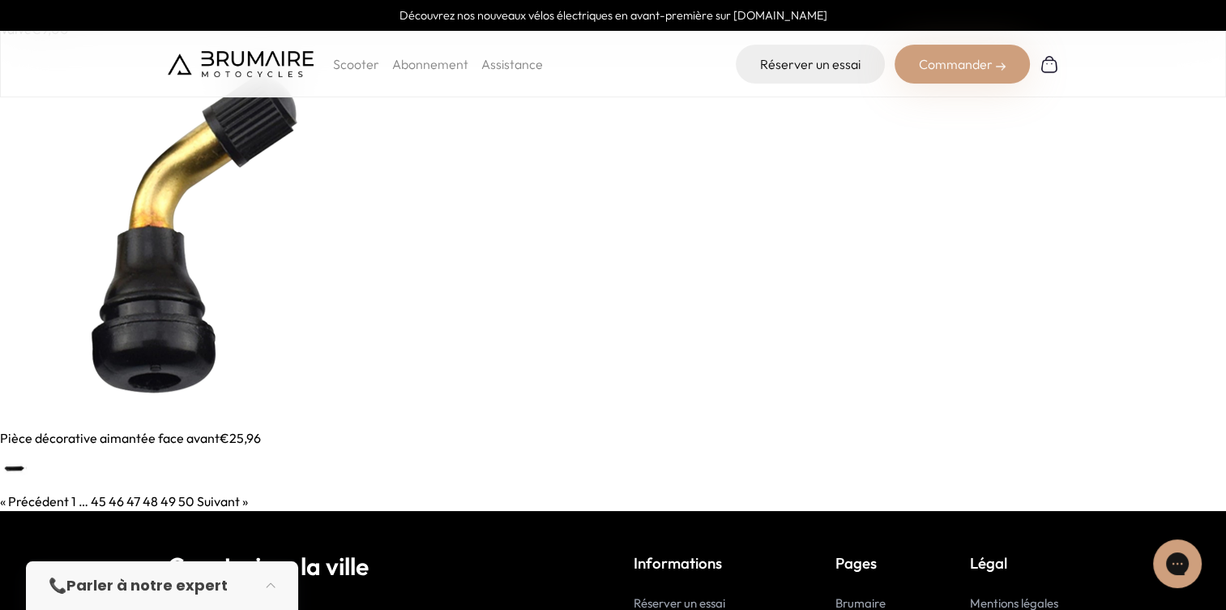
click at [16, 458] on img at bounding box center [13, 469] width 27 height 44
click at [143, 499] on link "48" at bounding box center [150, 501] width 15 height 16
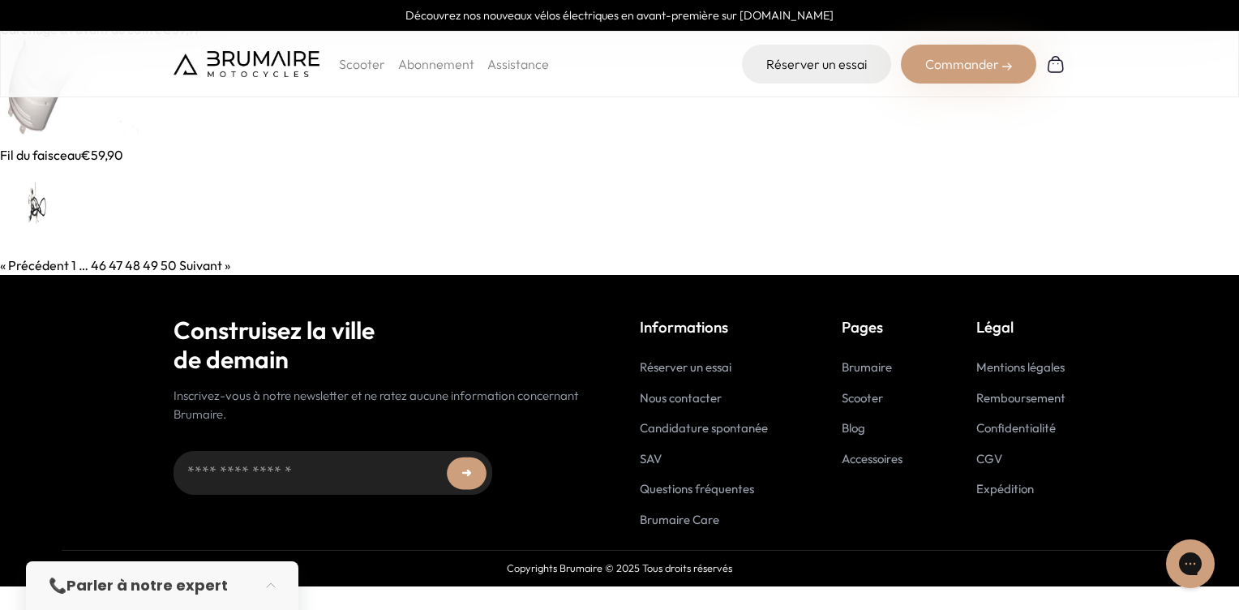
click at [33, 103] on img at bounding box center [70, 92] width 141 height 106
click at [152, 267] on link "49" at bounding box center [150, 265] width 15 height 16
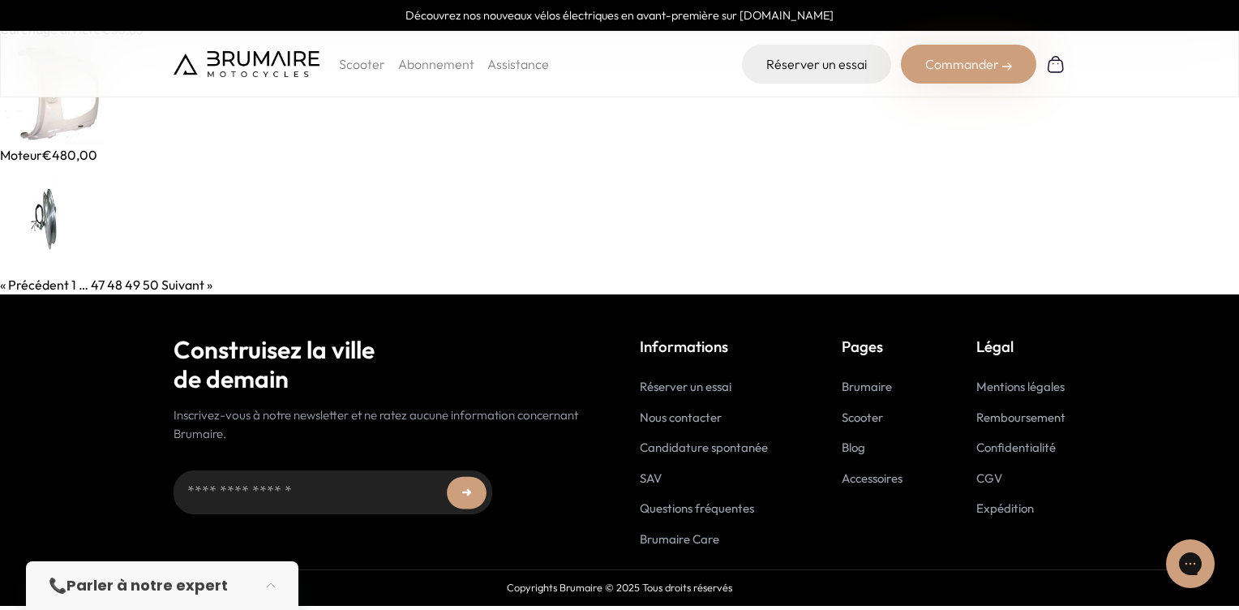
click at [58, 109] on img at bounding box center [53, 92] width 106 height 106
click at [58, 238] on img at bounding box center [33, 220] width 67 height 110
click at [143, 282] on link "50" at bounding box center [151, 284] width 16 height 16
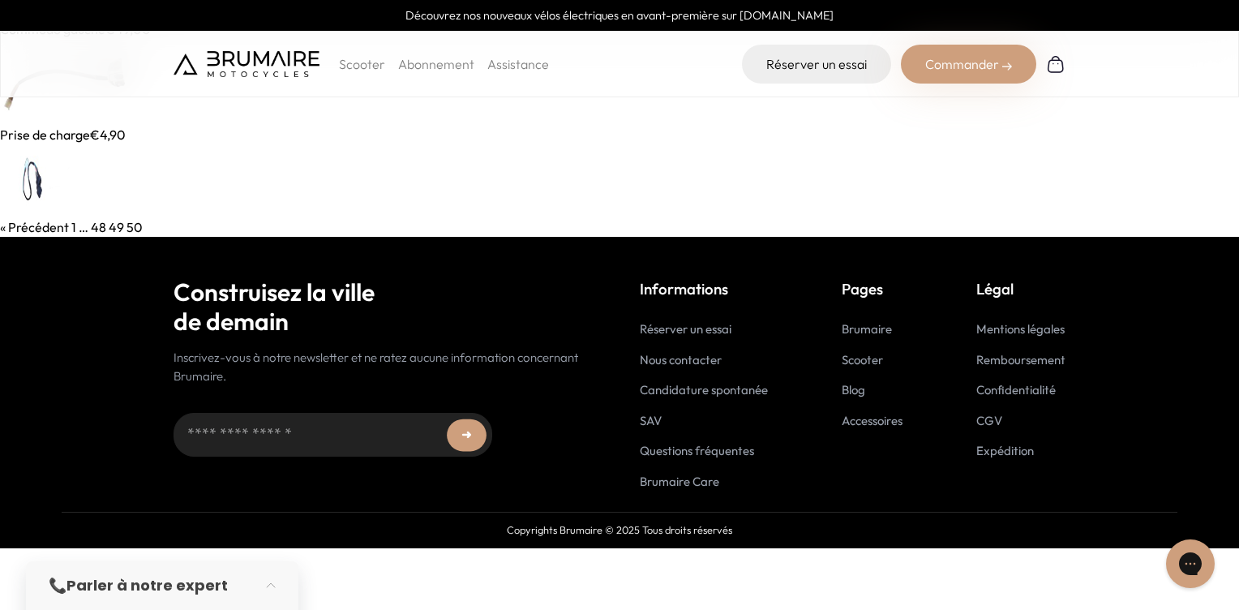
click at [15, 103] on img at bounding box center [77, 82] width 154 height 86
click at [23, 174] on img at bounding box center [46, 180] width 92 height 73
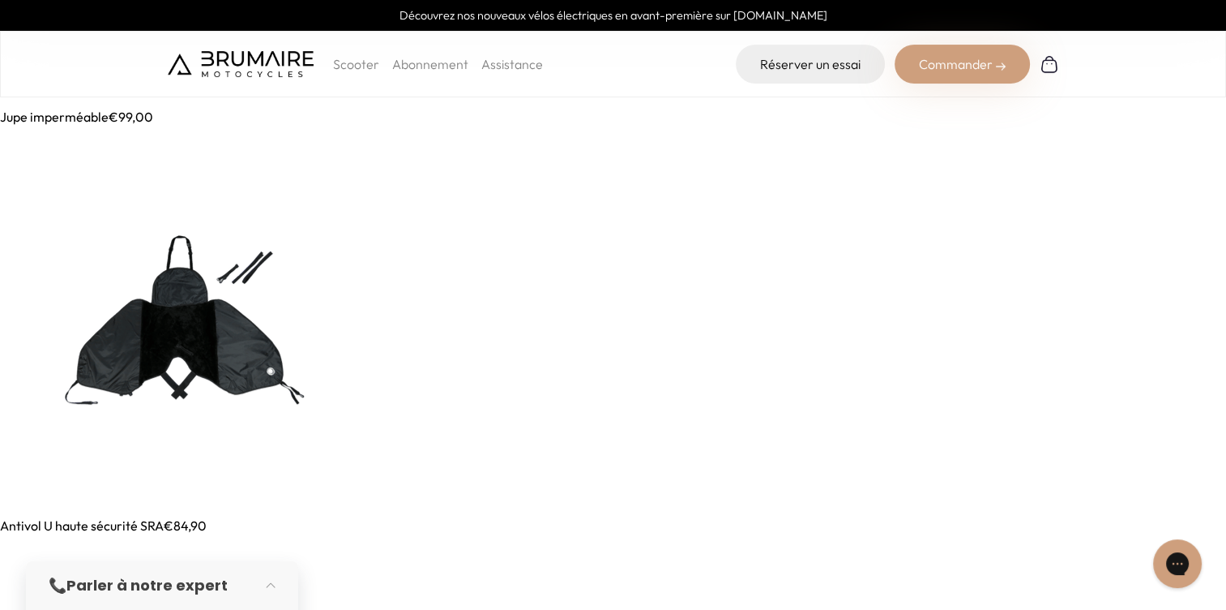
scroll to position [1540, 0]
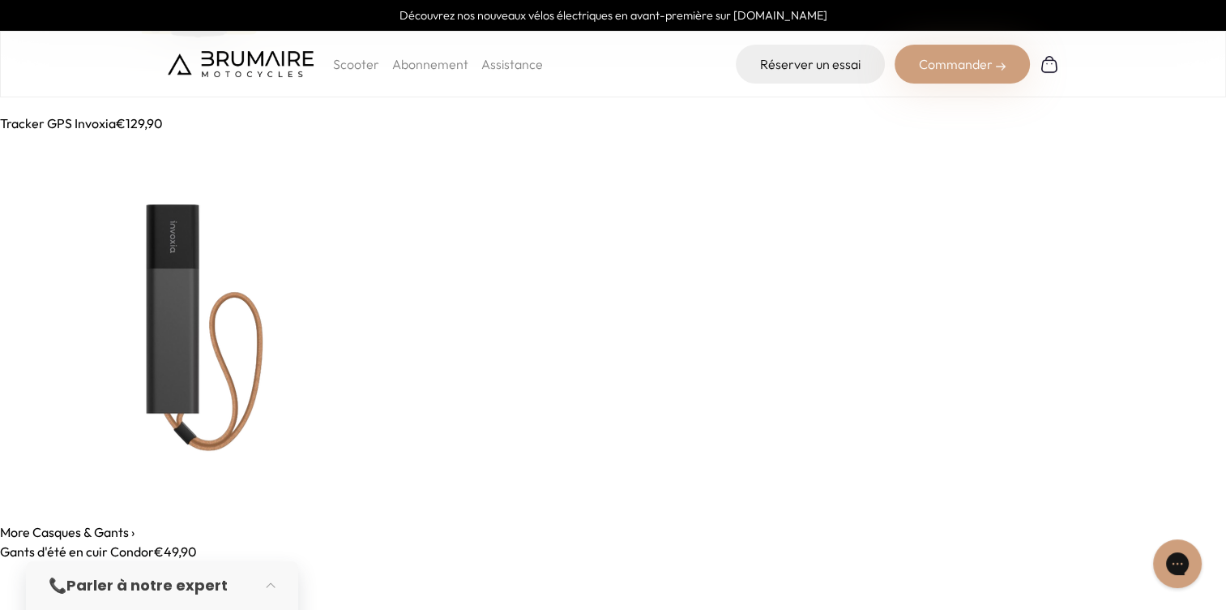
drag, startPoint x: 1158, startPoint y: 3, endPoint x: 612, endPoint y: 302, distance: 621.8
click at [612, 302] on link at bounding box center [613, 327] width 1226 height 389
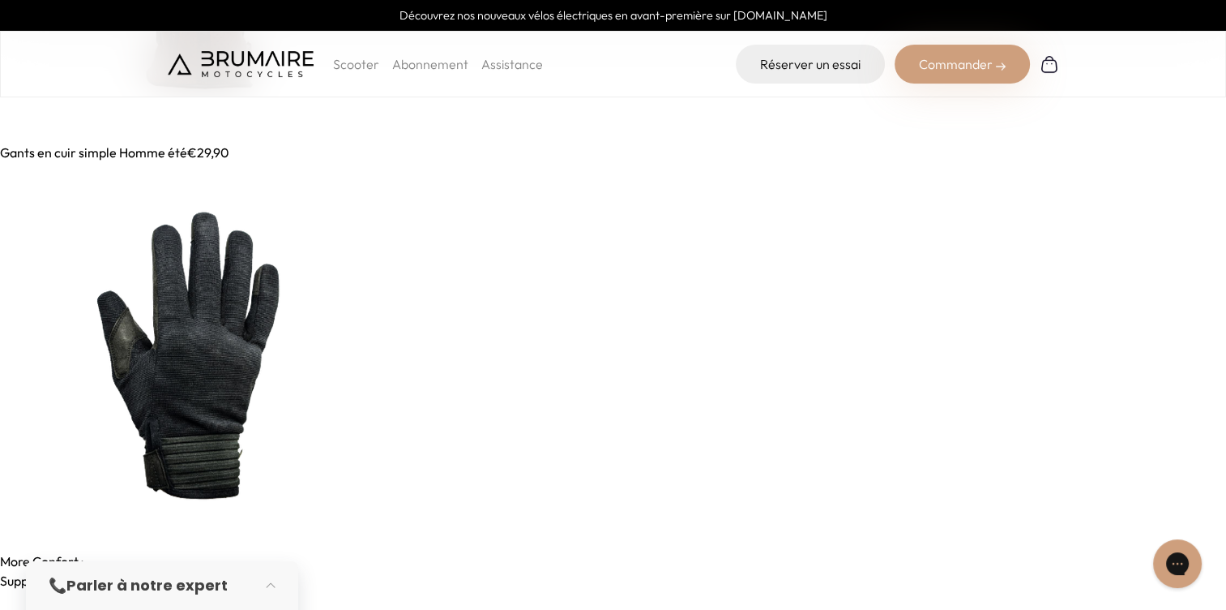
drag, startPoint x: 512, startPoint y: 172, endPoint x: 417, endPoint y: 459, distance: 302.2
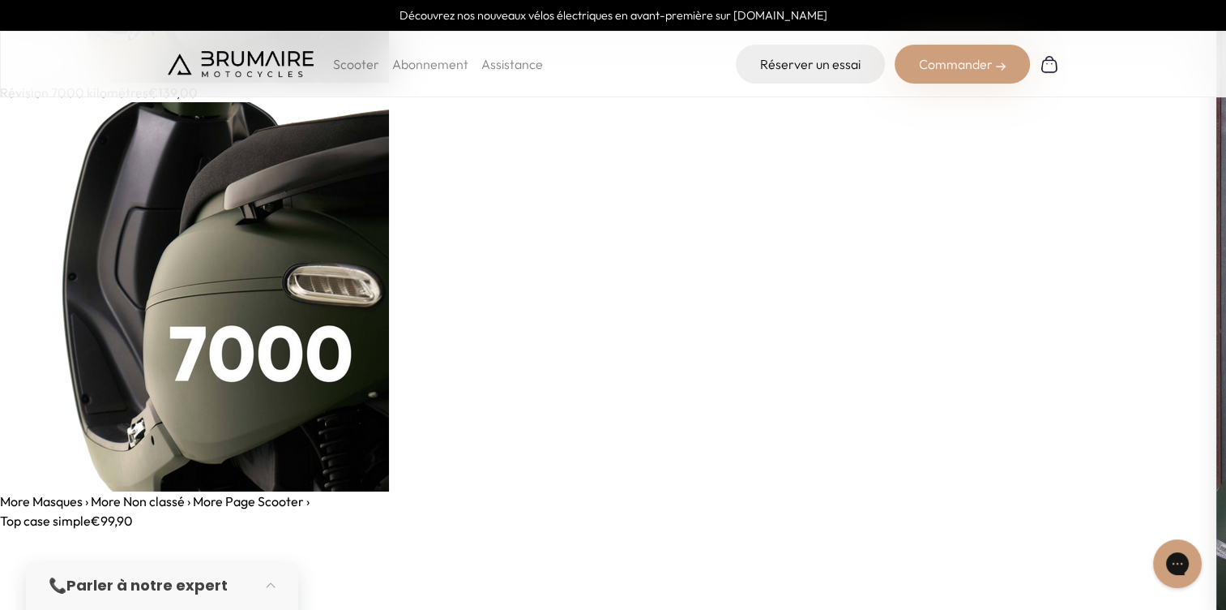
scroll to position [7539, 0]
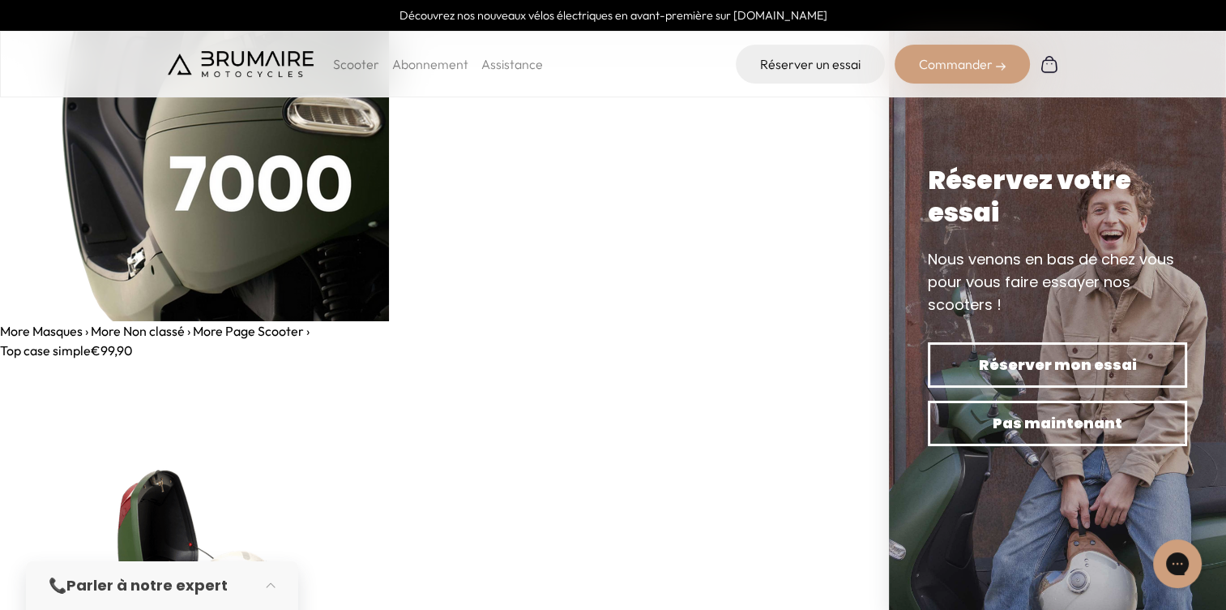
click at [236, 330] on link "More Page Scooter ›" at bounding box center [251, 331] width 117 height 16
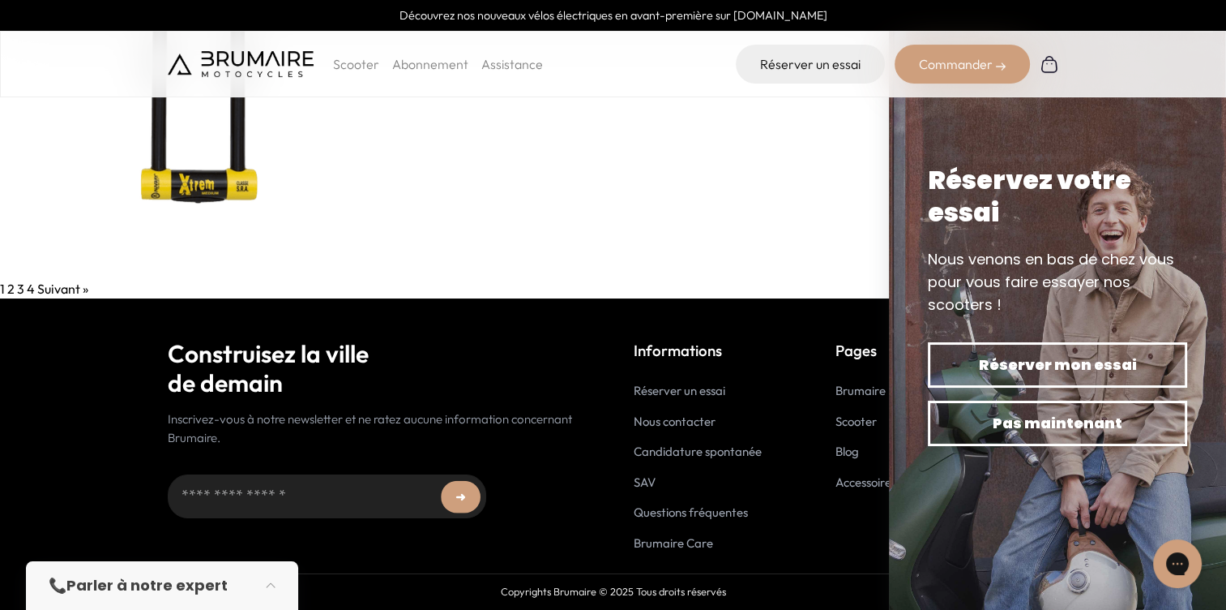
click at [11, 292] on link "2" at bounding box center [10, 288] width 7 height 16
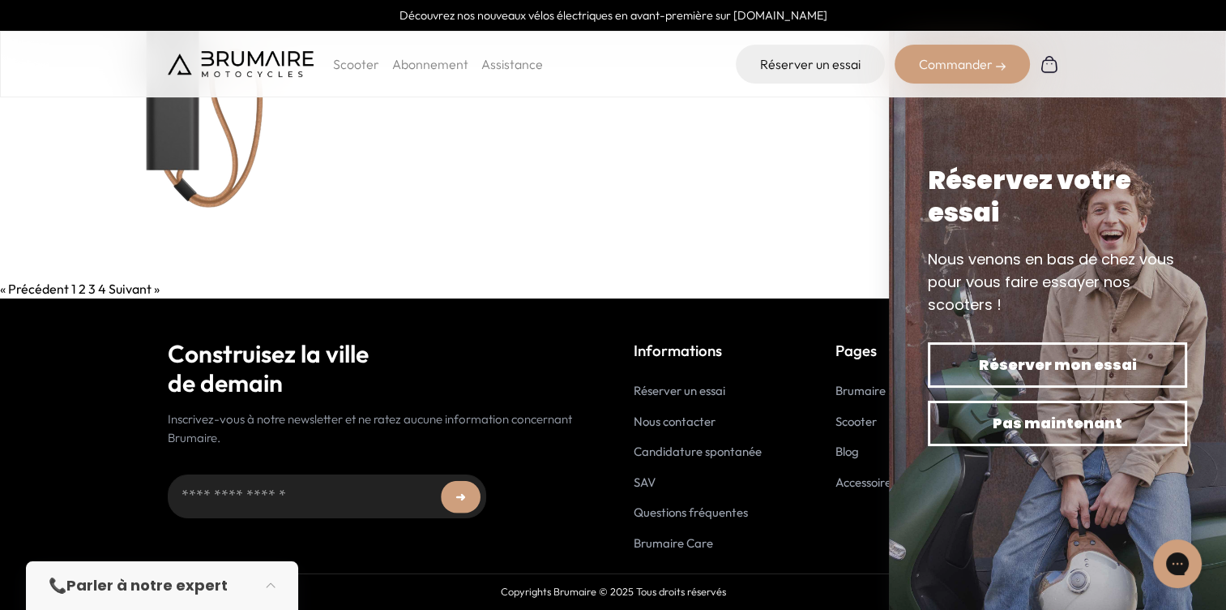
click at [89, 285] on link "3" at bounding box center [91, 288] width 7 height 16
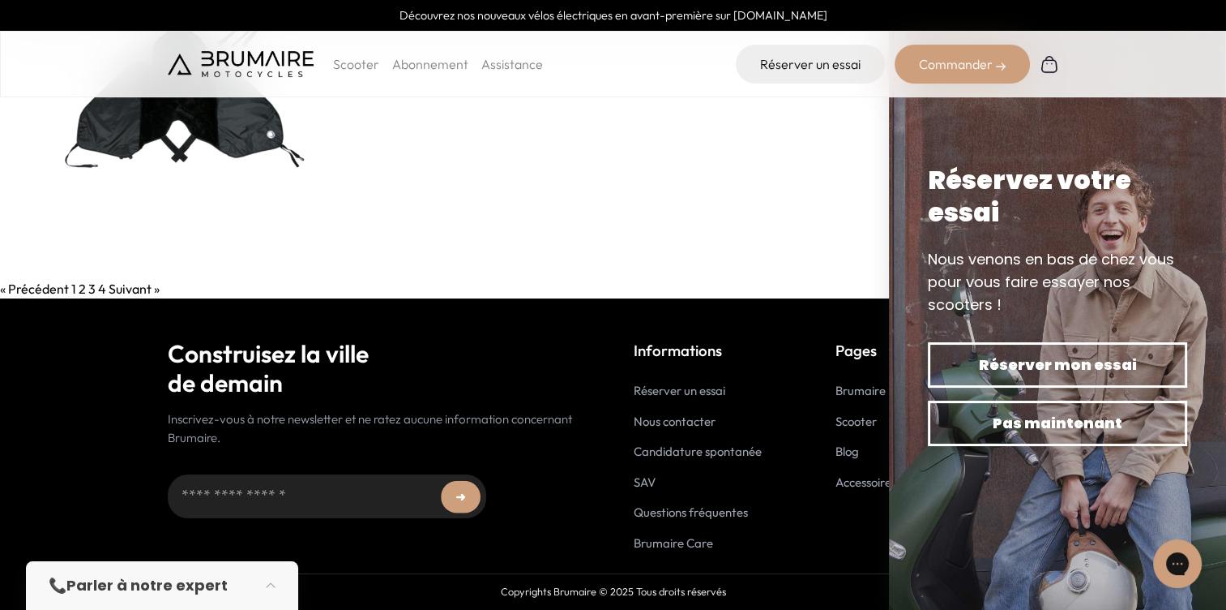
click at [104, 286] on link "4" at bounding box center [102, 288] width 8 height 16
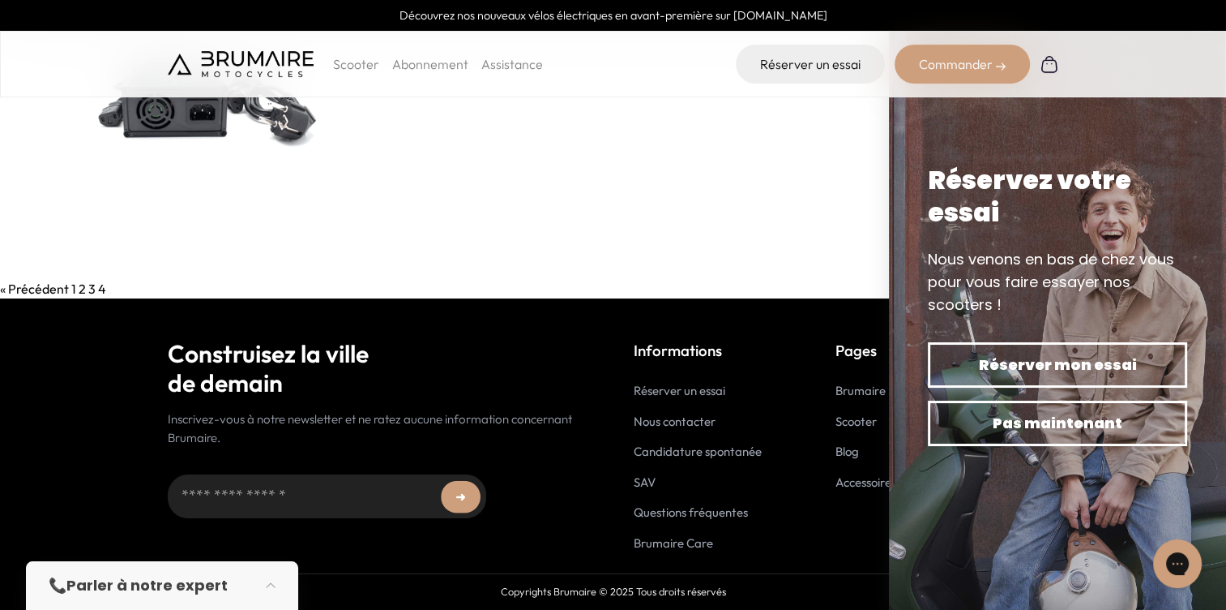
scroll to position [71, 0]
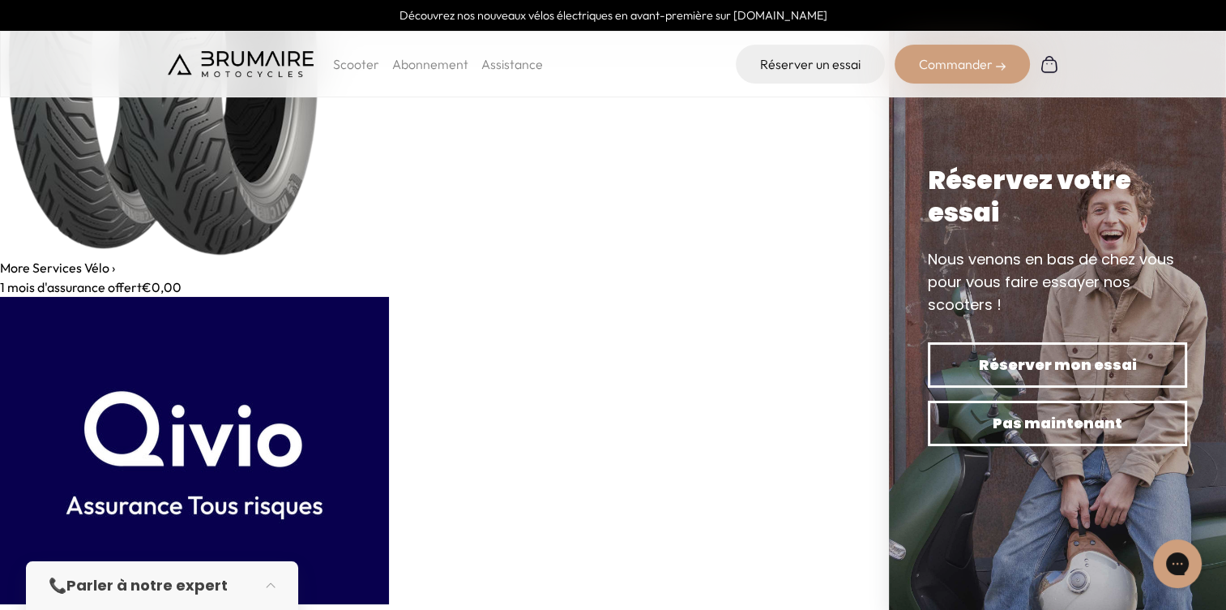
scroll to position [12402, 0]
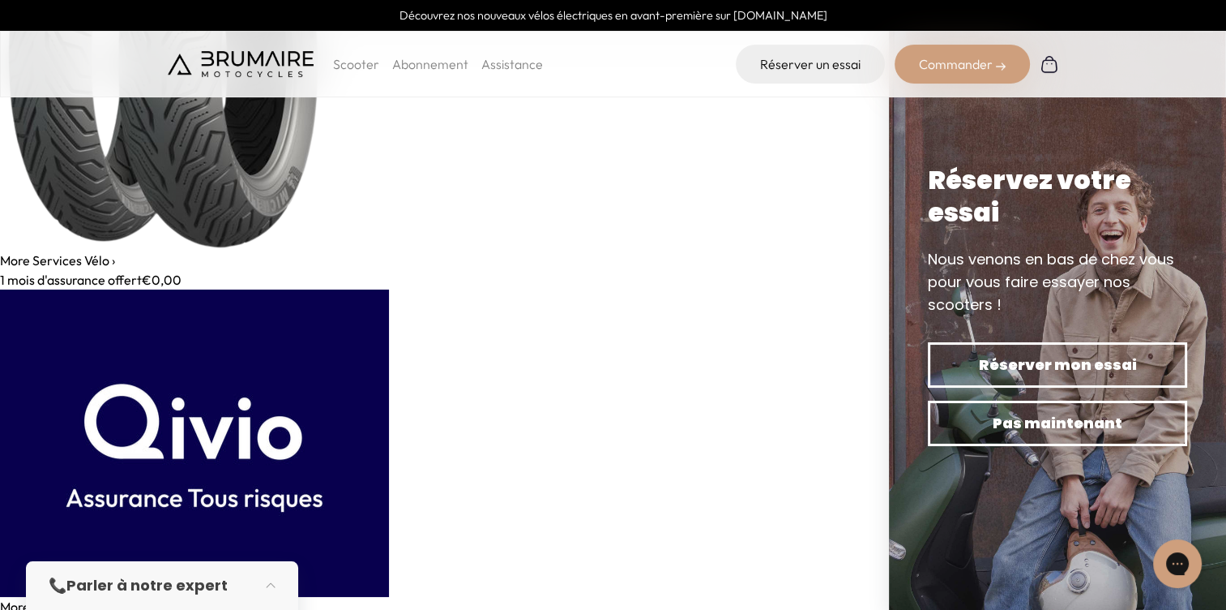
click at [31, 254] on link "More Services Vélo ›" at bounding box center [57, 260] width 115 height 16
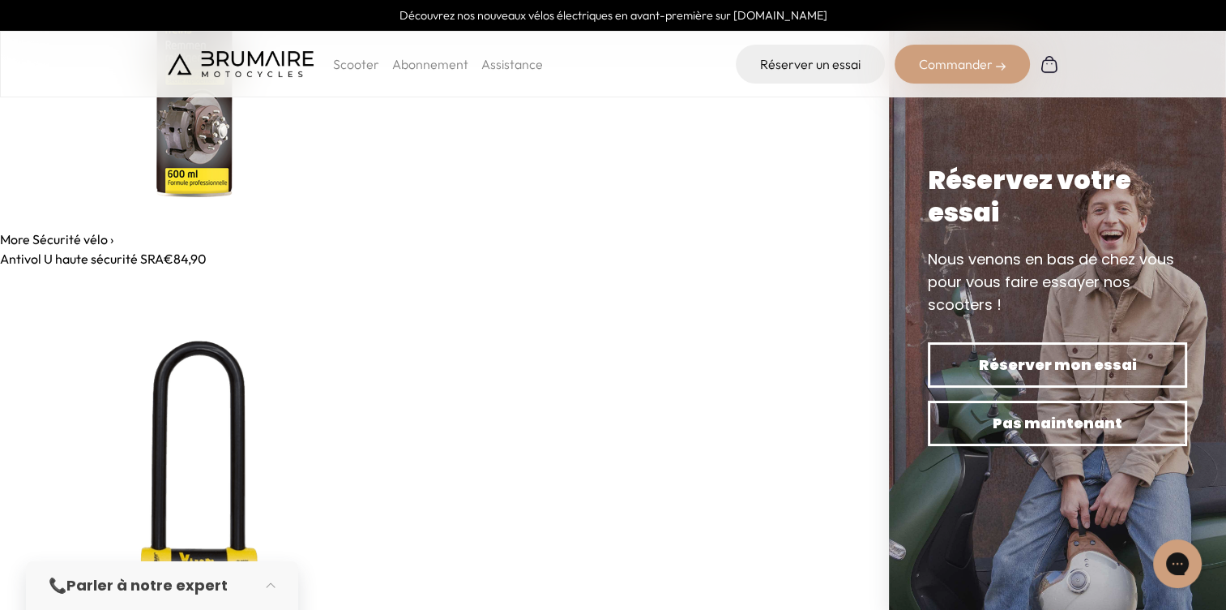
scroll to position [14023, 0]
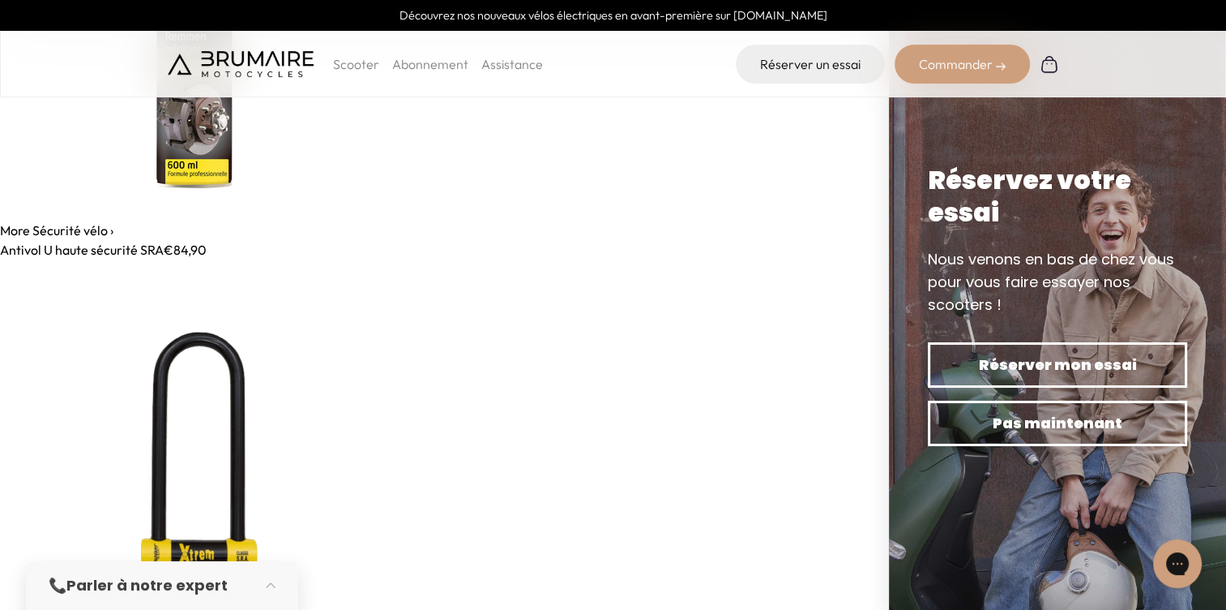
click at [58, 226] on link "More Sécurité vélo ›" at bounding box center [56, 230] width 113 height 16
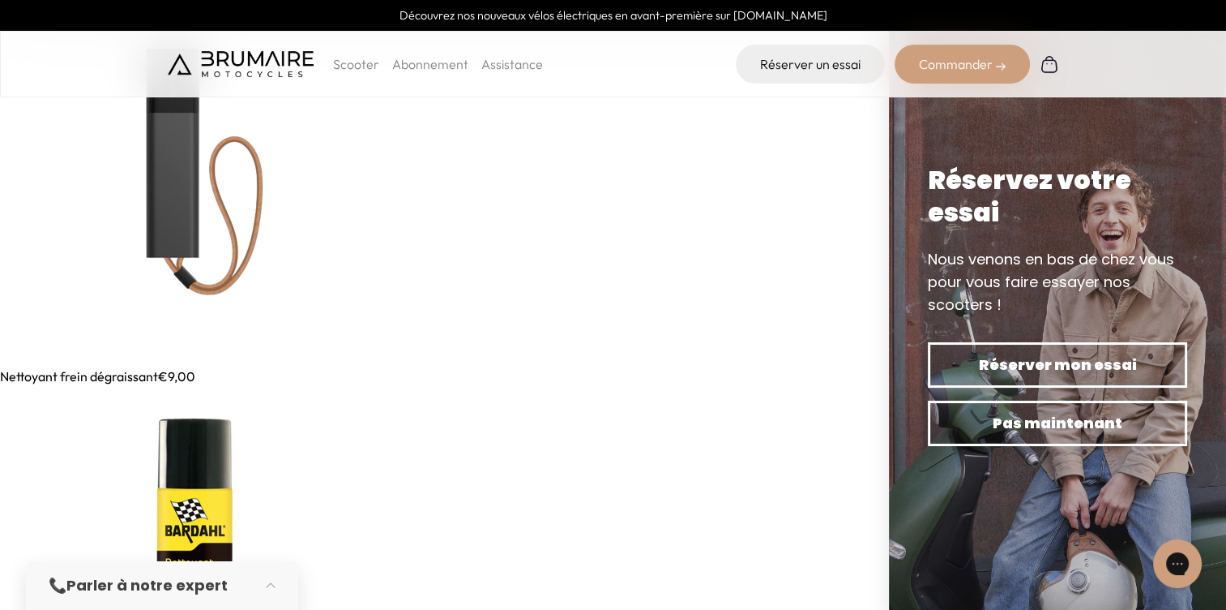
scroll to position [13346, 0]
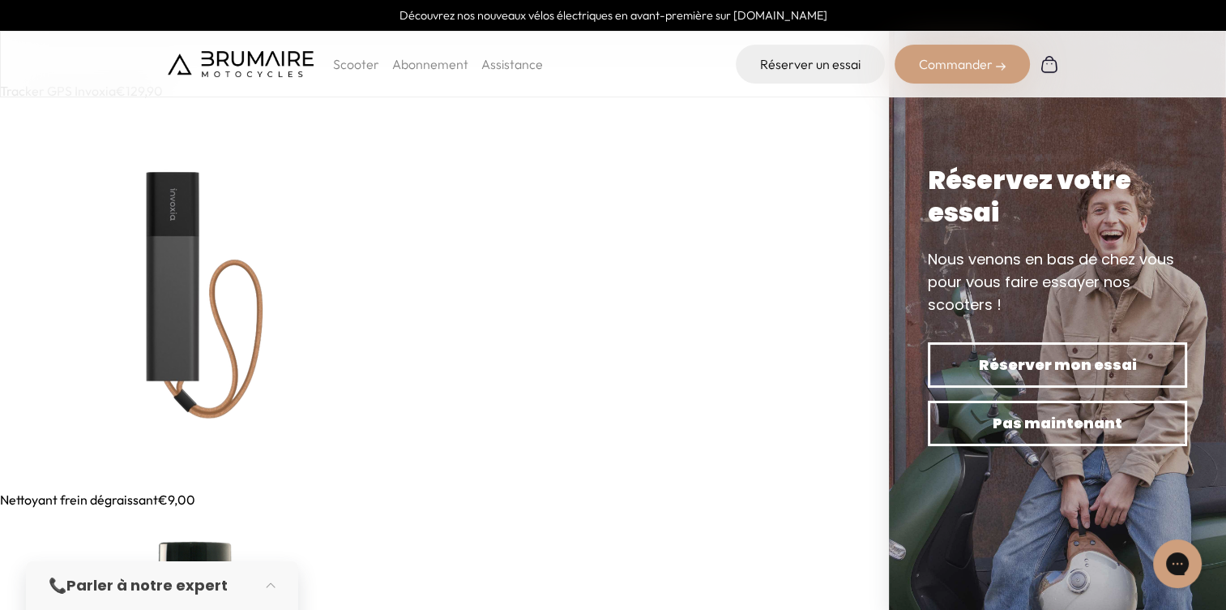
drag, startPoint x: 307, startPoint y: 431, endPoint x: 216, endPoint y: 152, distance: 293.3
drag, startPoint x: 471, startPoint y: 357, endPoint x: 322, endPoint y: 101, distance: 297.1
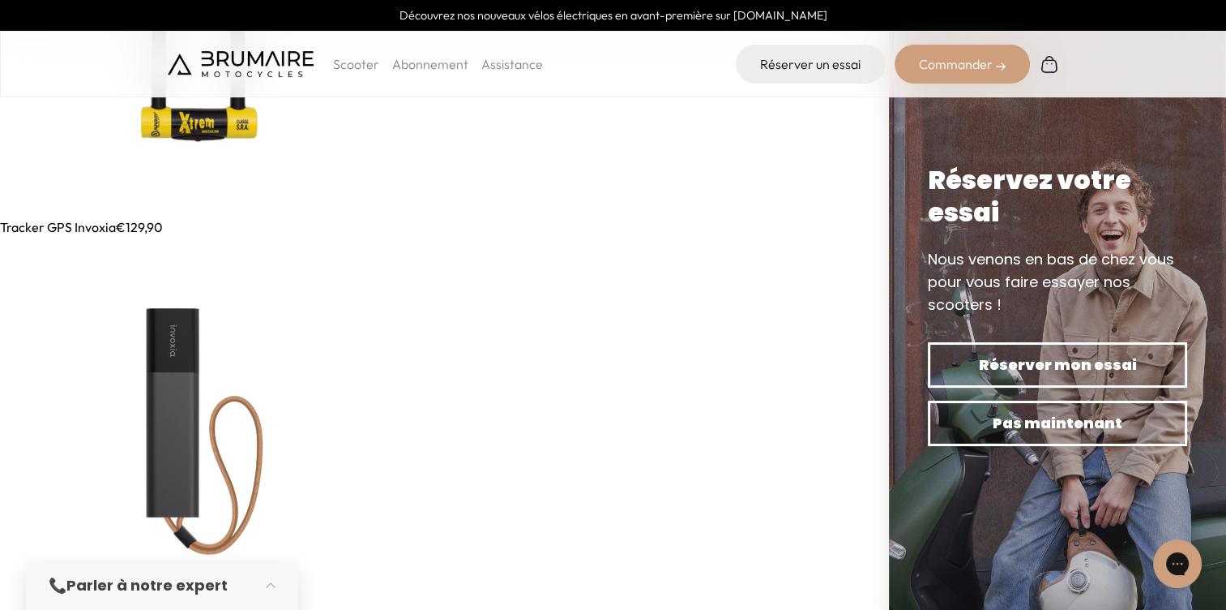
scroll to position [13103, 0]
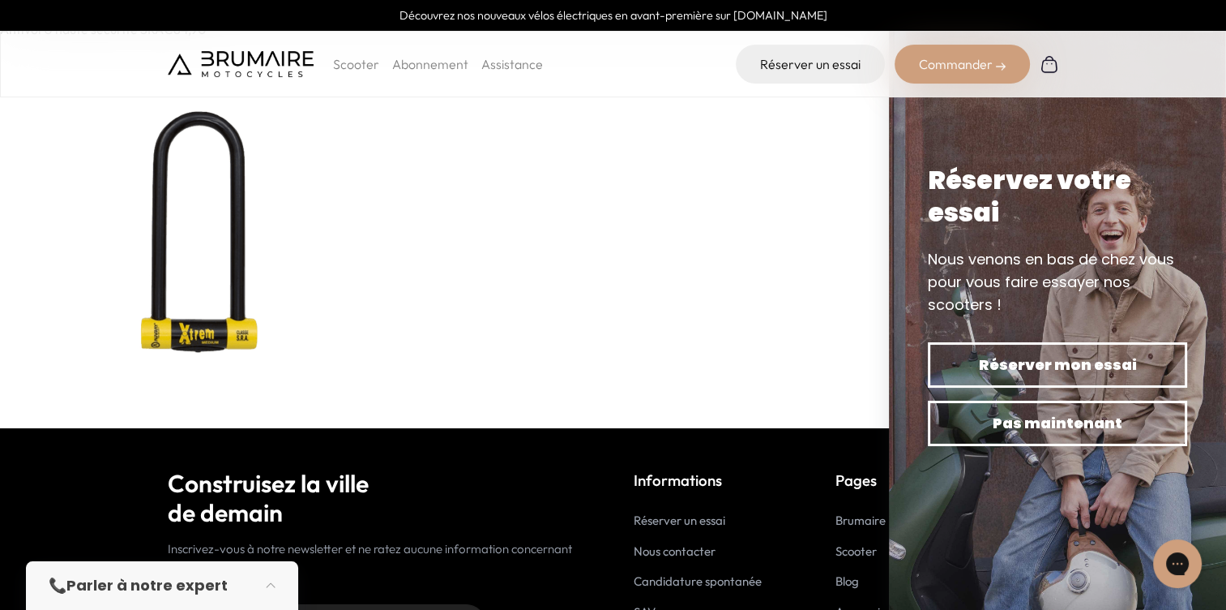
click at [196, 97] on img at bounding box center [194, 233] width 389 height 389
